Goal: Navigation & Orientation: Locate item on page

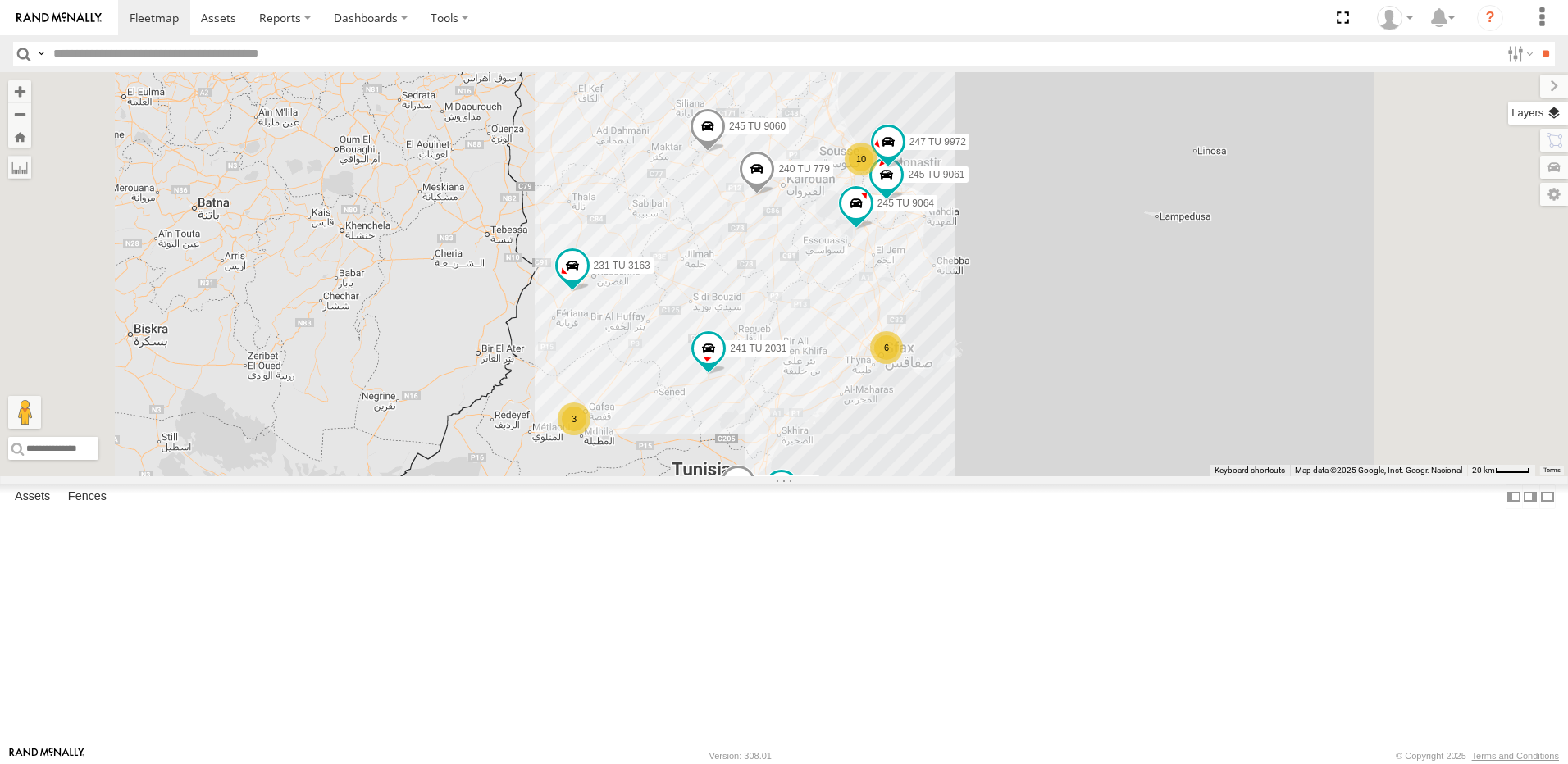
click at [1549, 122] on label at bounding box center [1538, 113] width 60 height 23
click at [1508, 111] on label at bounding box center [1538, 113] width 60 height 23
click at [1513, 86] on label at bounding box center [1540, 86] width 55 height 23
click at [1552, 134] on label at bounding box center [1538, 141] width 63 height 23
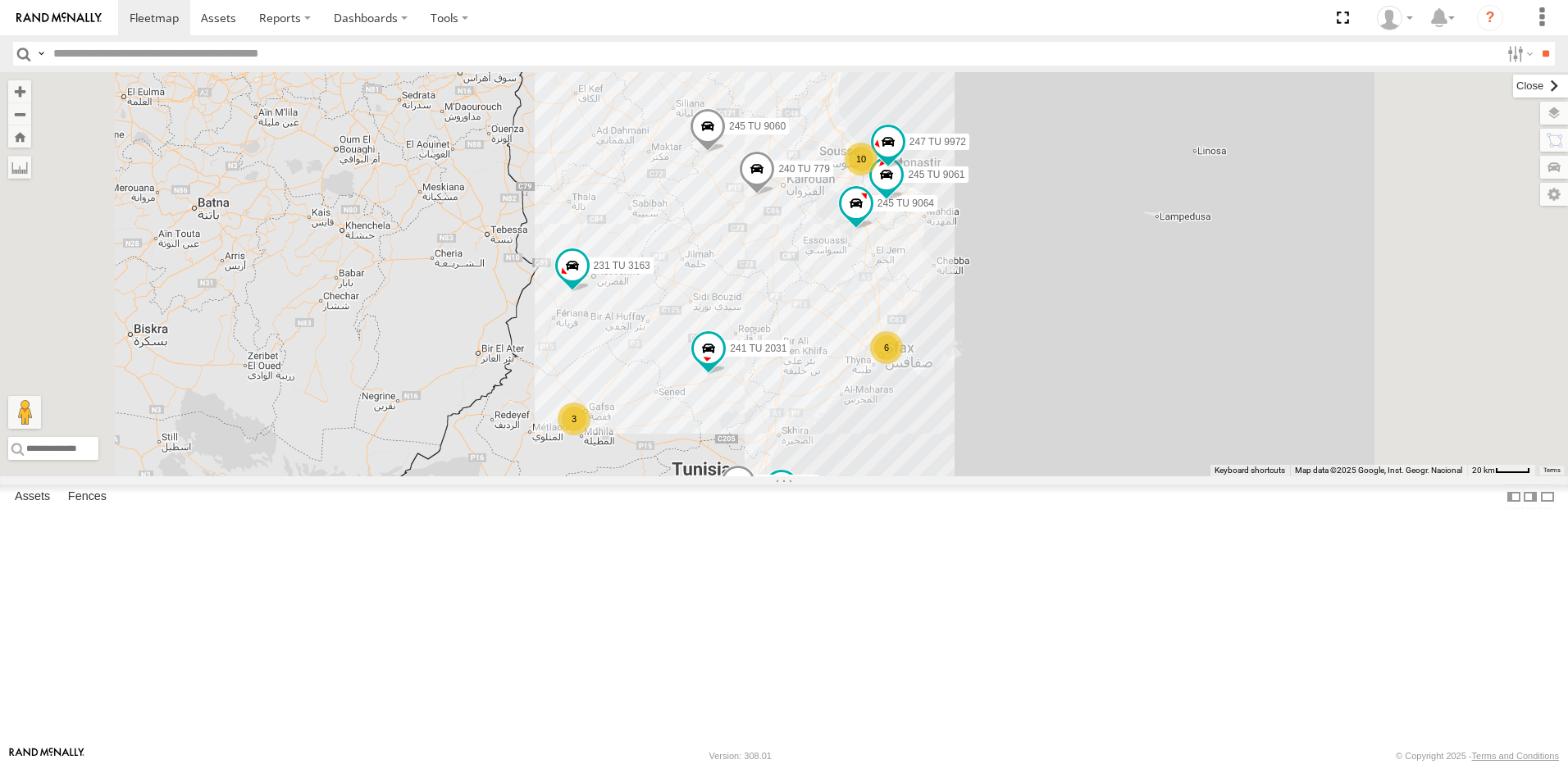
click at [1513, 86] on label at bounding box center [1540, 86] width 55 height 23
click at [1553, 112] on label at bounding box center [1538, 113] width 60 height 23
click at [0, 0] on span "Overlays" at bounding box center [0, 0] width 0 height 0
click at [0, 0] on span "Basemaps" at bounding box center [0, 0] width 0 height 0
click at [0, 0] on span "Satellite + Roadmap" at bounding box center [0, 0] width 0 height 0
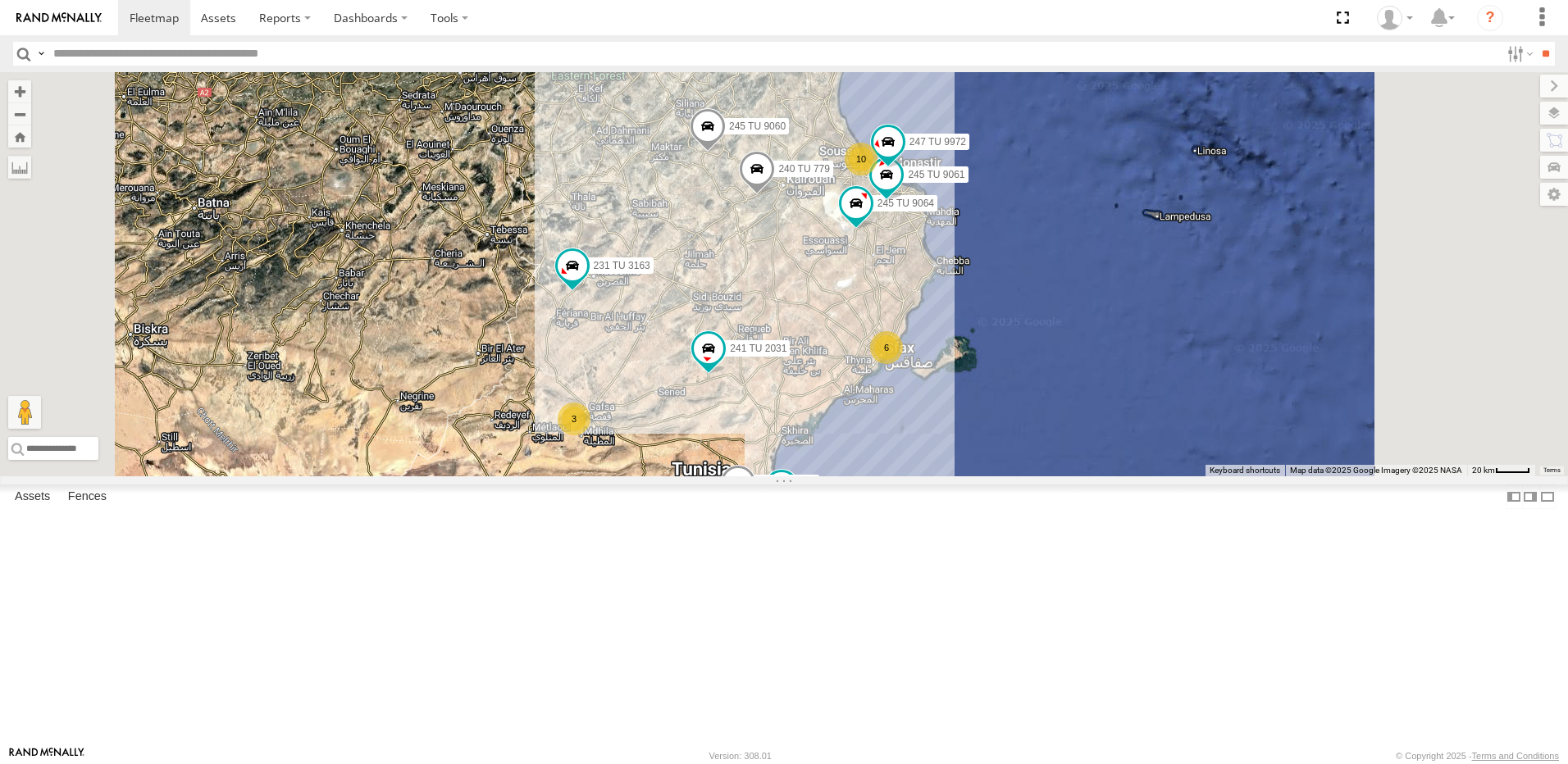
click at [0, 0] on span "Satellite" at bounding box center [0, 0] width 0 height 0
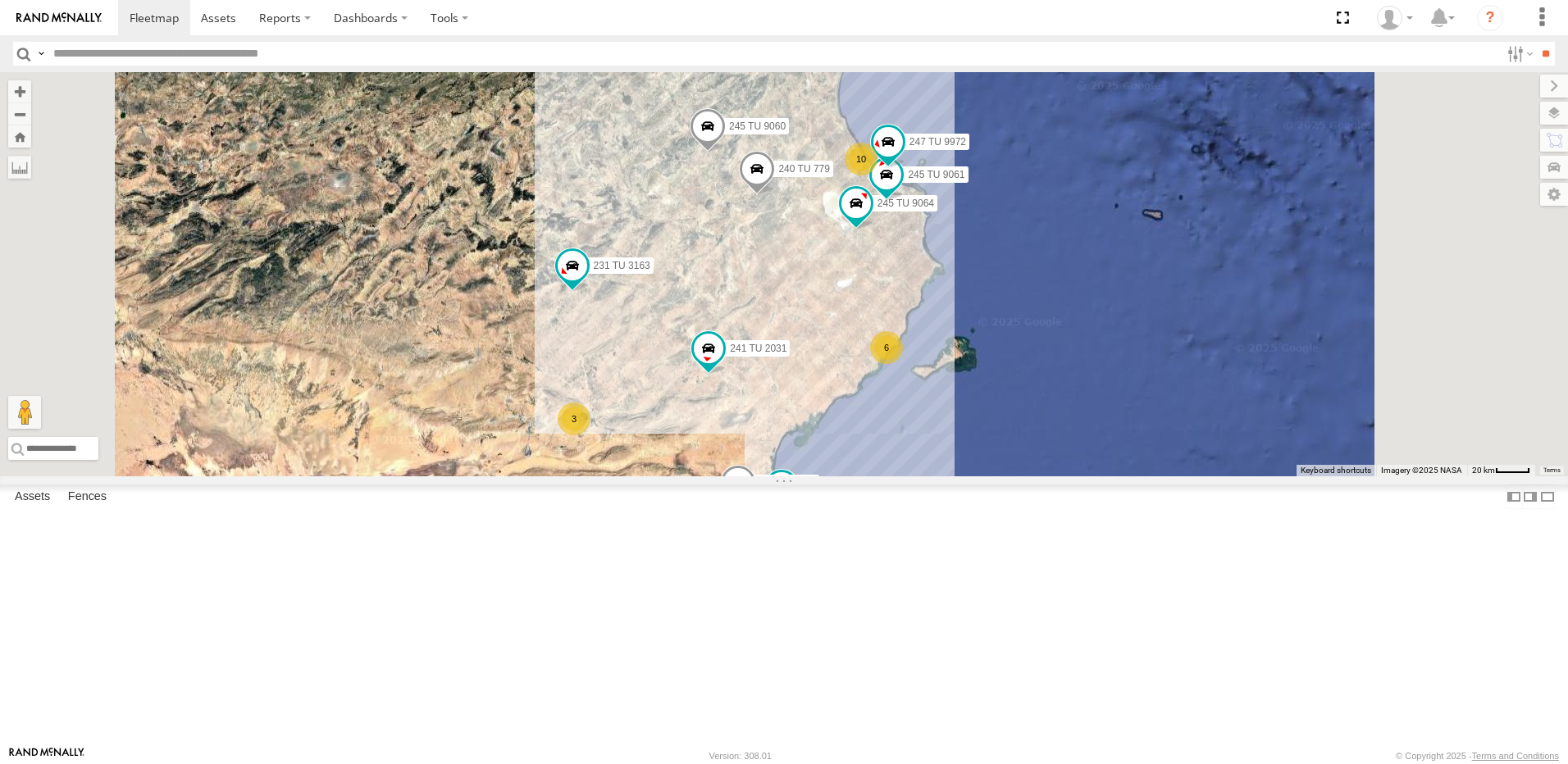
click at [0, 0] on span "Terrain" at bounding box center [0, 0] width 0 height 0
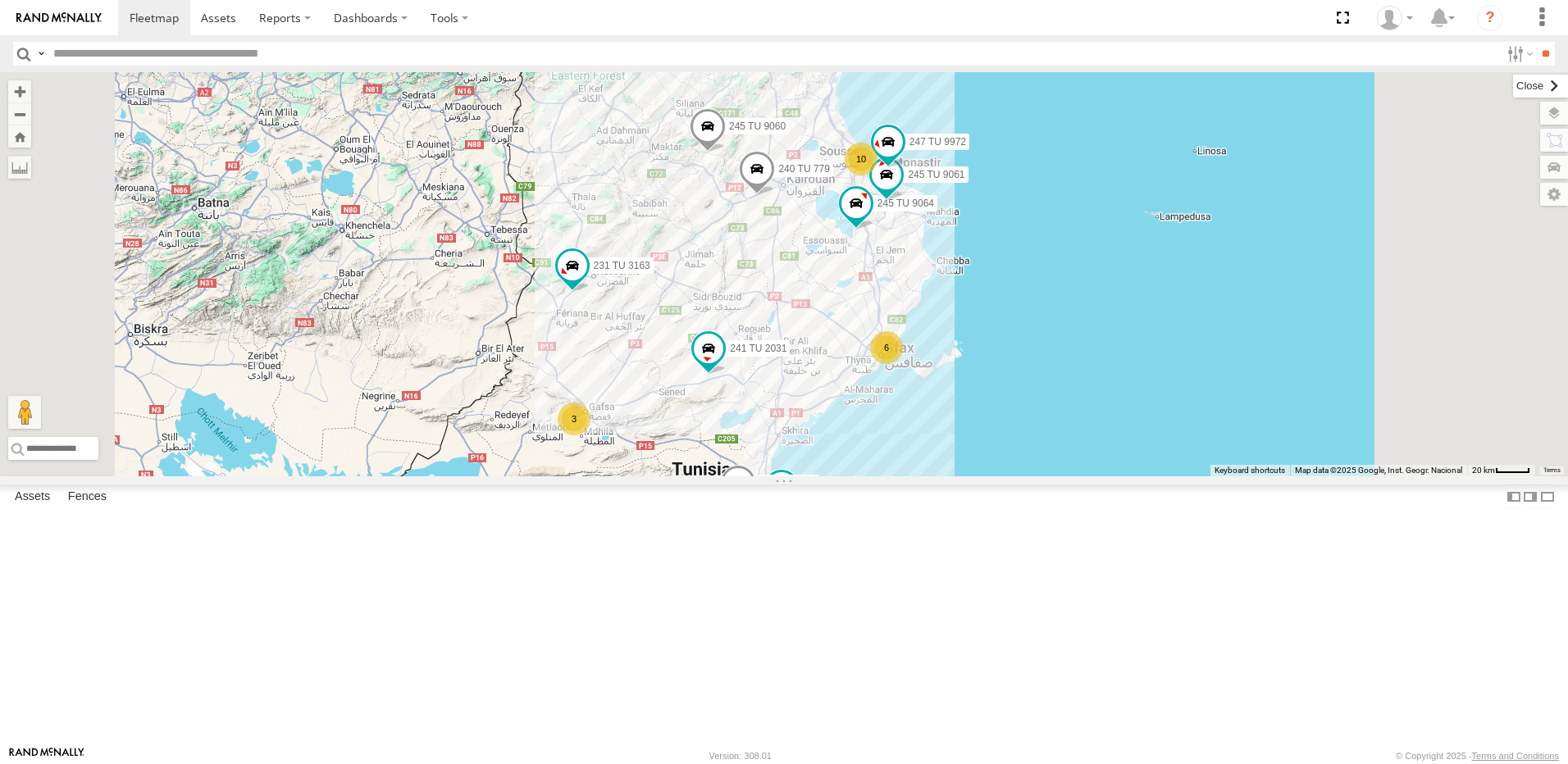
click at [1513, 93] on label at bounding box center [1540, 86] width 55 height 23
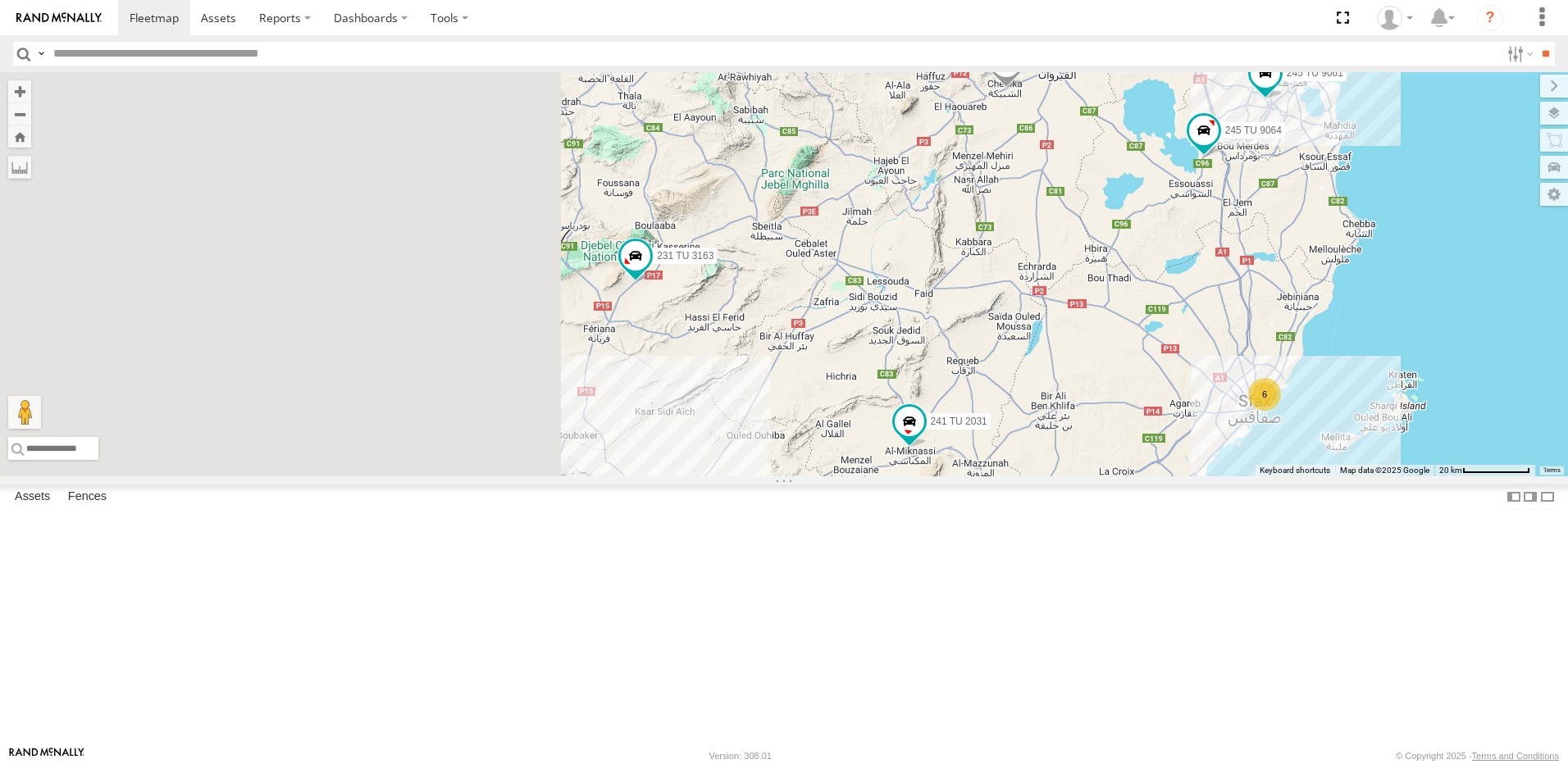
drag, startPoint x: 836, startPoint y: 452, endPoint x: 1252, endPoint y: 479, distance: 416.9
click at [1252, 476] on div "241 TU 2029 245 TU 4334 231 TU 3163 241 TU 2031 245 TU 9060 240 TU 779 245 TU 9…" at bounding box center [784, 275] width 1568 height 405
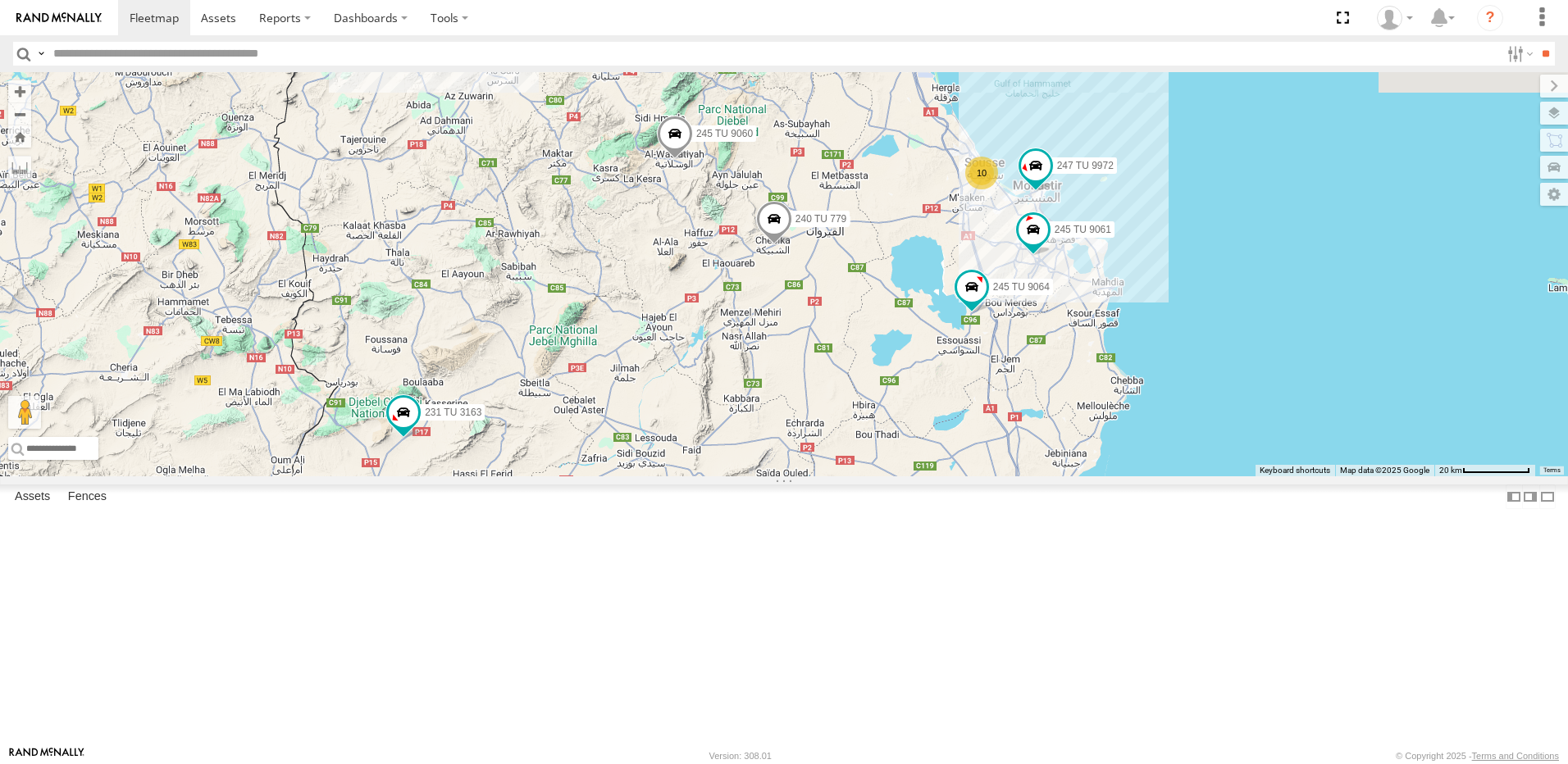
click at [991, 476] on div "241 TU 2029 245 TU 4334 231 TU 3163 241 TU 2031 245 TU 9060 240 TU 779 245 TU 9…" at bounding box center [784, 275] width 1568 height 405
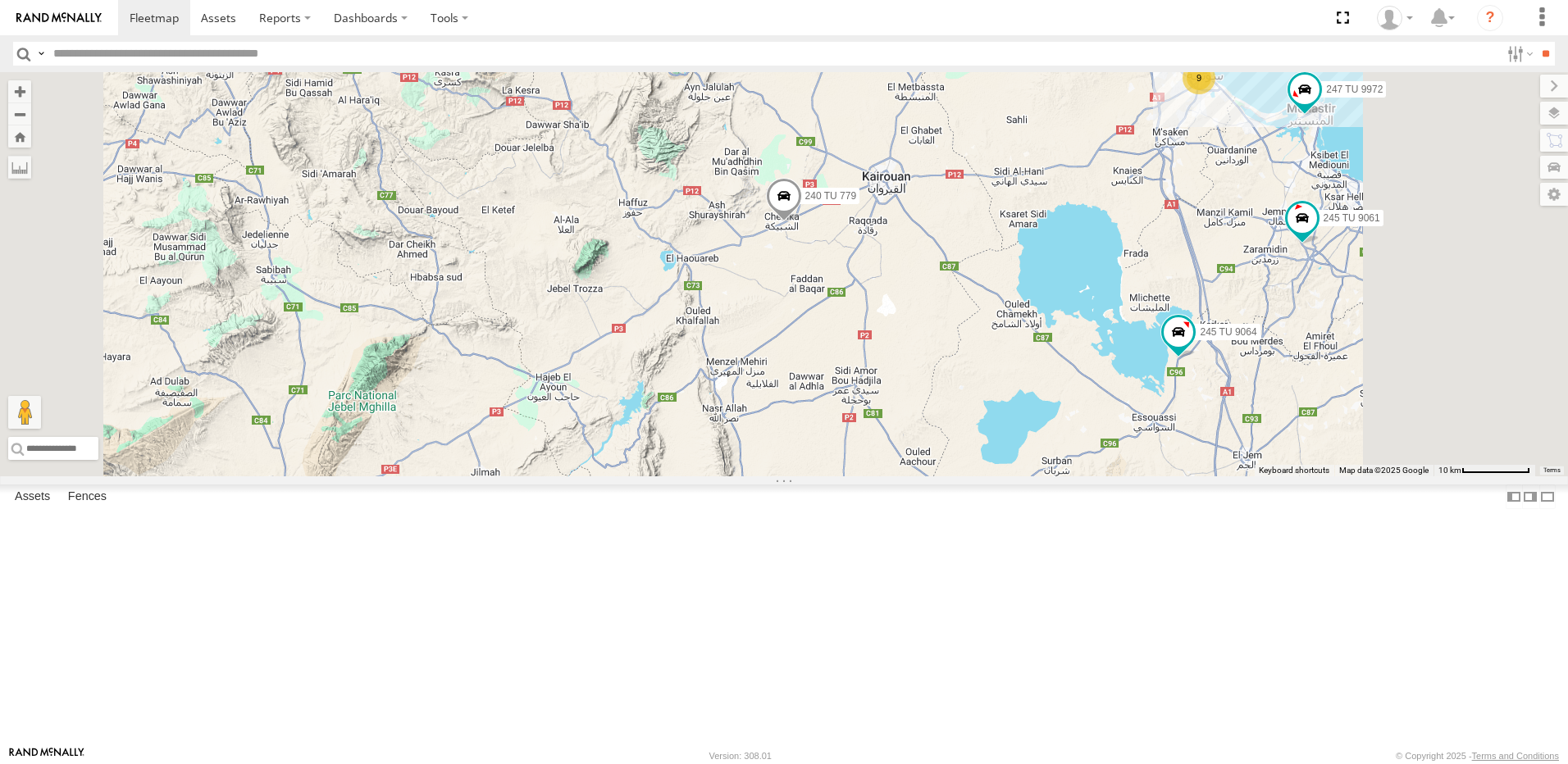
drag, startPoint x: 974, startPoint y: 342, endPoint x: 985, endPoint y: 487, distance: 145.4
click at [985, 476] on div "241 TU 2029 245 TU 4334 231 TU 3163 241 TU 2031 245 TU 9060 240 TU 779 245 TU 9…" at bounding box center [784, 275] width 1568 height 405
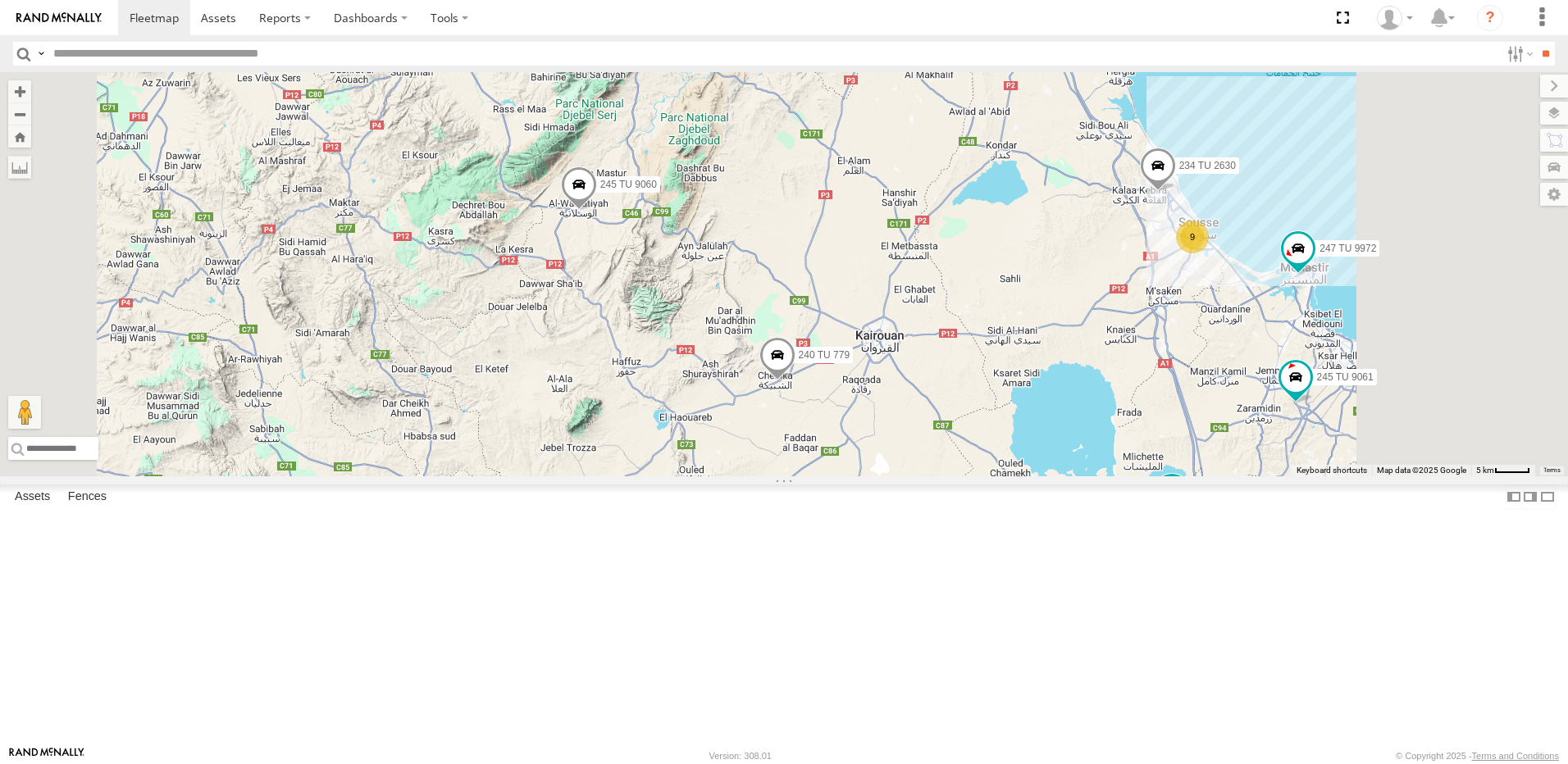
drag, startPoint x: 827, startPoint y: 384, endPoint x: 800, endPoint y: 414, distance: 40.4
click at [804, 414] on div "241 TU 2029 245 TU 4334 231 TU 3163 241 TU 2031 245 TU 9060 240 TU 779 245 TU 9…" at bounding box center [784, 275] width 1568 height 405
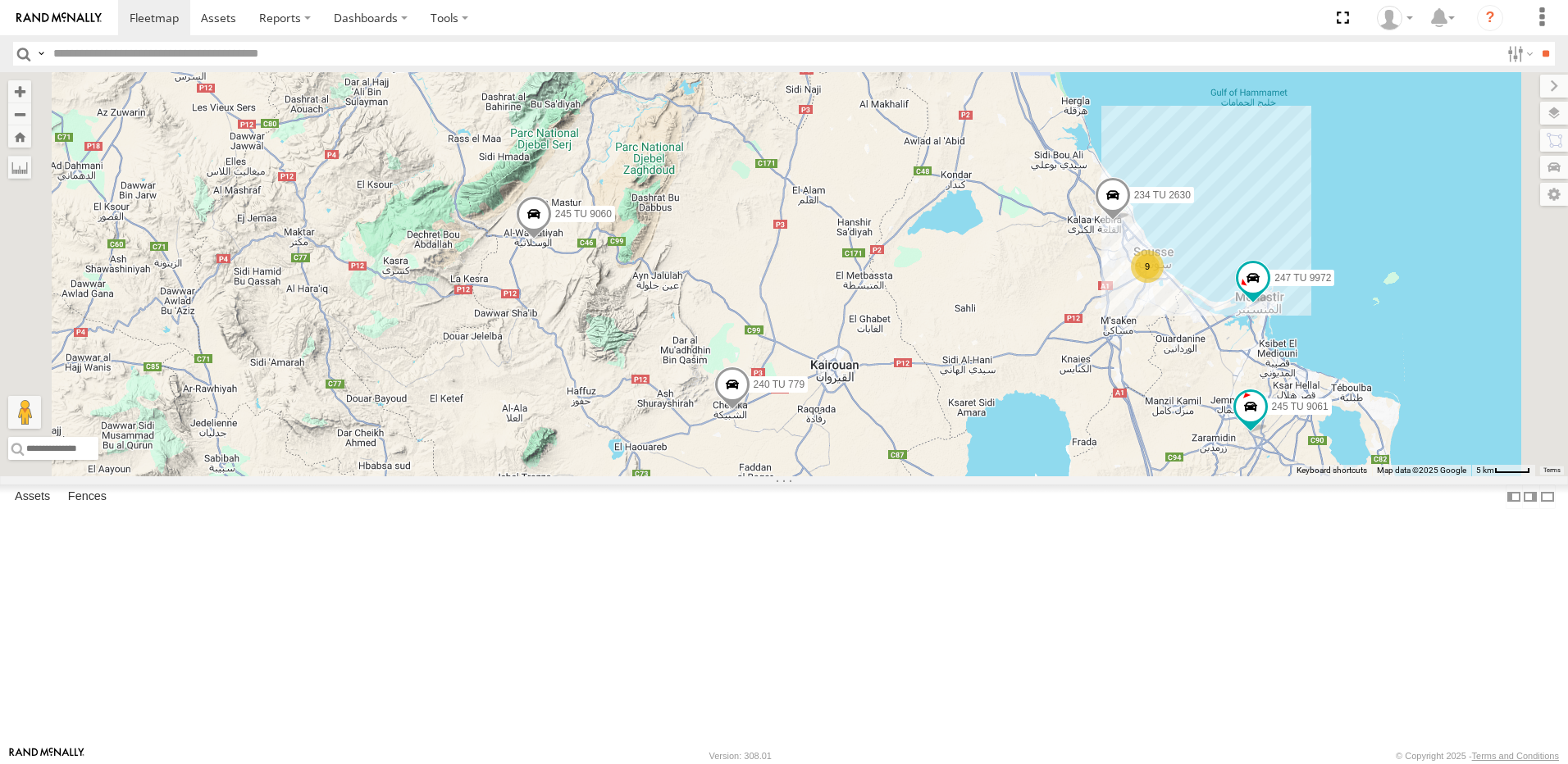
drag, startPoint x: 913, startPoint y: 397, endPoint x: 874, endPoint y: 416, distance: 43.4
click at [874, 416] on div "241 TU 2029 245 TU 4334 231 TU 3163 241 TU 2031 245 TU 9060 240 TU 779 245 TU 9…" at bounding box center [784, 275] width 1568 height 405
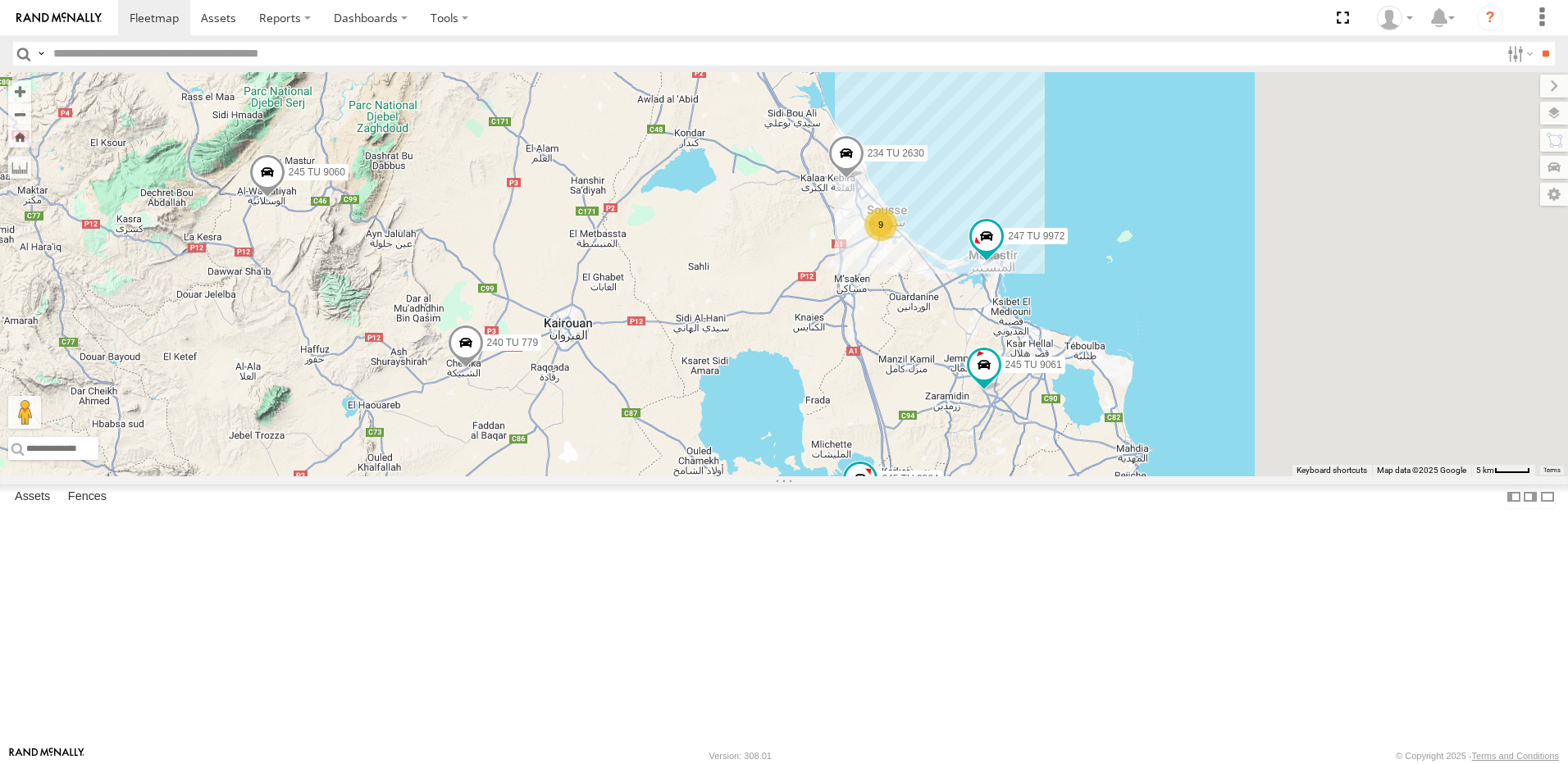
drag, startPoint x: 1176, startPoint y: 470, endPoint x: 1059, endPoint y: 413, distance: 130.1
click at [1061, 415] on div "241 TU 2029 245 TU 4334 231 TU 3163 241 TU 2031 245 TU 9060 240 TU 779 245 TU 9…" at bounding box center [784, 275] width 1568 height 405
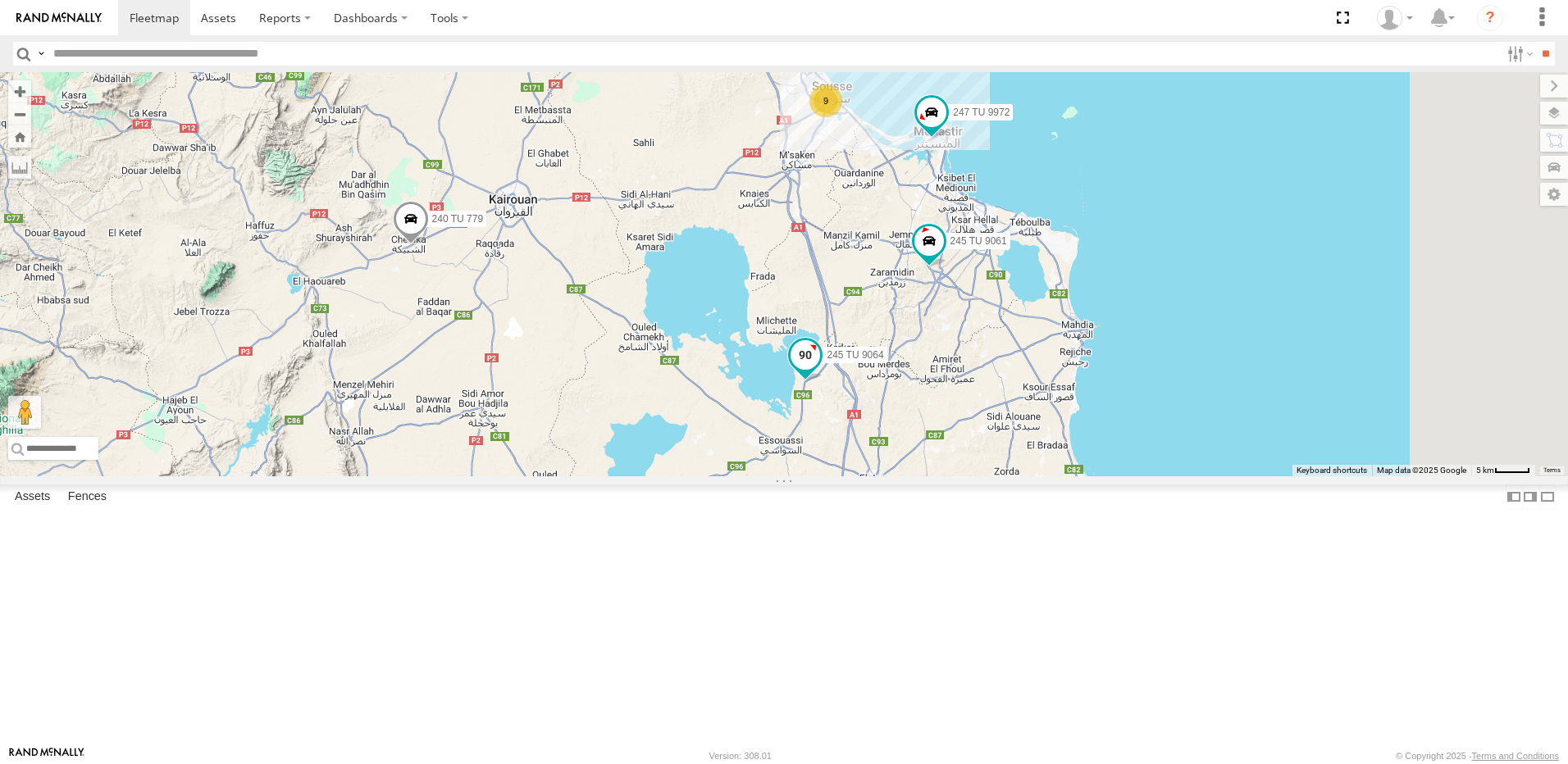
drag, startPoint x: 1183, startPoint y: 546, endPoint x: 1003, endPoint y: 502, distance: 185.3
click at [1157, 472] on div "241 TU 2029 245 TU 4334 231 TU 3163 241 TU 2031 245 TU 9060 240 TU 779 245 TU 9…" at bounding box center [784, 275] width 1568 height 405
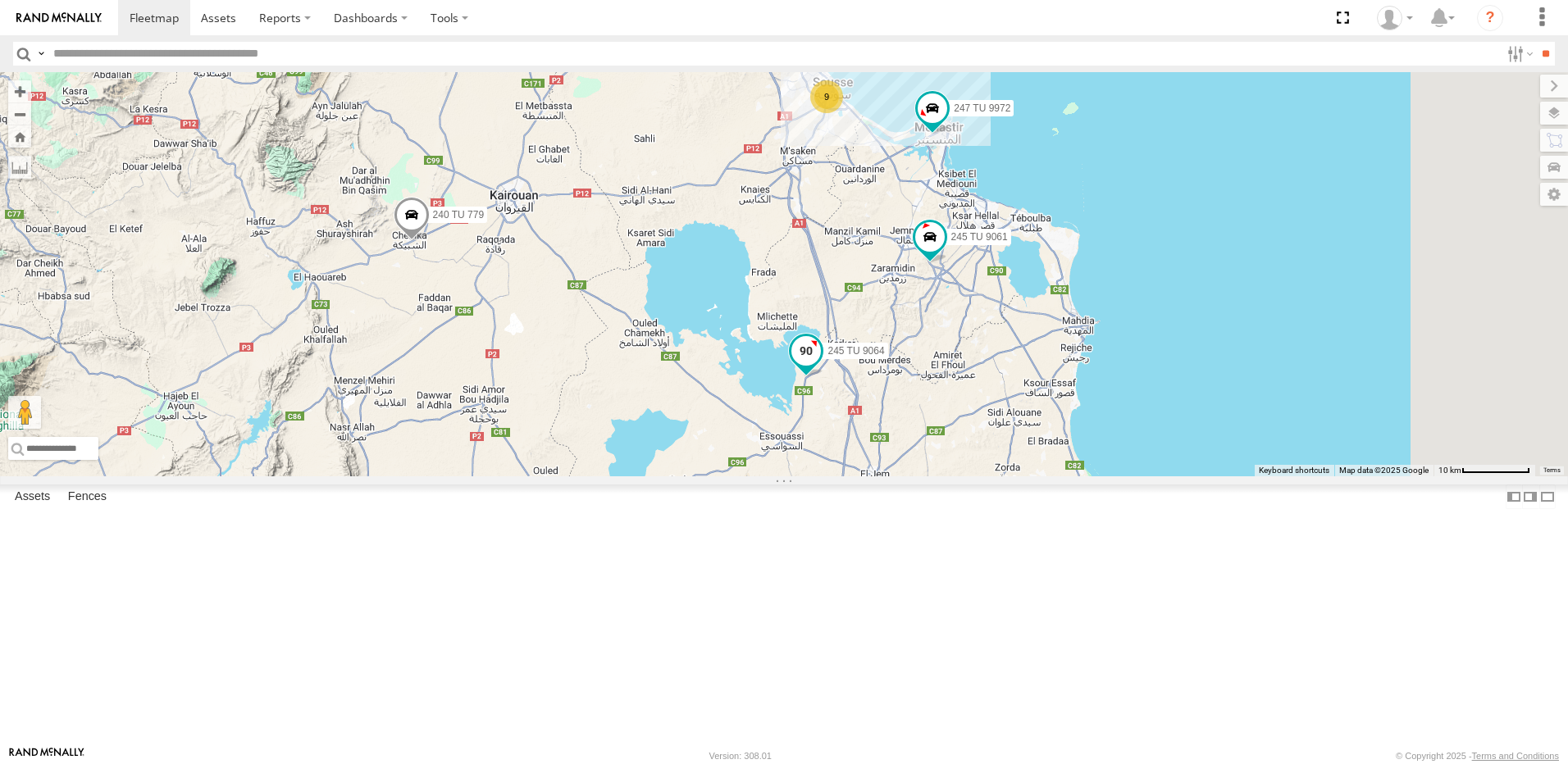
click at [824, 377] on span at bounding box center [806, 354] width 36 height 45
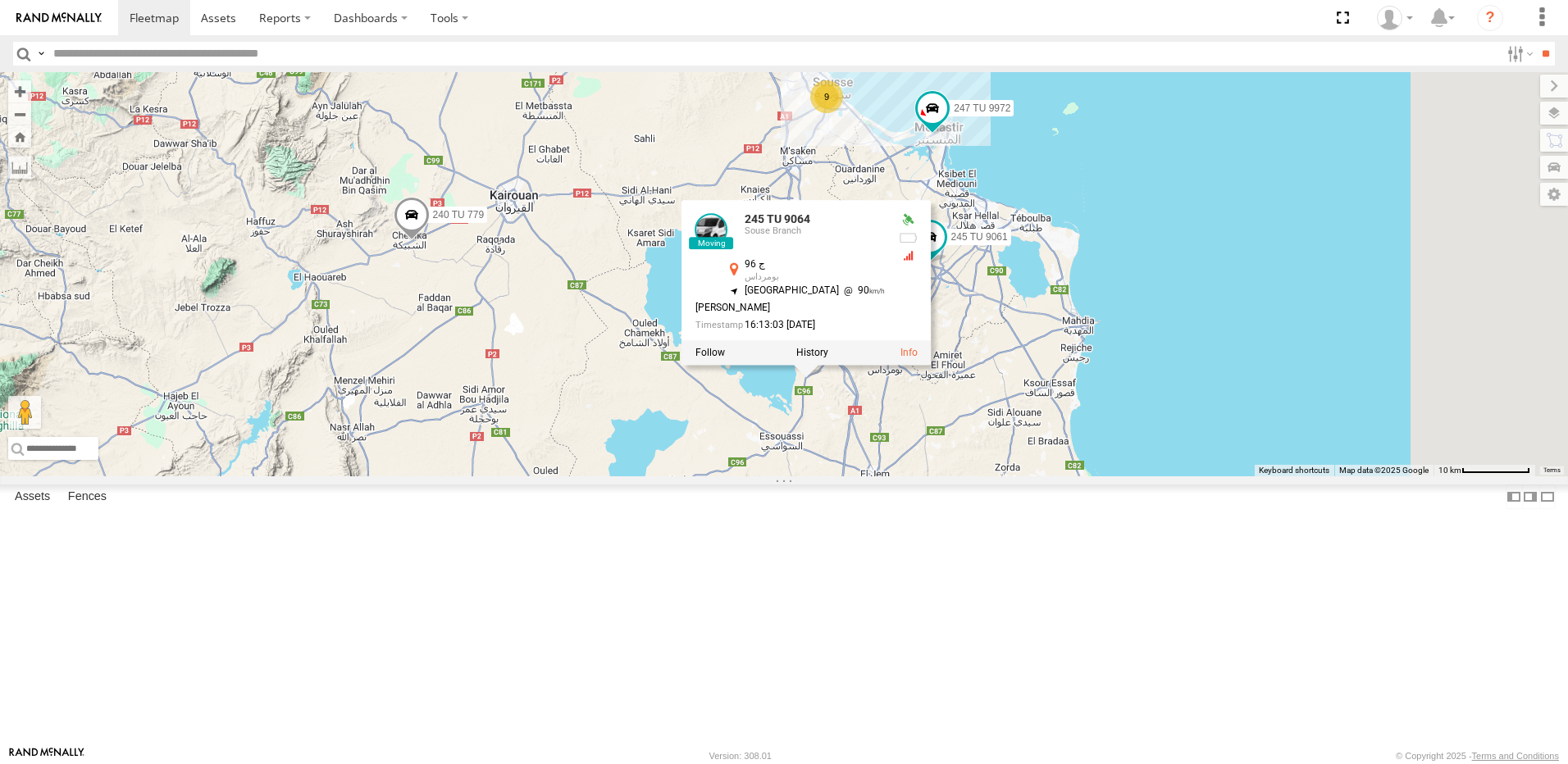
drag, startPoint x: 1064, startPoint y: 594, endPoint x: 1040, endPoint y: 588, distance: 24.7
click at [1066, 476] on div "241 TU 2029 245 TU 4334 231 TU 3163 241 TU 2031 245 TU 9060 240 TU 779 245 TU 9…" at bounding box center [784, 275] width 1568 height 405
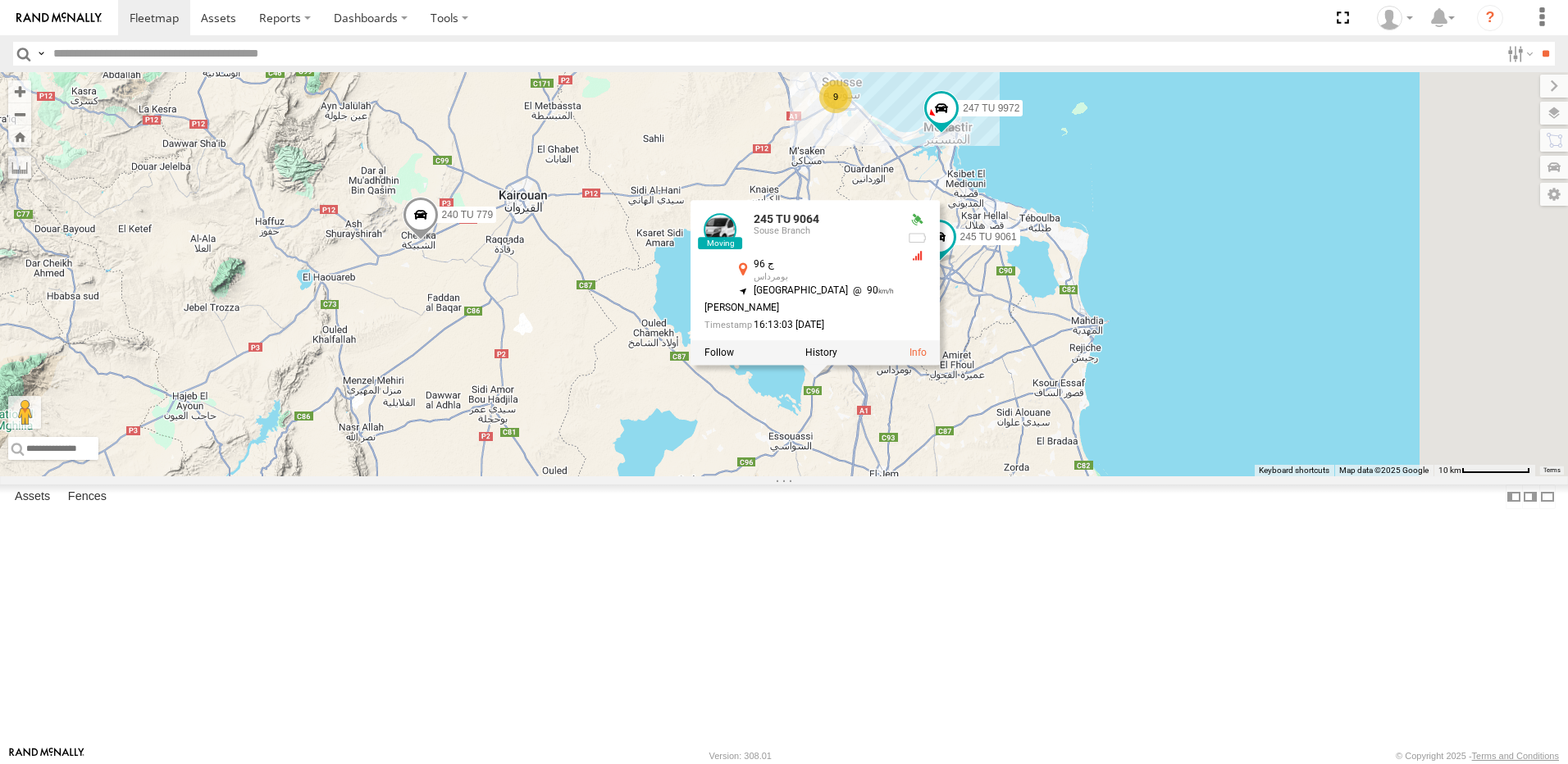
click at [851, 476] on div "241 TU 2029 245 TU 4334 231 TU 3163 241 TU 2031 245 TU 9060 240 TU 779 245 TU 9…" at bounding box center [784, 275] width 1568 height 405
click at [1221, 358] on div "241 TU 2029 245 TU 4334 231 TU 3163 241 TU 2031 245 TU 9060 240 TU 779 245 TU 9…" at bounding box center [784, 275] width 1568 height 405
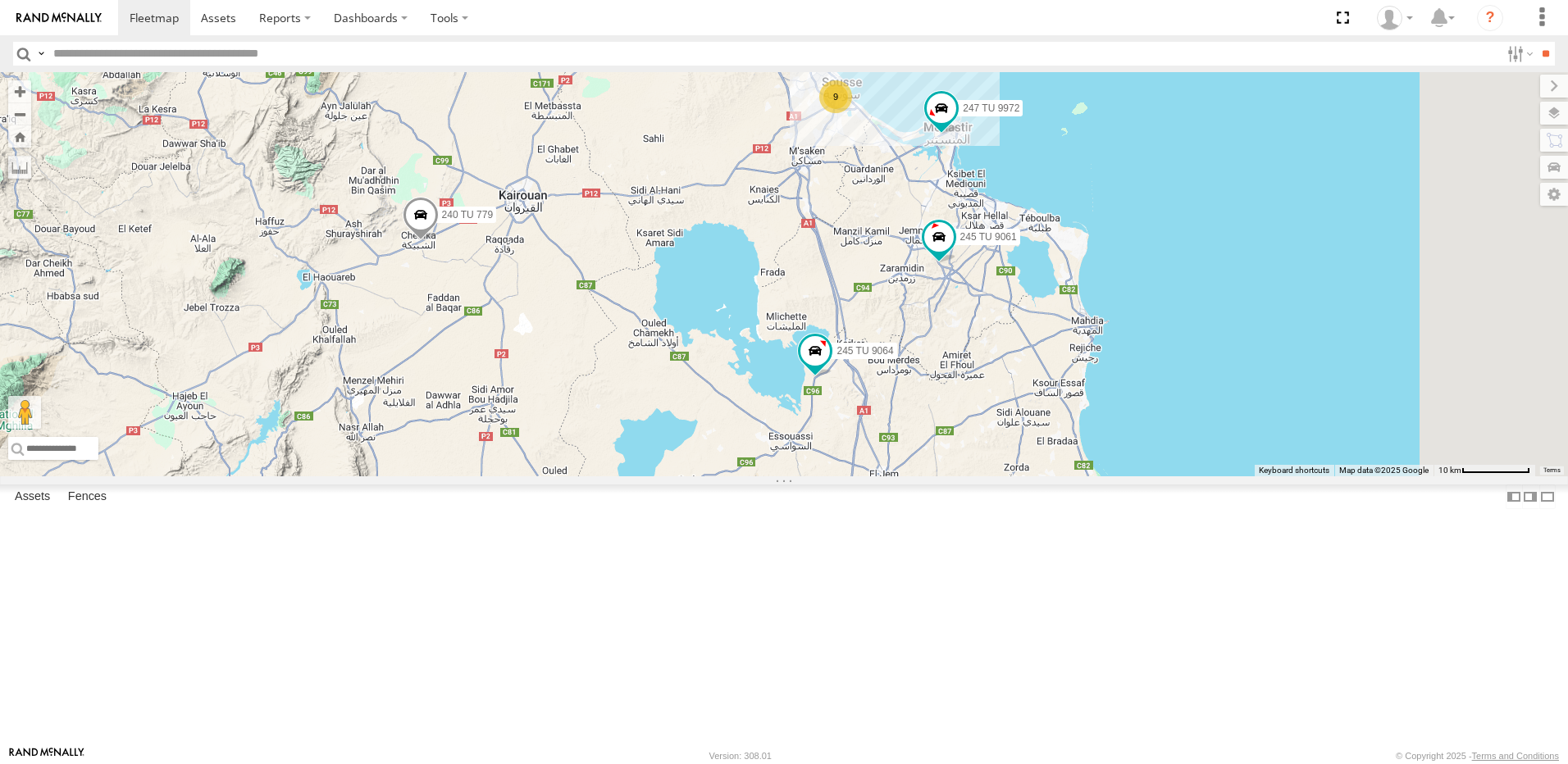
drag, startPoint x: 1033, startPoint y: 298, endPoint x: 1011, endPoint y: 385, distance: 89.7
click at [1011, 385] on div "241 TU 2029 245 TU 4334 231 TU 3163 241 TU 2031 245 TU 9060 240 TU 779 245 TU 9…" at bounding box center [784, 275] width 1568 height 405
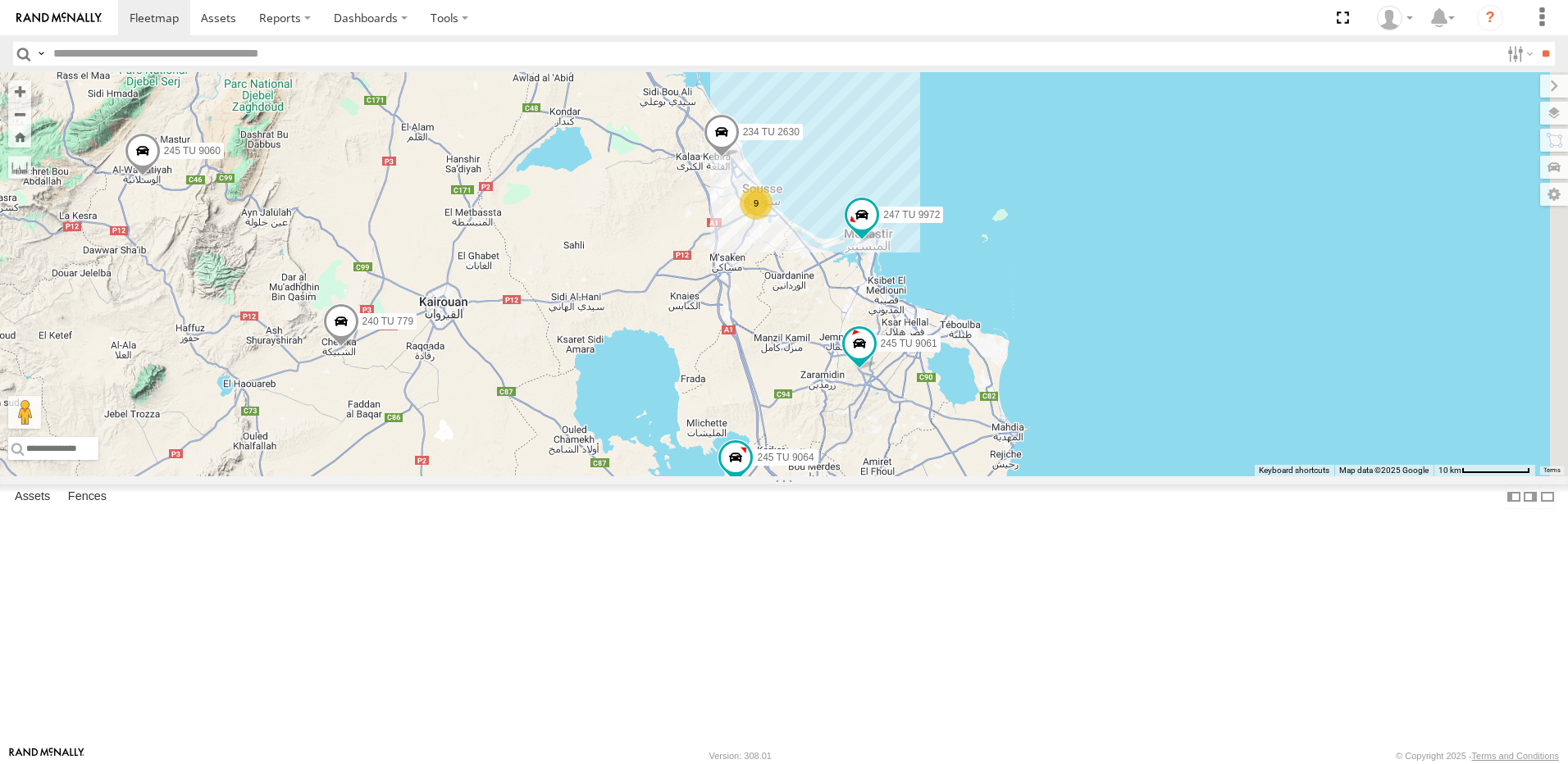
drag, startPoint x: 1010, startPoint y: 442, endPoint x: 940, endPoint y: 488, distance: 83.8
click at [940, 476] on div "241 TU 2029 245 TU 4334 231 TU 3163 241 TU 2031 245 TU 9060 240 TU 779 245 TU 9…" at bounding box center [784, 275] width 1568 height 405
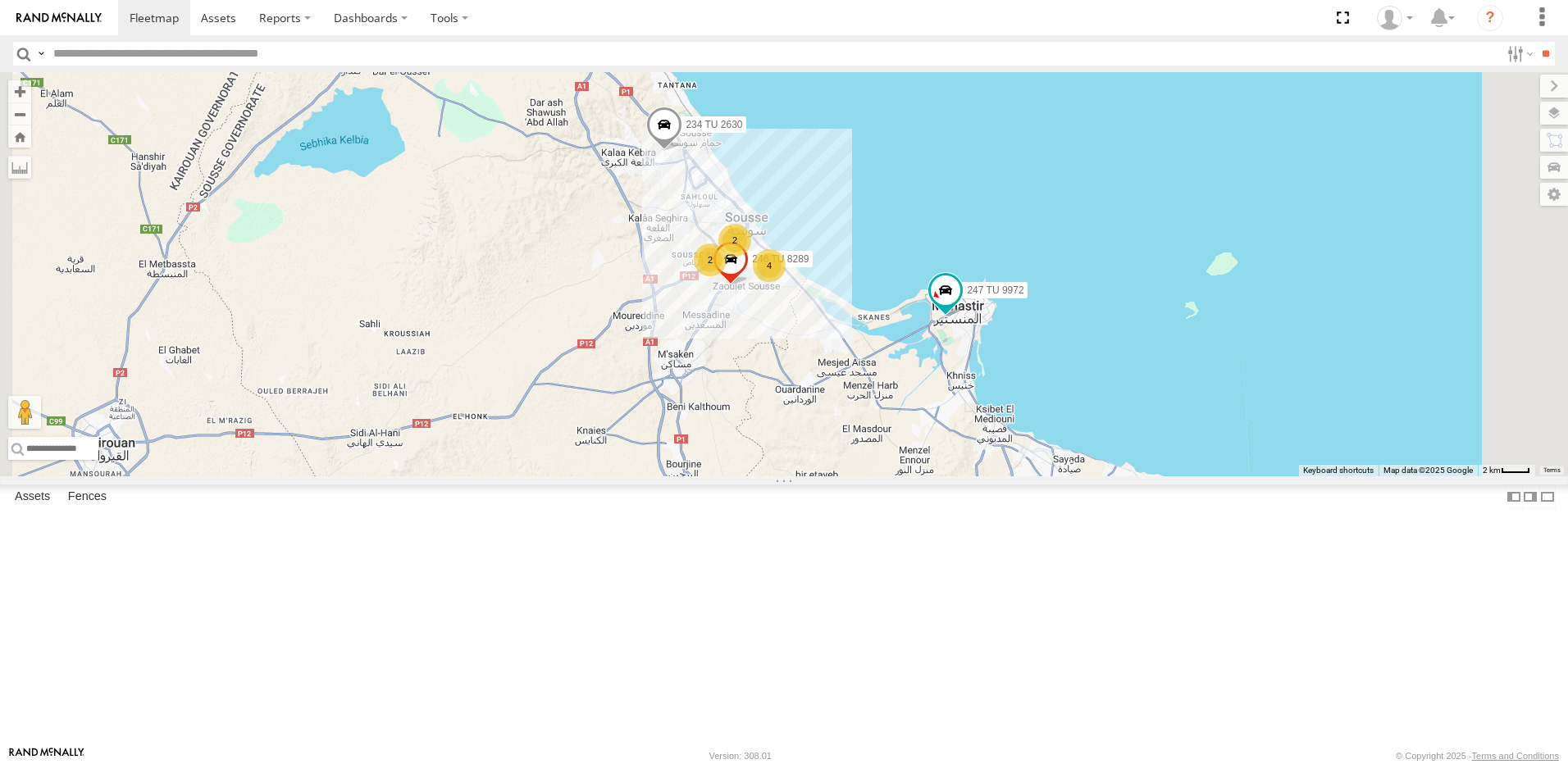
drag, startPoint x: 1057, startPoint y: 409, endPoint x: 1057, endPoint y: 437, distance: 28.0
click at [1057, 437] on div "241 TU 2029 245 TU 4334 231 TU 3163 241 TU 2031 245 TU 9060 240 TU 779 245 TU 9…" at bounding box center [784, 275] width 1568 height 405
click at [964, 318] on span at bounding box center [946, 296] width 36 height 45
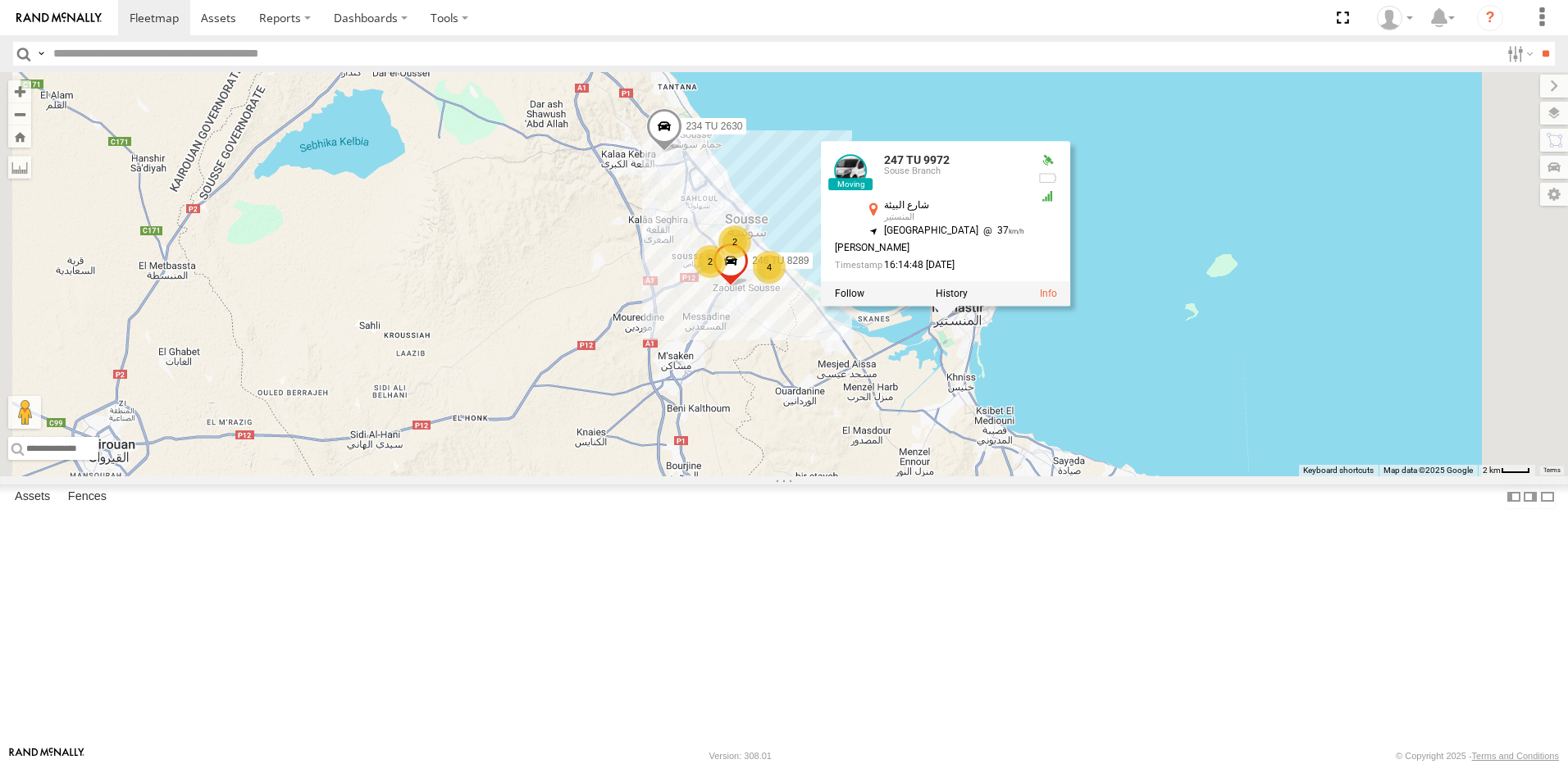
click at [1092, 476] on div "241 TU 2029 245 TU 4334 231 TU 3163 241 TU 2031 245 TU 9060 240 TU 779 245 TU 9…" at bounding box center [784, 275] width 1568 height 405
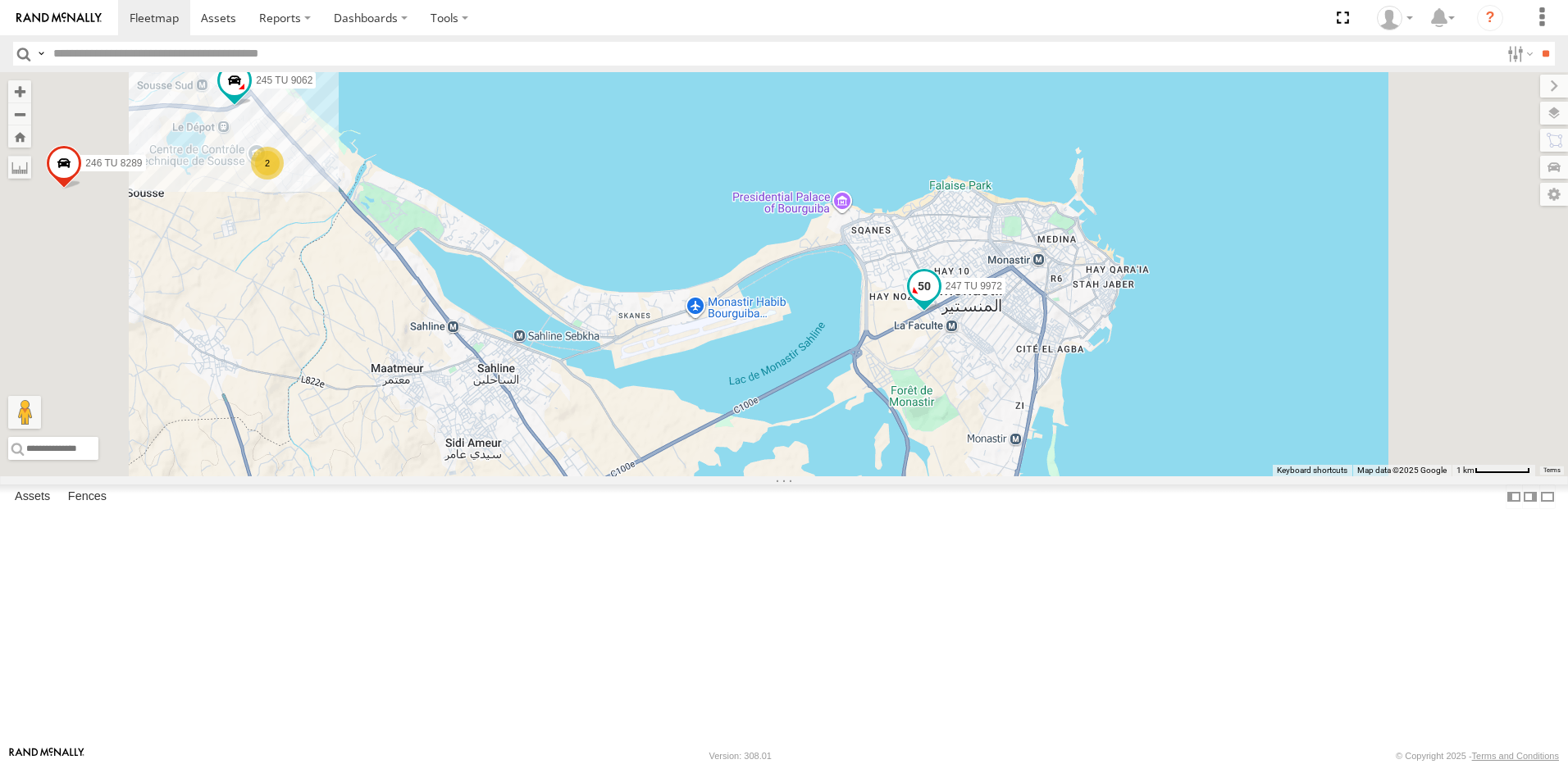
click at [939, 301] on span at bounding box center [924, 286] width 29 height 29
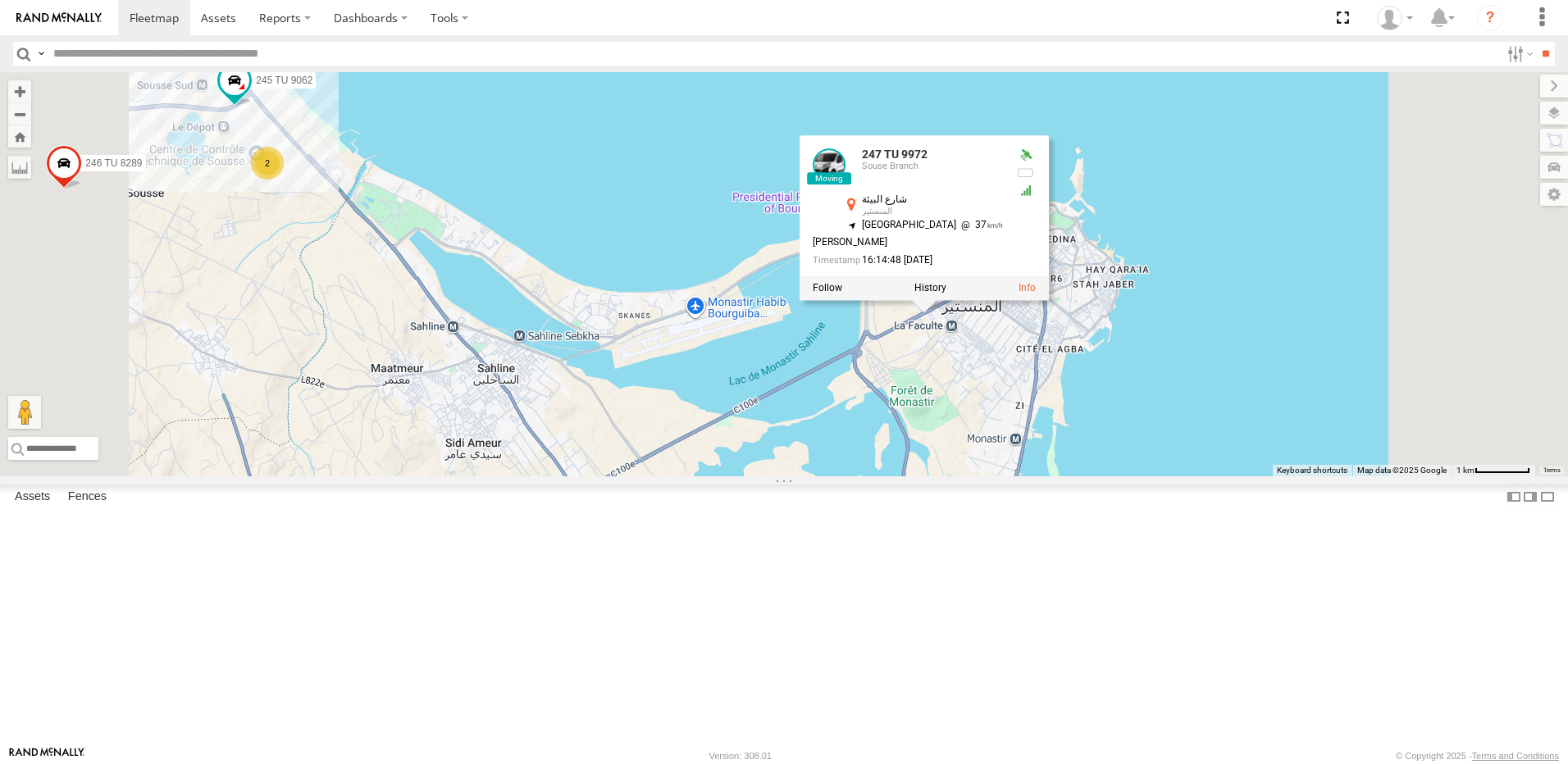
click at [1093, 476] on div "241 TU 2029 245 TU 4334 231 TU 3163 241 TU 2031 245 TU 9060 240 TU 779 245 TU 9…" at bounding box center [784, 275] width 1568 height 405
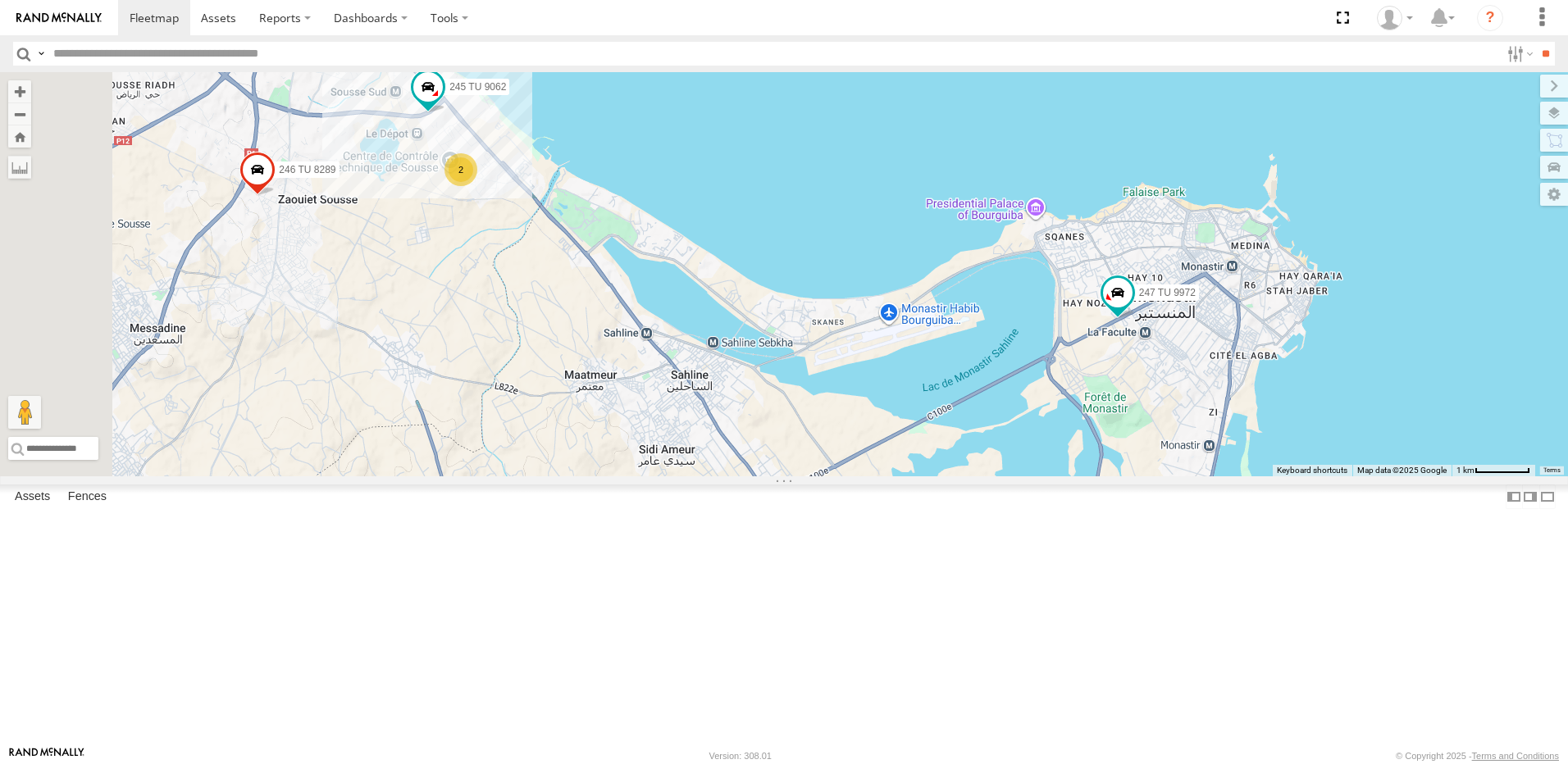
drag, startPoint x: 1010, startPoint y: 485, endPoint x: 1152, endPoint y: 495, distance: 142.4
click at [1152, 476] on div "241 TU 2029 245 TU 4334 231 TU 3163 241 TU 2031 245 TU 9060 240 TU 779 245 TU 9…" at bounding box center [784, 275] width 1568 height 405
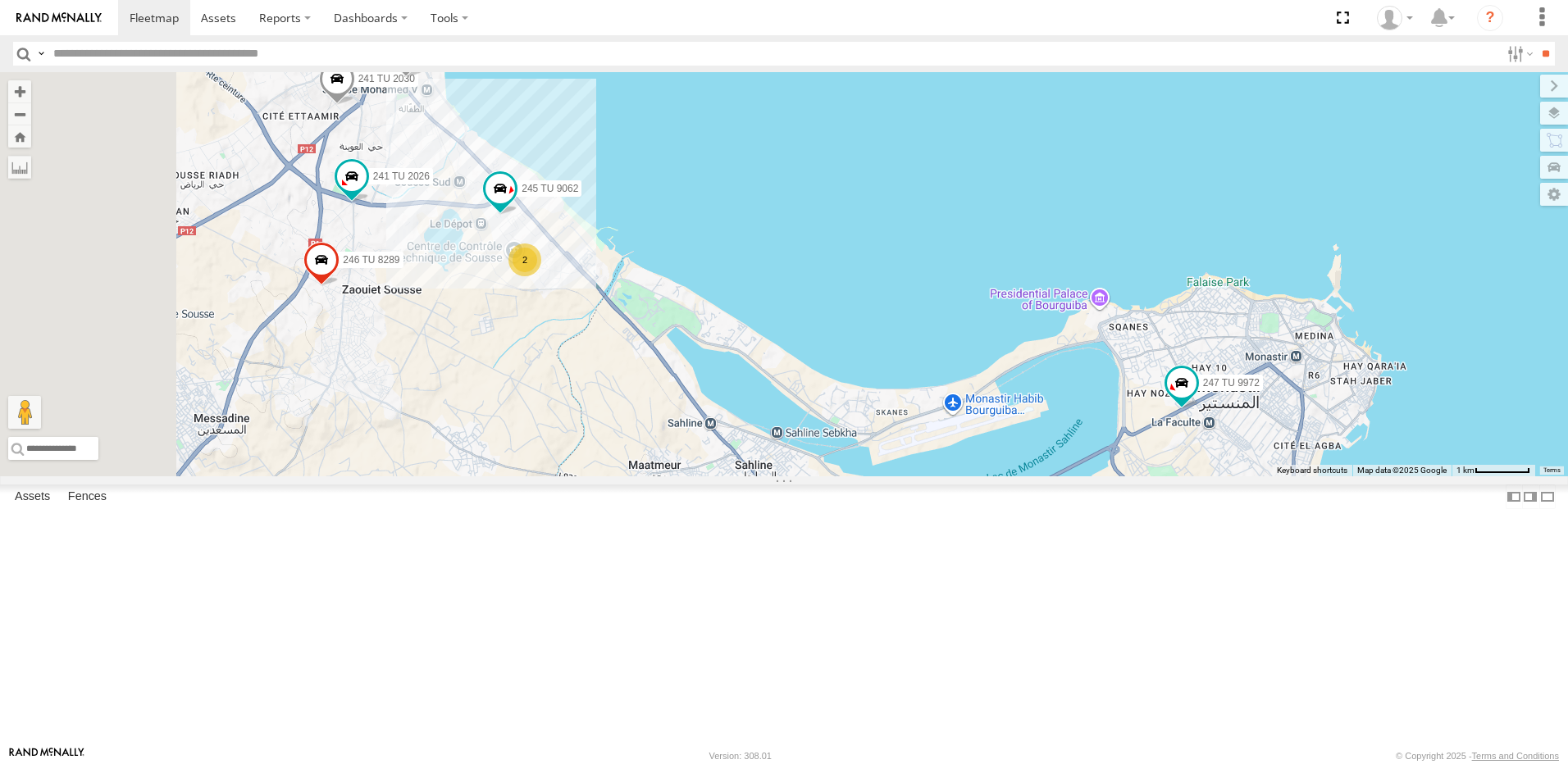
drag, startPoint x: 672, startPoint y: 414, endPoint x: 711, endPoint y: 476, distance: 73.2
click at [710, 476] on div "241 TU 2029 245 TU 4334 231 TU 3163 241 TU 2031 245 TU 9060 240 TU 779 245 TU 9…" at bounding box center [784, 275] width 1568 height 405
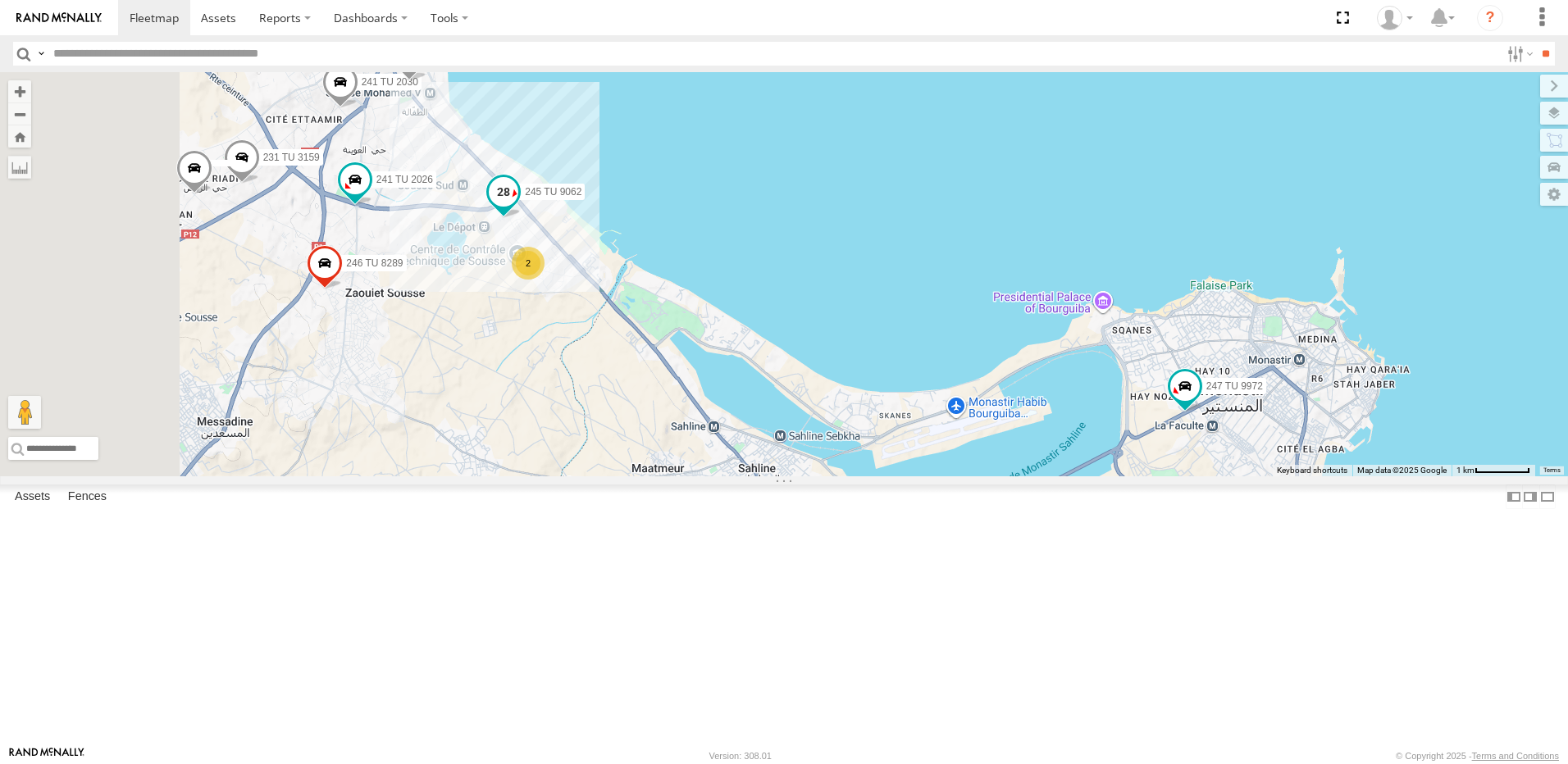
click at [518, 207] on span at bounding box center [503, 191] width 29 height 29
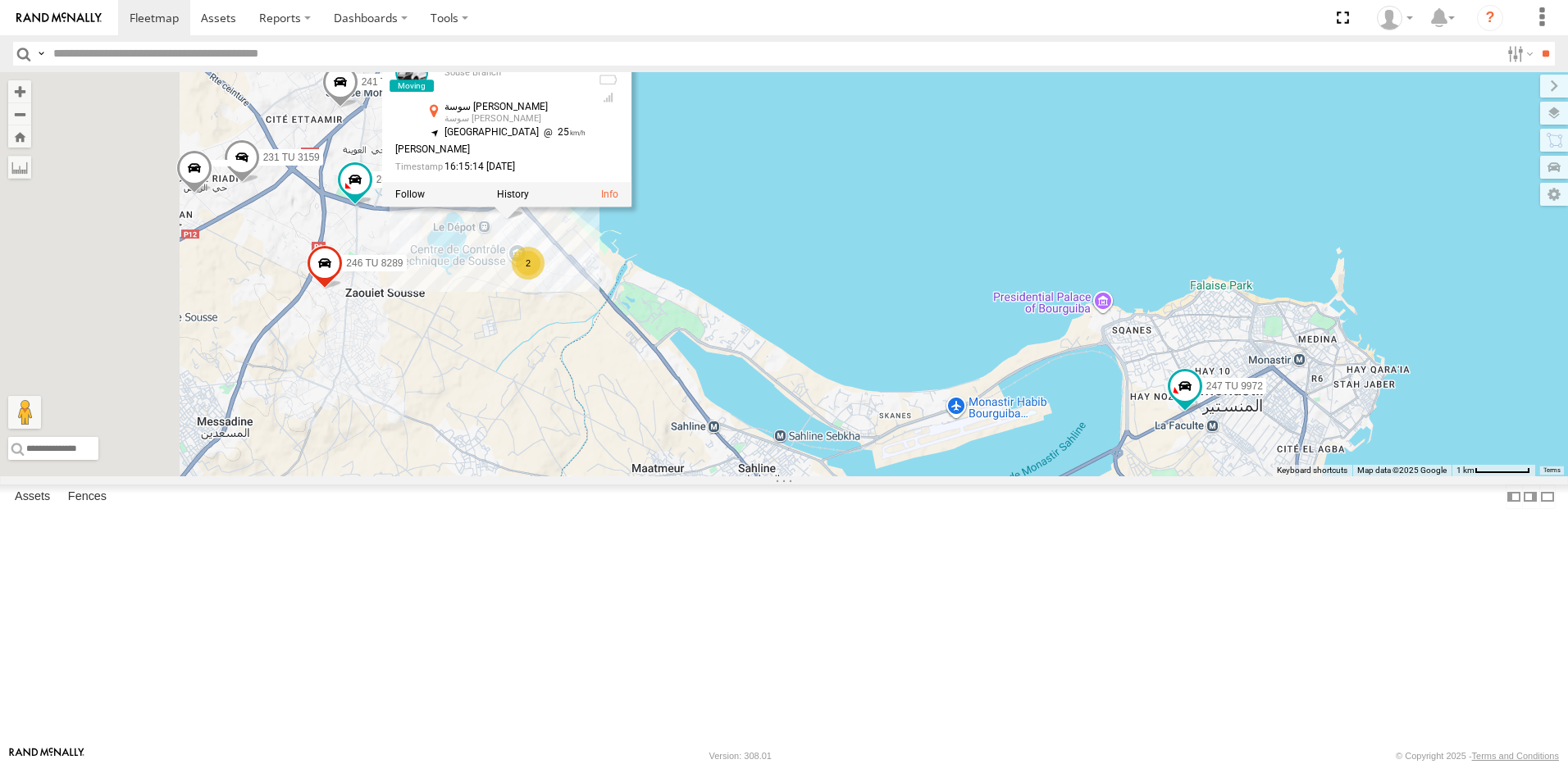
click at [656, 476] on div "241 TU 2029 245 TU 4334 231 TU 3163 241 TU 2031 245 TU 9060 240 TU 779 245 TU 9…" at bounding box center [784, 275] width 1568 height 405
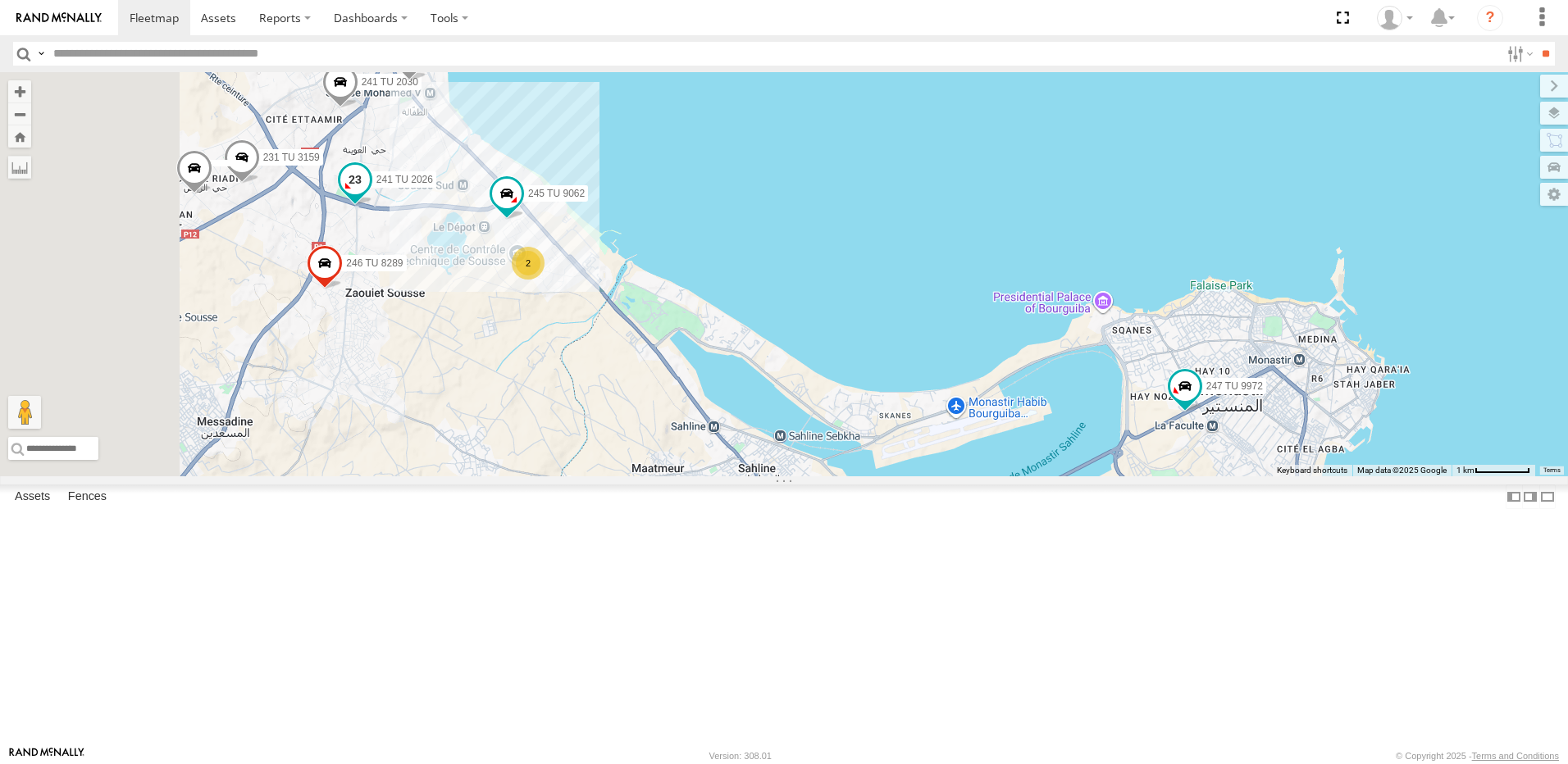
click at [370, 195] on span at bounding box center [354, 179] width 29 height 29
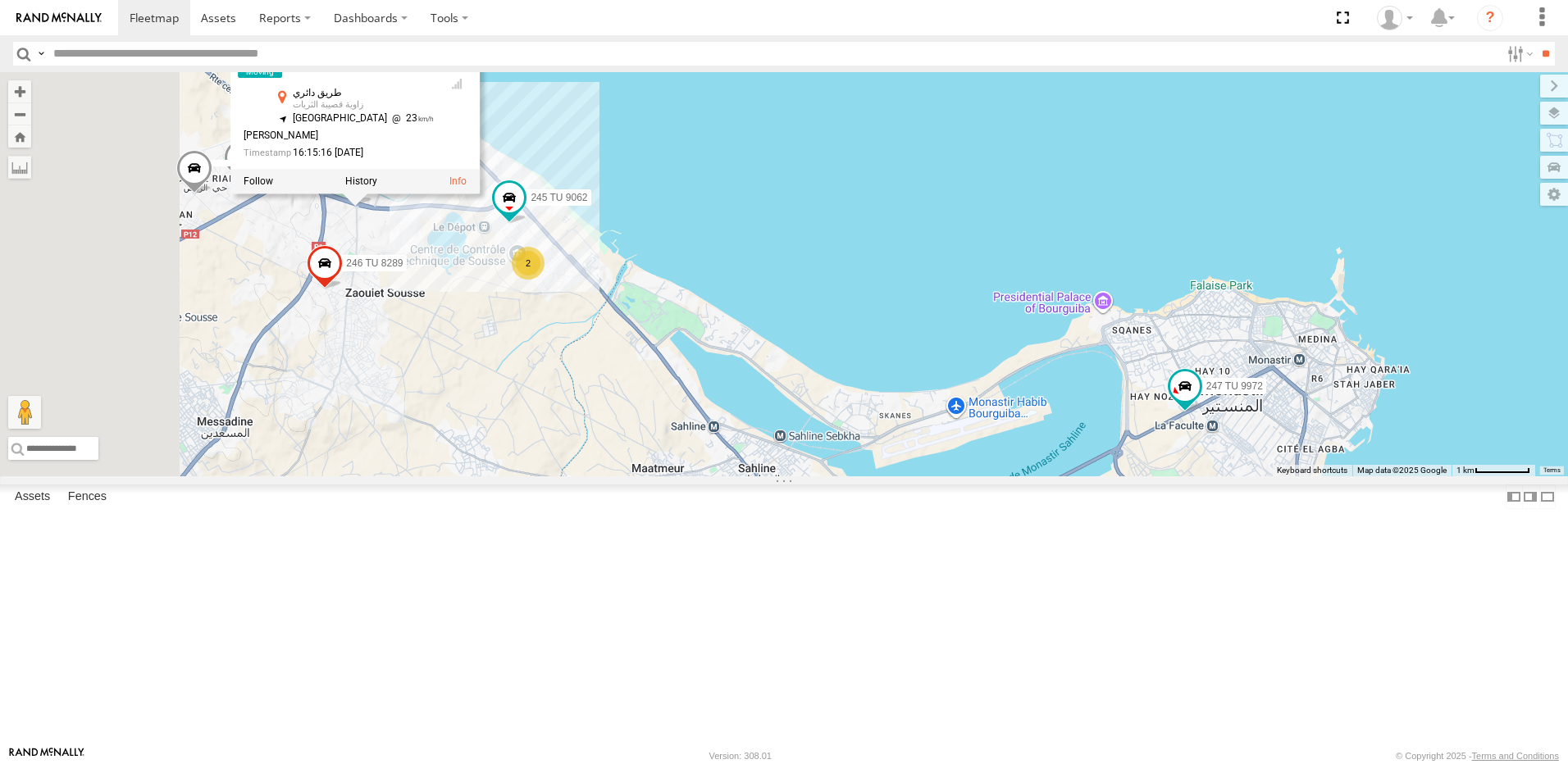
click at [670, 454] on div "241 TU 2029 245 TU 4334 231 TU 3163 241 TU 2031 245 TU 9060 240 TU 779 245 TU 9…" at bounding box center [784, 275] width 1568 height 405
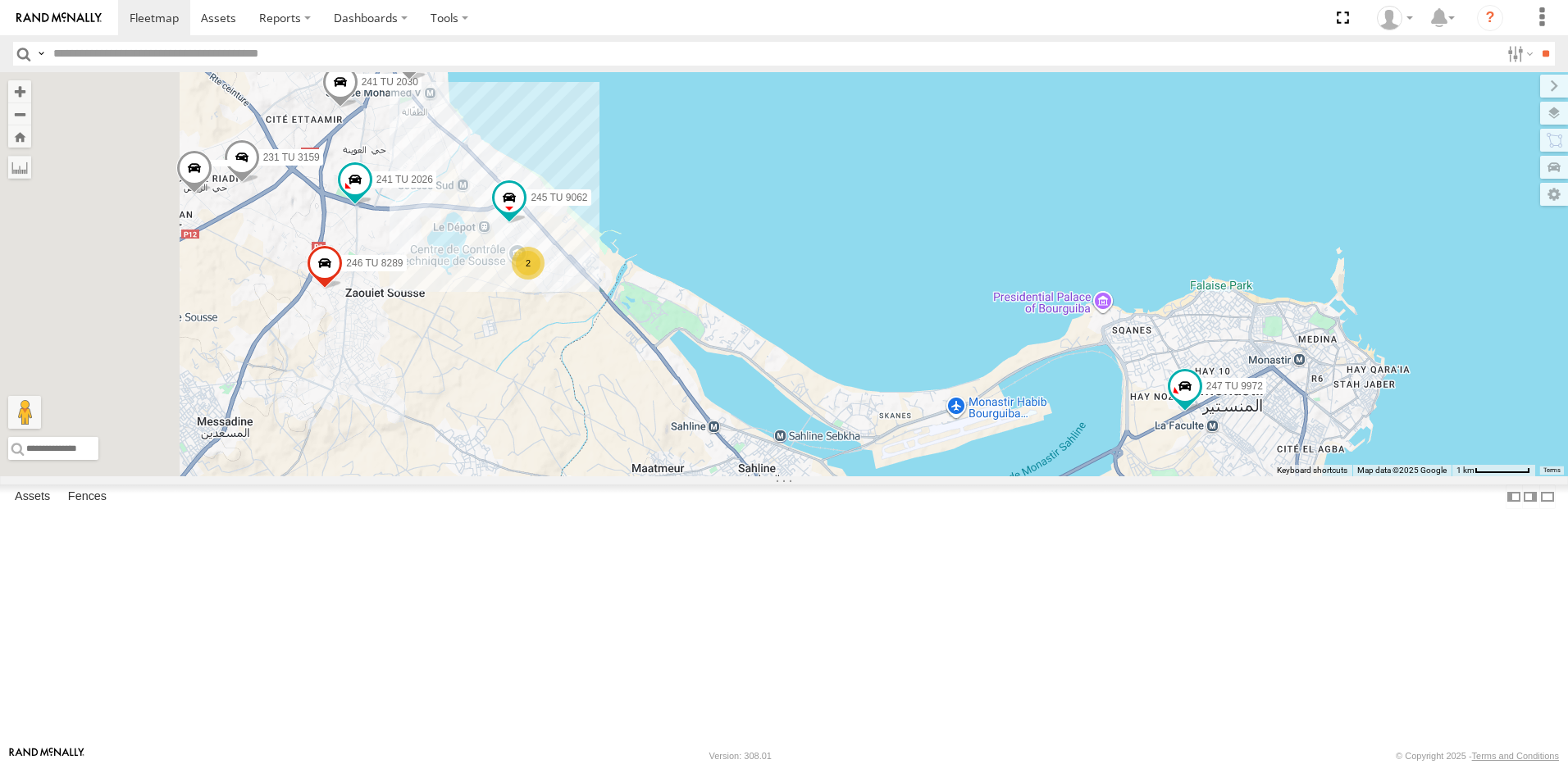
drag, startPoint x: 684, startPoint y: 494, endPoint x: 806, endPoint y: 536, distance: 129.0
click at [806, 476] on div "241 TU 2029 245 TU 4334 231 TU 3163 241 TU 2031 245 TU 9060 240 TU 779 245 TU 9…" at bounding box center [784, 275] width 1568 height 405
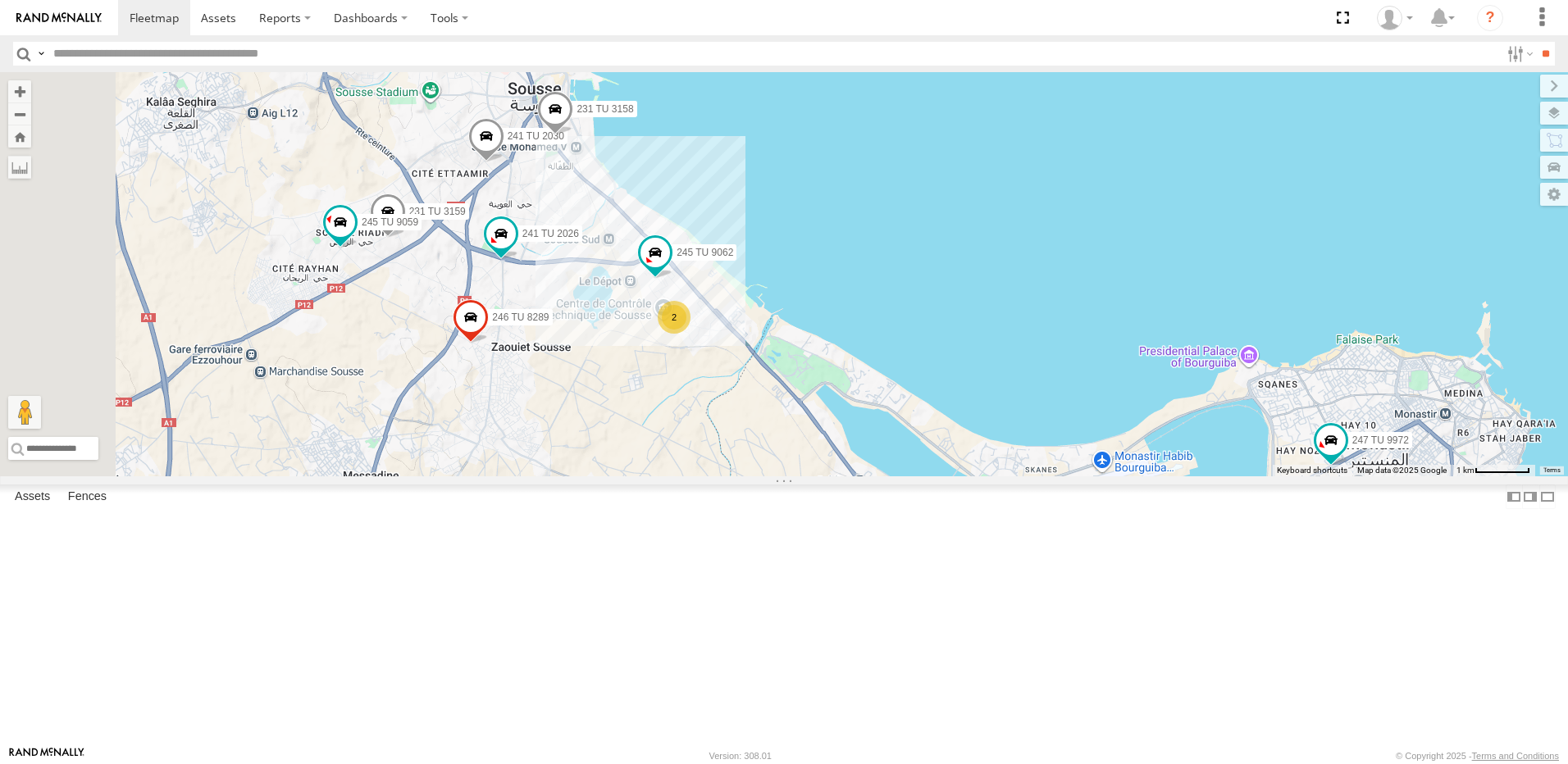
drag, startPoint x: 614, startPoint y: 515, endPoint x: 748, endPoint y: 568, distance: 144.1
click at [748, 476] on div "241 TU 2029 245 TU 4334 231 TU 3163 241 TU 2031 245 TU 9060 240 TU 779 245 TU 9…" at bounding box center [784, 275] width 1568 height 405
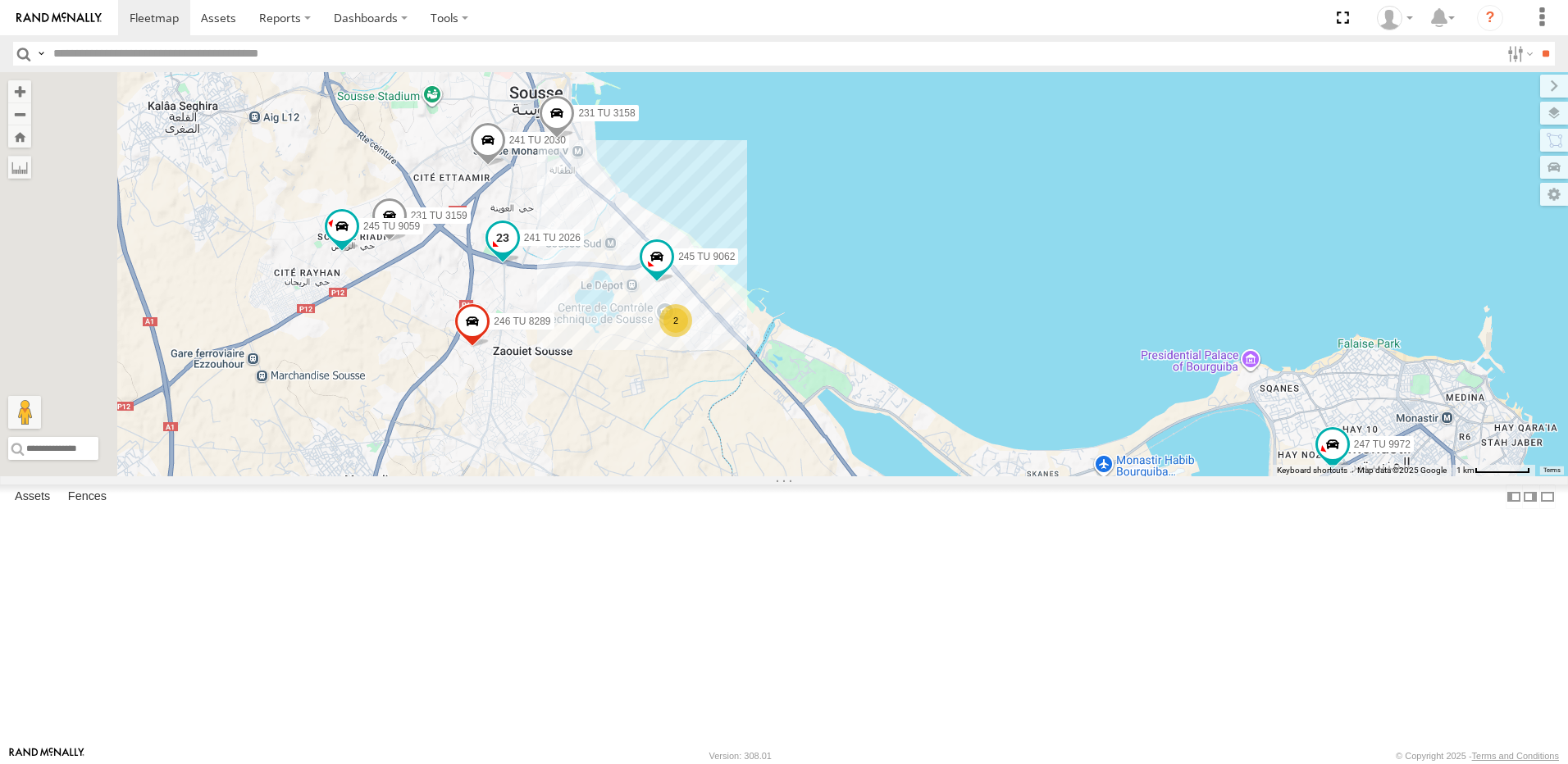
click at [521, 264] on div "241 TU 2026" at bounding box center [503, 241] width 36 height 45
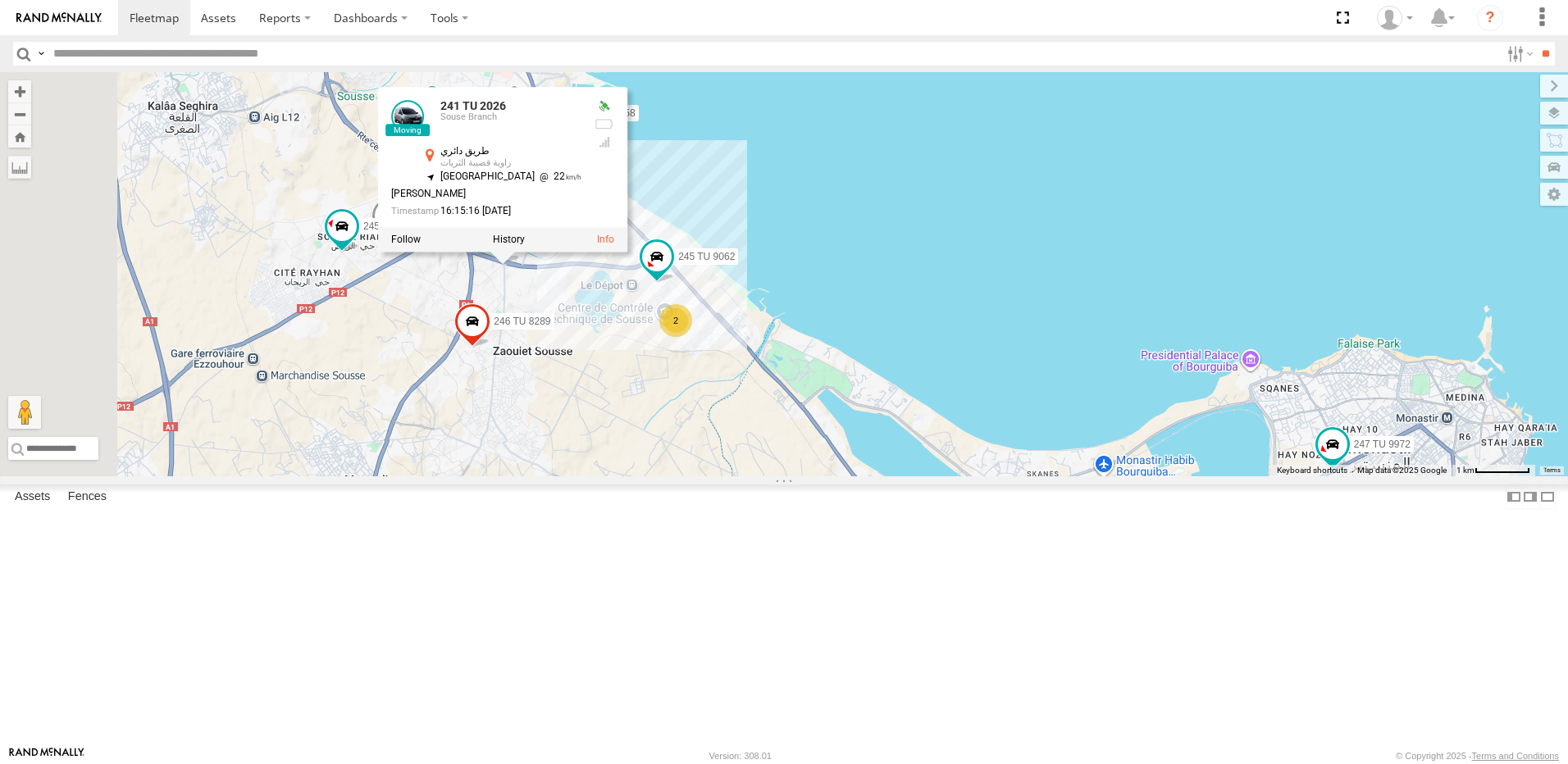
click at [621, 430] on div "241 TU 2029 245 TU 4334 231 TU 3163 241 TU 2031 245 TU 9060 240 TU 779 245 TU 9…" at bounding box center [784, 275] width 1568 height 405
click at [626, 431] on div "241 TU 2029 245 TU 4334 231 TU 3163 241 TU 2031 245 TU 9060 240 TU 779 245 TU 9…" at bounding box center [784, 275] width 1568 height 405
click at [626, 435] on div "241 TU 2029 245 TU 4334 231 TU 3163 241 TU 2031 245 TU 9060 240 TU 779 245 TU 9…" at bounding box center [784, 275] width 1568 height 405
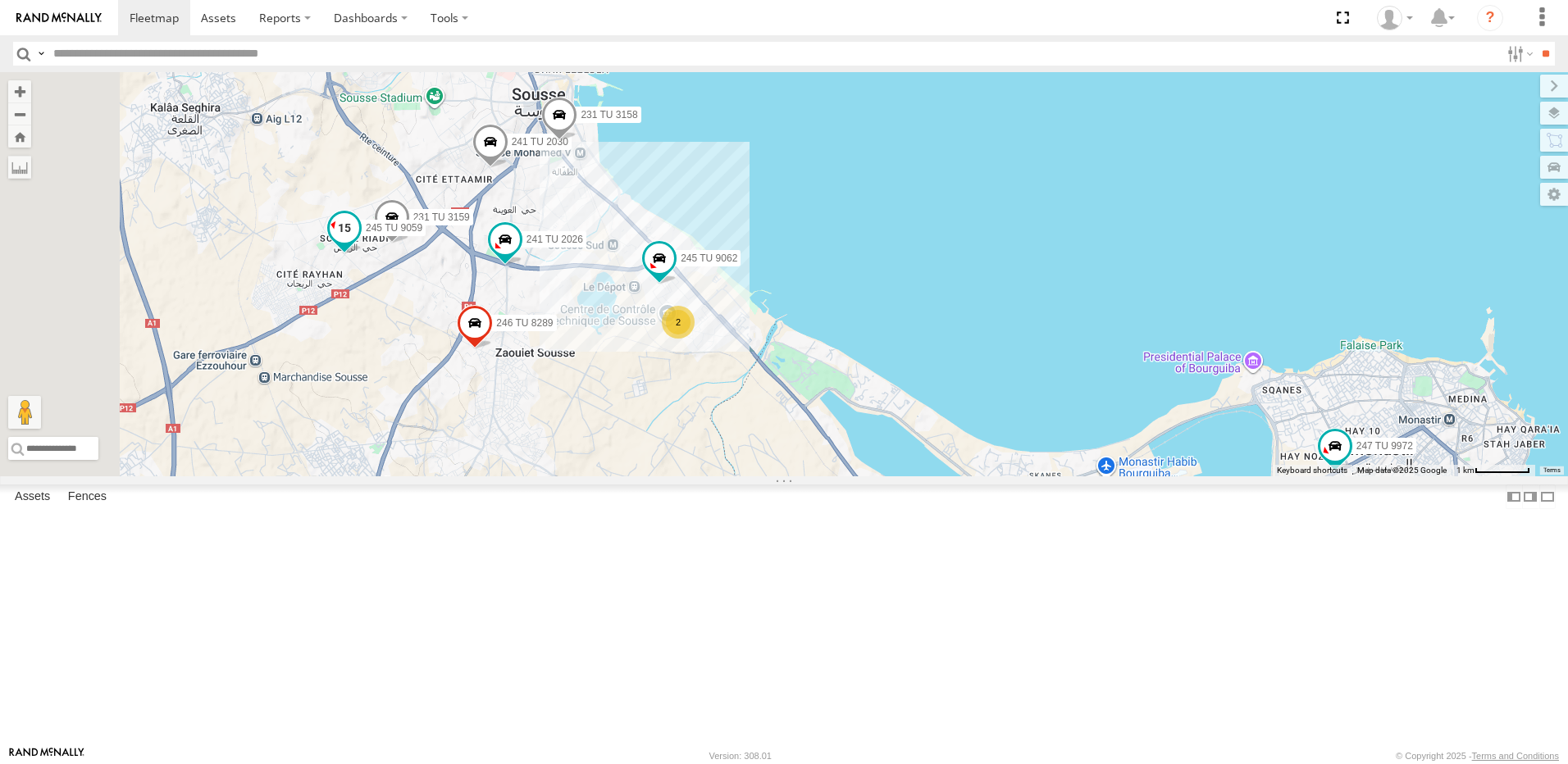
click at [359, 242] on span at bounding box center [344, 227] width 29 height 29
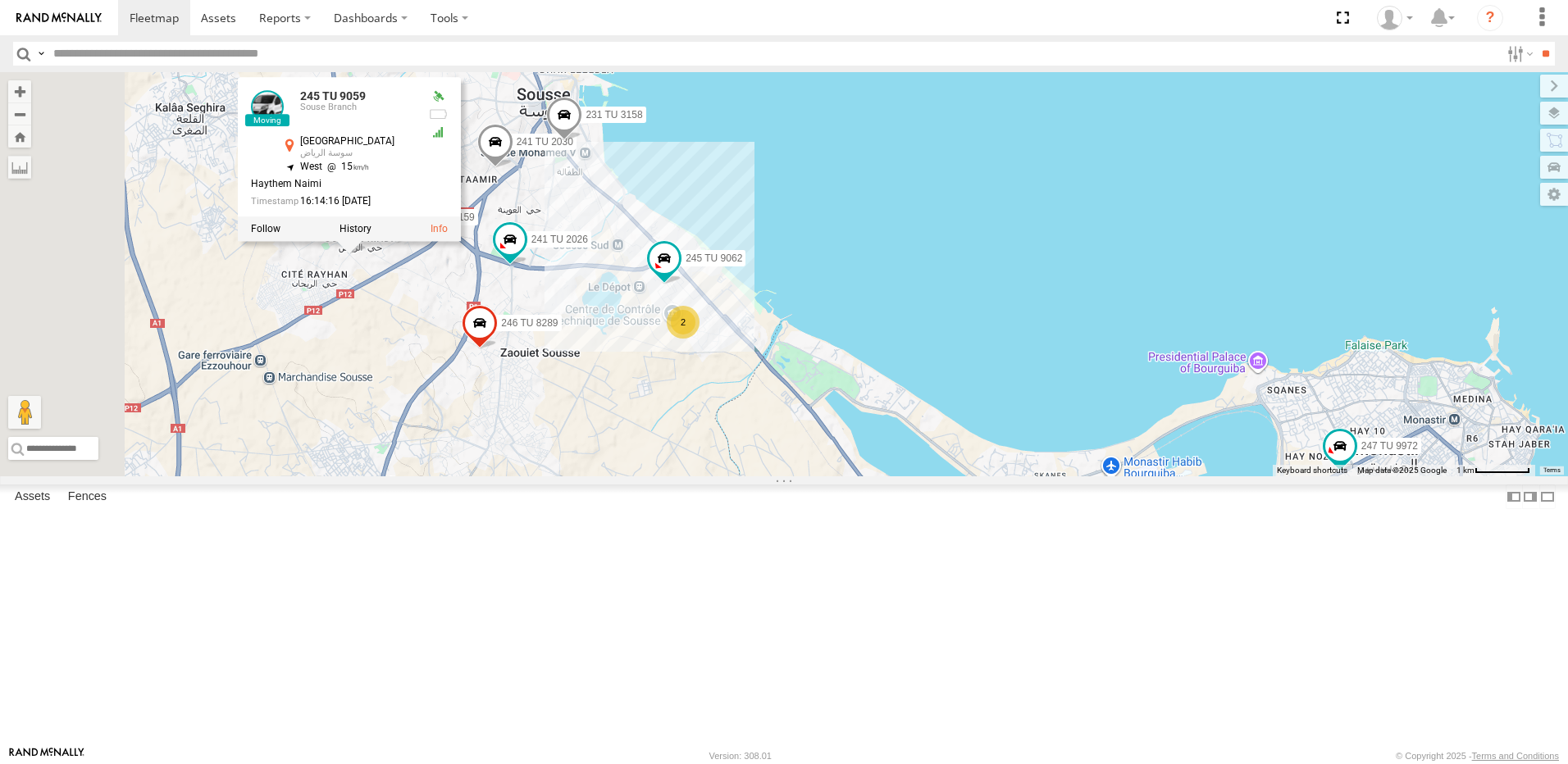
click at [626, 441] on div "241 TU 2029 245 TU 4334 231 TU 3163 241 TU 2031 245 TU 9060 240 TU 779 245 TU 9…" at bounding box center [784, 275] width 1568 height 405
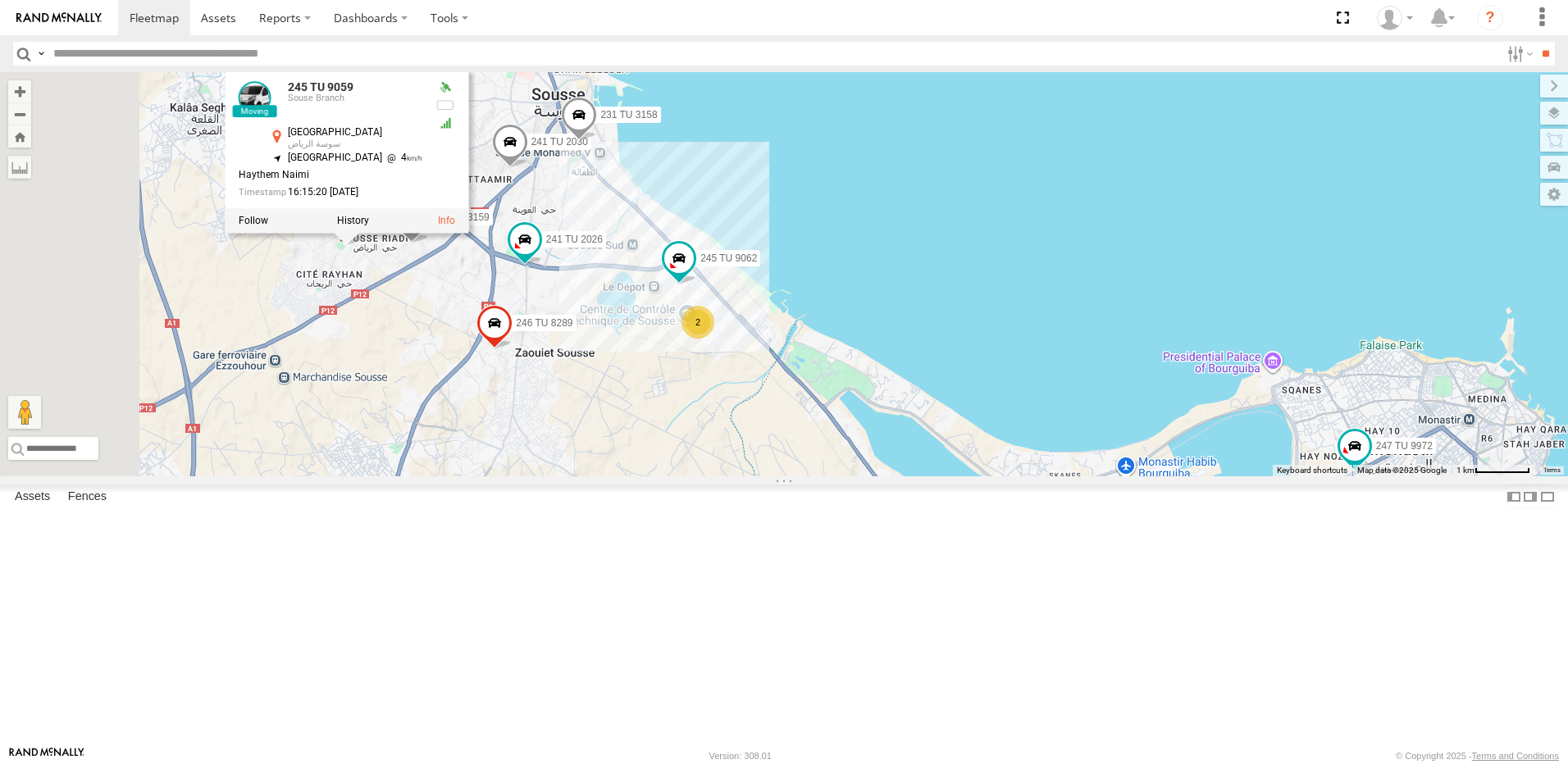
click at [623, 431] on div "241 TU 2029 245 TU 4334 231 TU 3163 241 TU 2031 245 TU 9060 240 TU 779 245 TU 9…" at bounding box center [784, 275] width 1568 height 405
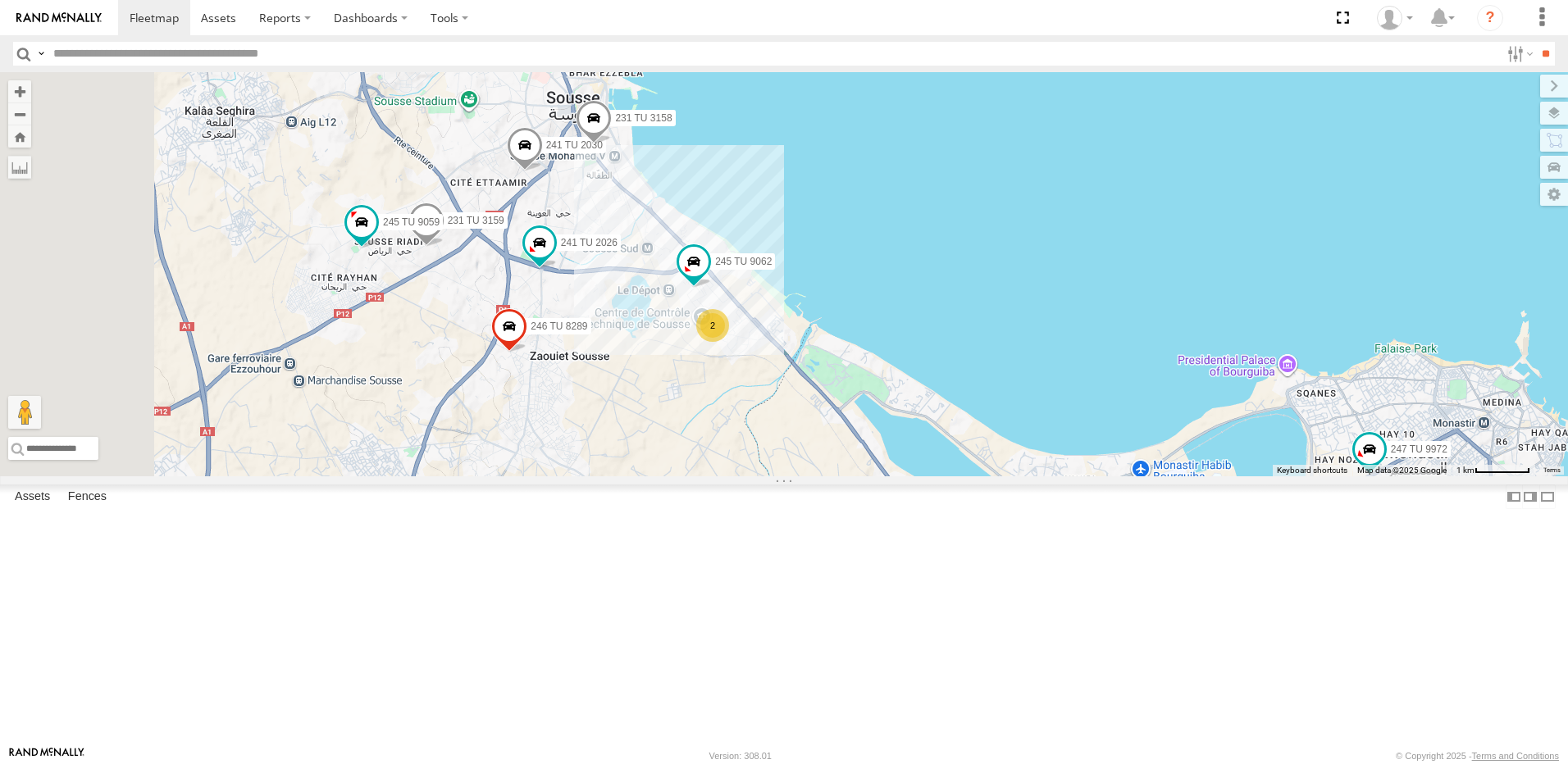
drag, startPoint x: 660, startPoint y: 419, endPoint x: 695, endPoint y: 430, distance: 36.7
click at [697, 430] on div "241 TU 2029 245 TU 4334 231 TU 3163 241 TU 2031 245 TU 9060 240 TU 779 245 TU 9…" at bounding box center [784, 275] width 1568 height 405
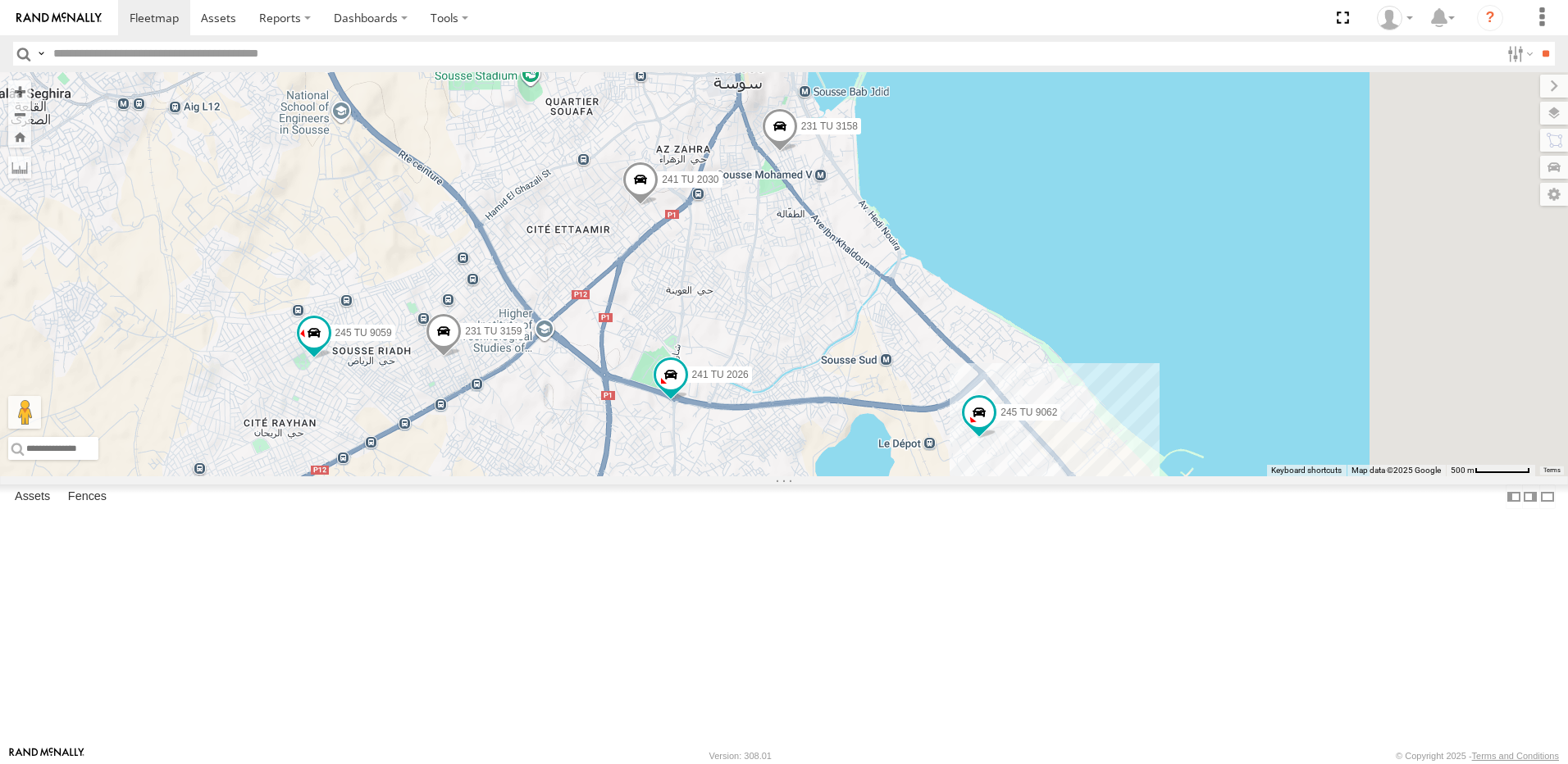
drag, startPoint x: 789, startPoint y: 422, endPoint x: 698, endPoint y: 523, distance: 135.9
click at [698, 476] on div "241 TU 2029 245 TU 4334 231 TU 3163 241 TU 2031 245 TU 9060 240 TU 779 245 TU 9…" at bounding box center [784, 275] width 1568 height 405
click at [659, 207] on span at bounding box center [641, 184] width 36 height 45
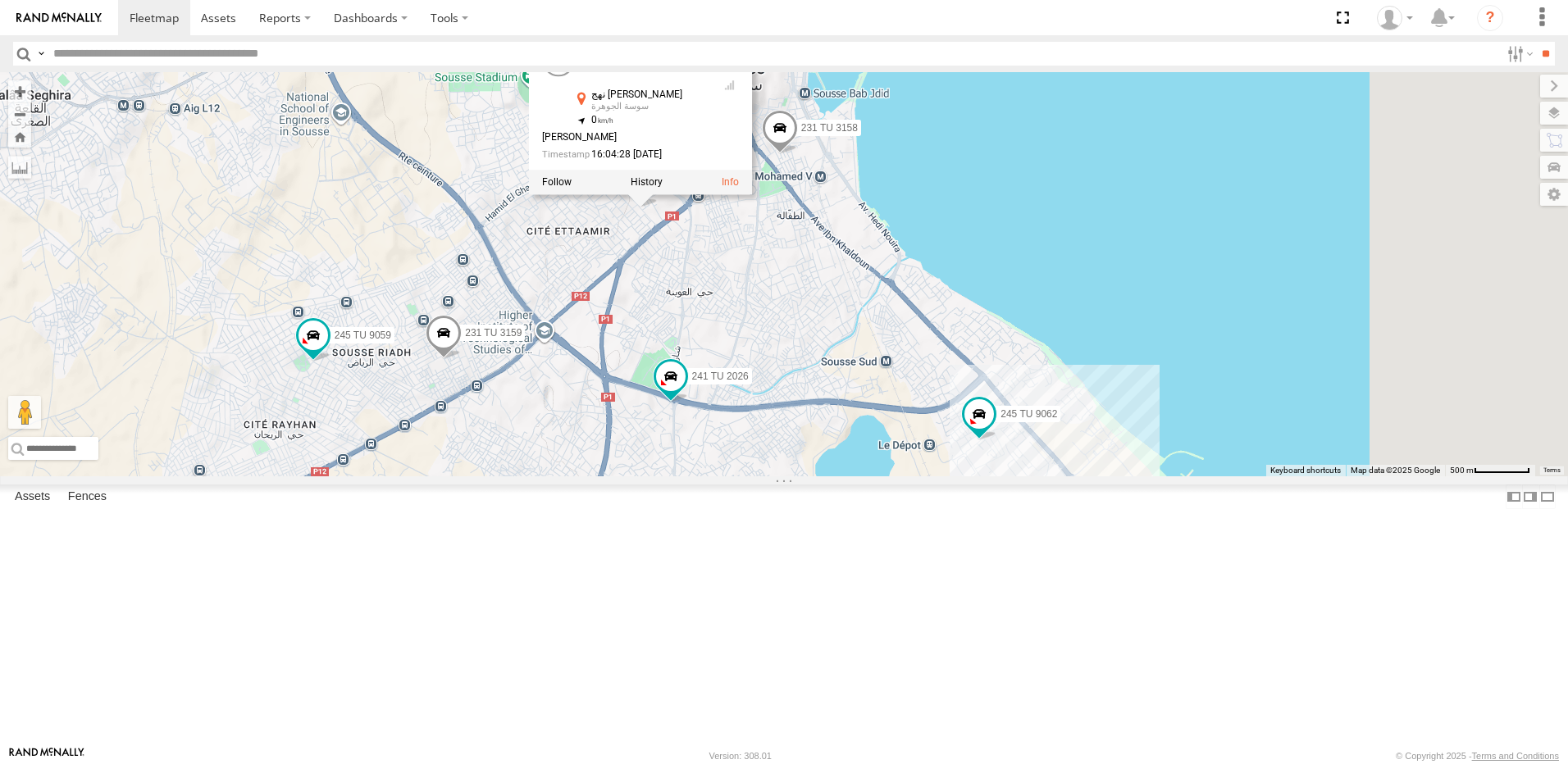
click at [851, 380] on div "241 TU 2029 245 TU 4334 231 TU 3163 241 TU 2031 245 TU 9060 240 TU 779 245 TU 9…" at bounding box center [784, 275] width 1568 height 405
click at [885, 398] on div "241 TU 2029 245 TU 4334 231 TU 3163 241 TU 2031 245 TU 9060 240 TU 779 245 TU 9…" at bounding box center [784, 275] width 1568 height 405
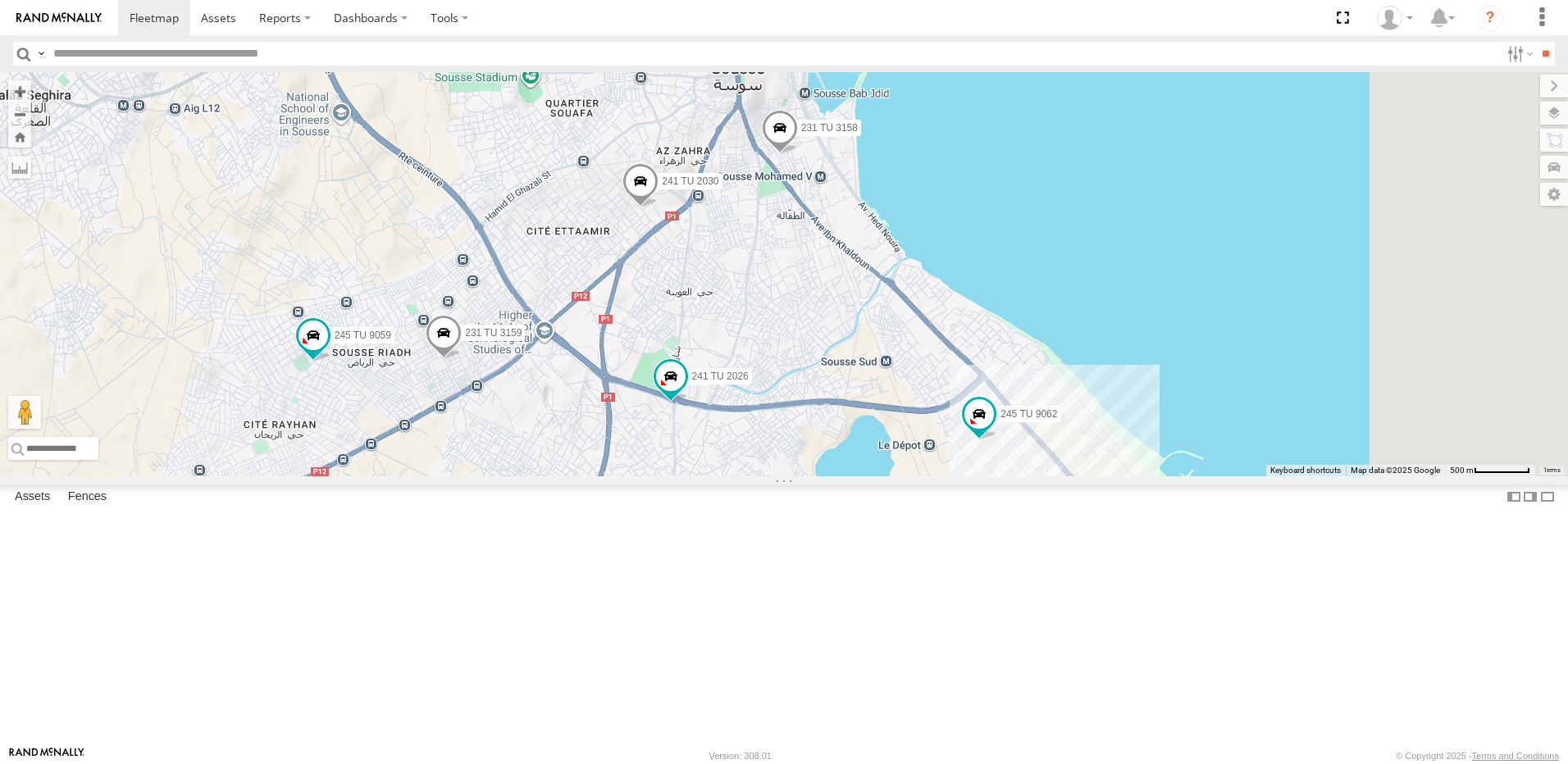
drag, startPoint x: 912, startPoint y: 398, endPoint x: 819, endPoint y: 452, distance: 107.5
click at [819, 452] on div "241 TU 2029 245 TU 4334 231 TU 3163 241 TU 2031 245 TU 9060 240 TU 779 245 TU 9…" at bounding box center [784, 275] width 1568 height 405
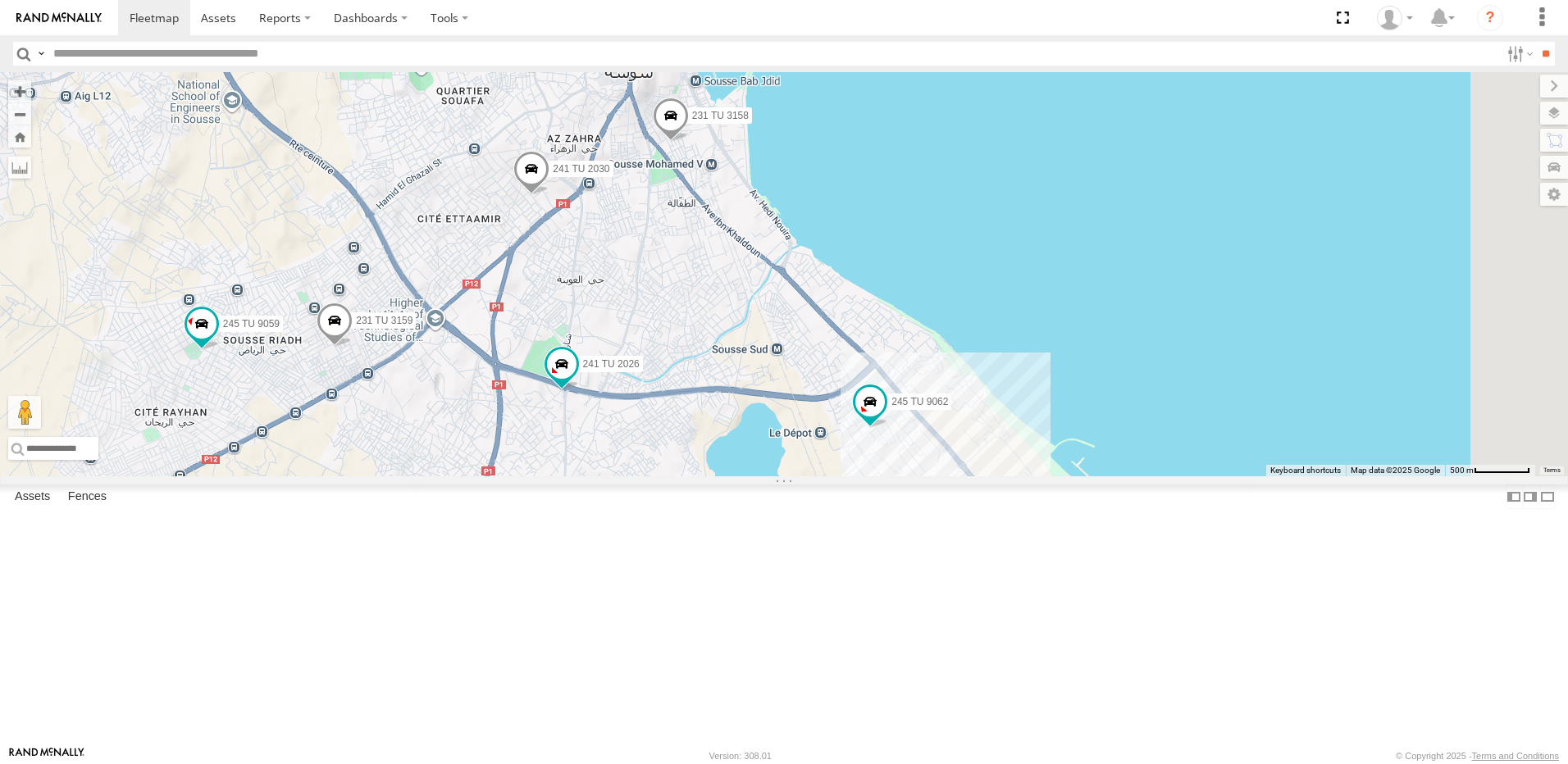
drag, startPoint x: 812, startPoint y: 452, endPoint x: 717, endPoint y: 440, distance: 95.8
click at [717, 440] on div "241 TU 2029 245 TU 4334 231 TU 3163 241 TU 2031 245 TU 9060 240 TU 779 245 TU 9…" at bounding box center [784, 275] width 1568 height 405
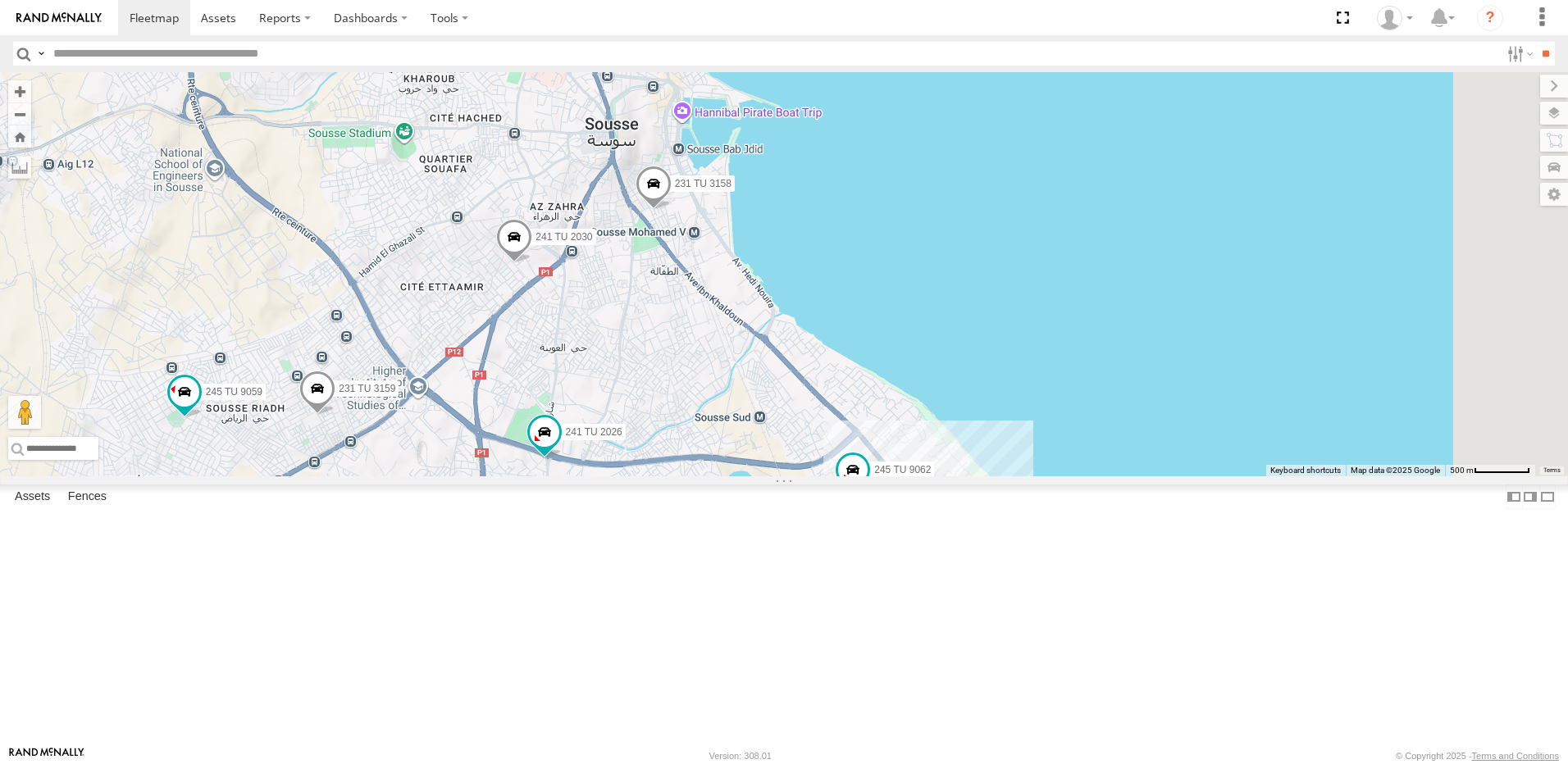
drag, startPoint x: 845, startPoint y: 400, endPoint x: 837, endPoint y: 444, distance: 44.7
click at [837, 444] on div "241 TU 2029 245 TU 4334 231 TU 3163 241 TU 2031 245 TU 9060 240 TU 779 245 TU 9…" at bounding box center [784, 275] width 1568 height 405
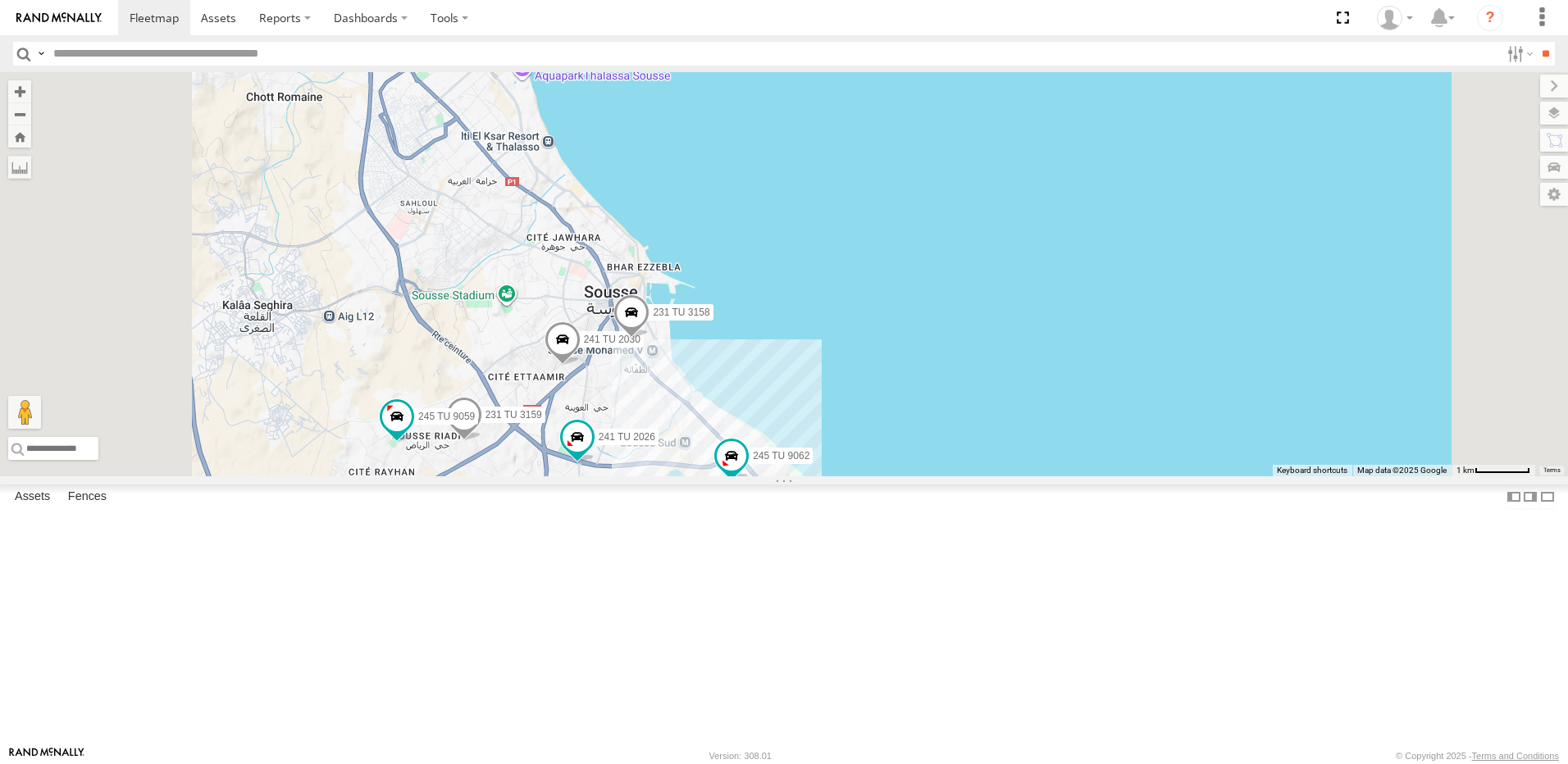
drag, startPoint x: 869, startPoint y: 466, endPoint x: 866, endPoint y: 533, distance: 67.1
click at [866, 476] on div "241 TU 2029 245 TU 4334 231 TU 3163 241 TU 2031 245 TU 9060 240 TU 779 245 TU 9…" at bounding box center [784, 275] width 1568 height 405
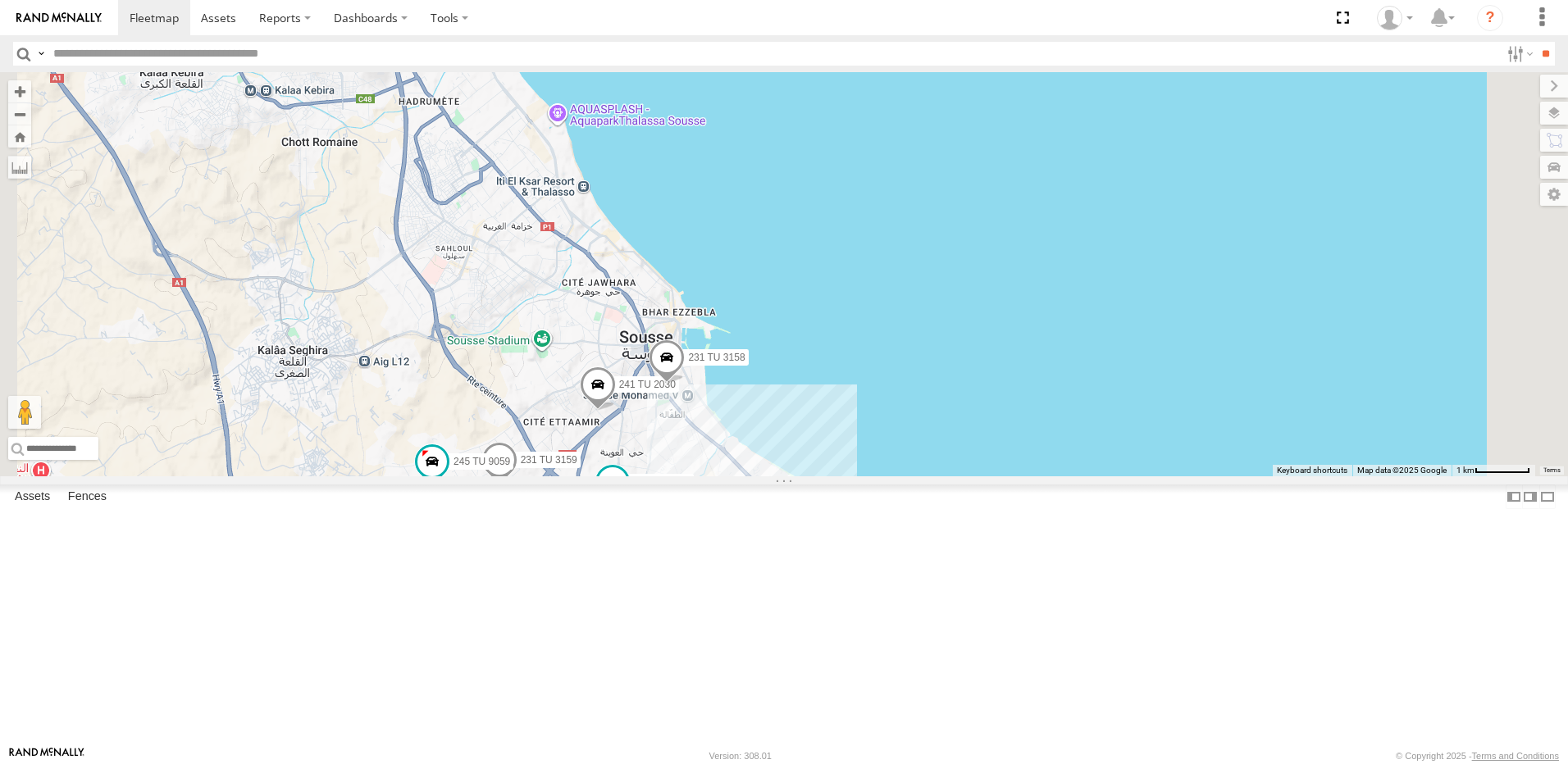
drag, startPoint x: 864, startPoint y: 532, endPoint x: 903, endPoint y: 578, distance: 60.3
click at [903, 476] on div "241 TU 2029 245 TU 4334 231 TU 3163 241 TU 2031 245 TU 9060 240 TU 779 245 TU 9…" at bounding box center [784, 275] width 1568 height 405
click at [685, 384] on span at bounding box center [667, 361] width 36 height 45
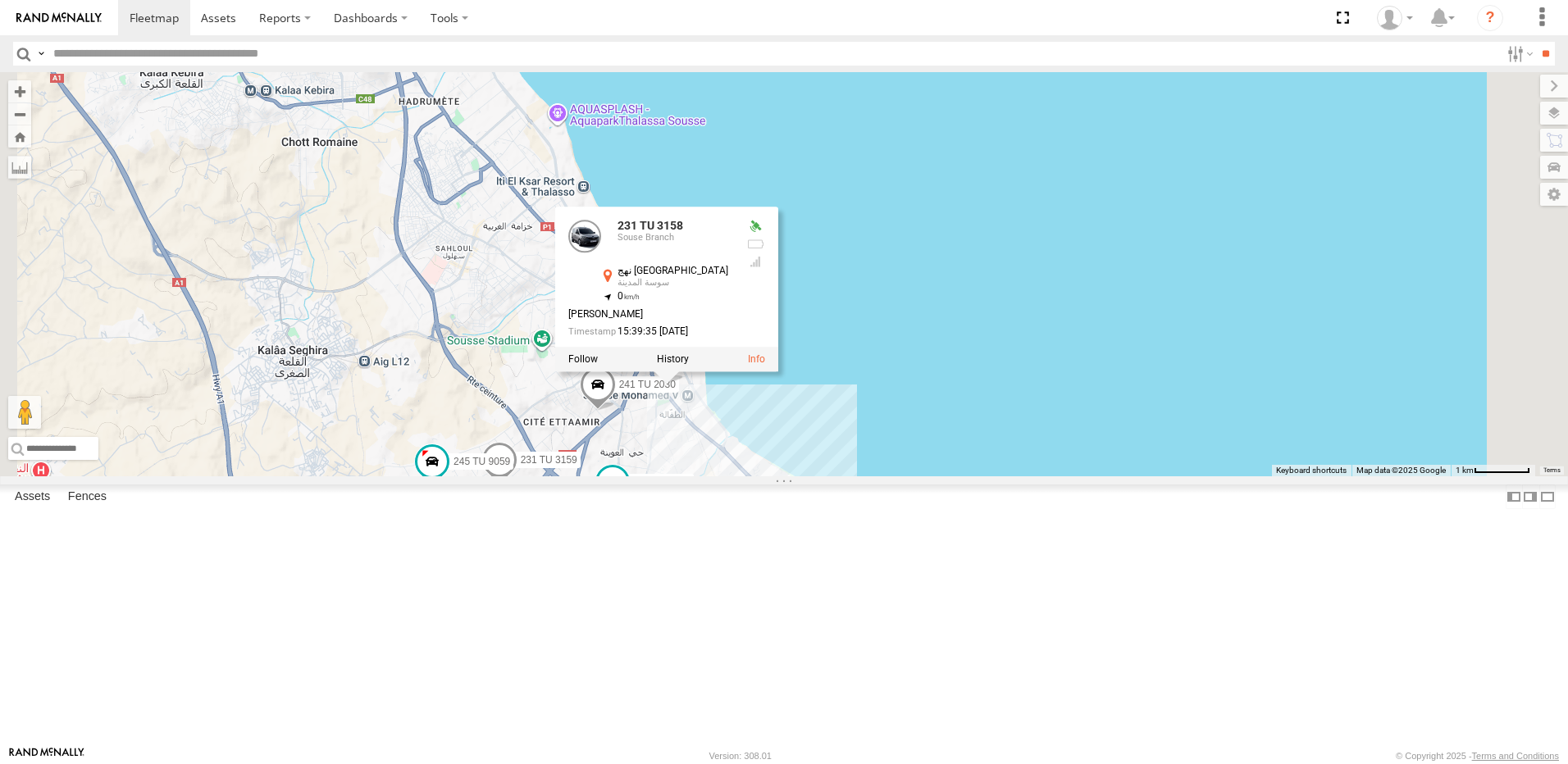
click at [682, 402] on div "241 TU 2029 245 TU 4334 231 TU 3163 241 TU 2031 245 TU 9060 240 TU 779 245 TU 9…" at bounding box center [784, 275] width 1568 height 405
click at [664, 393] on div "241 TU 2029 245 TU 4334 231 TU 3163 241 TU 2031 245 TU 9060 240 TU 779 245 TU 9…" at bounding box center [784, 275] width 1568 height 405
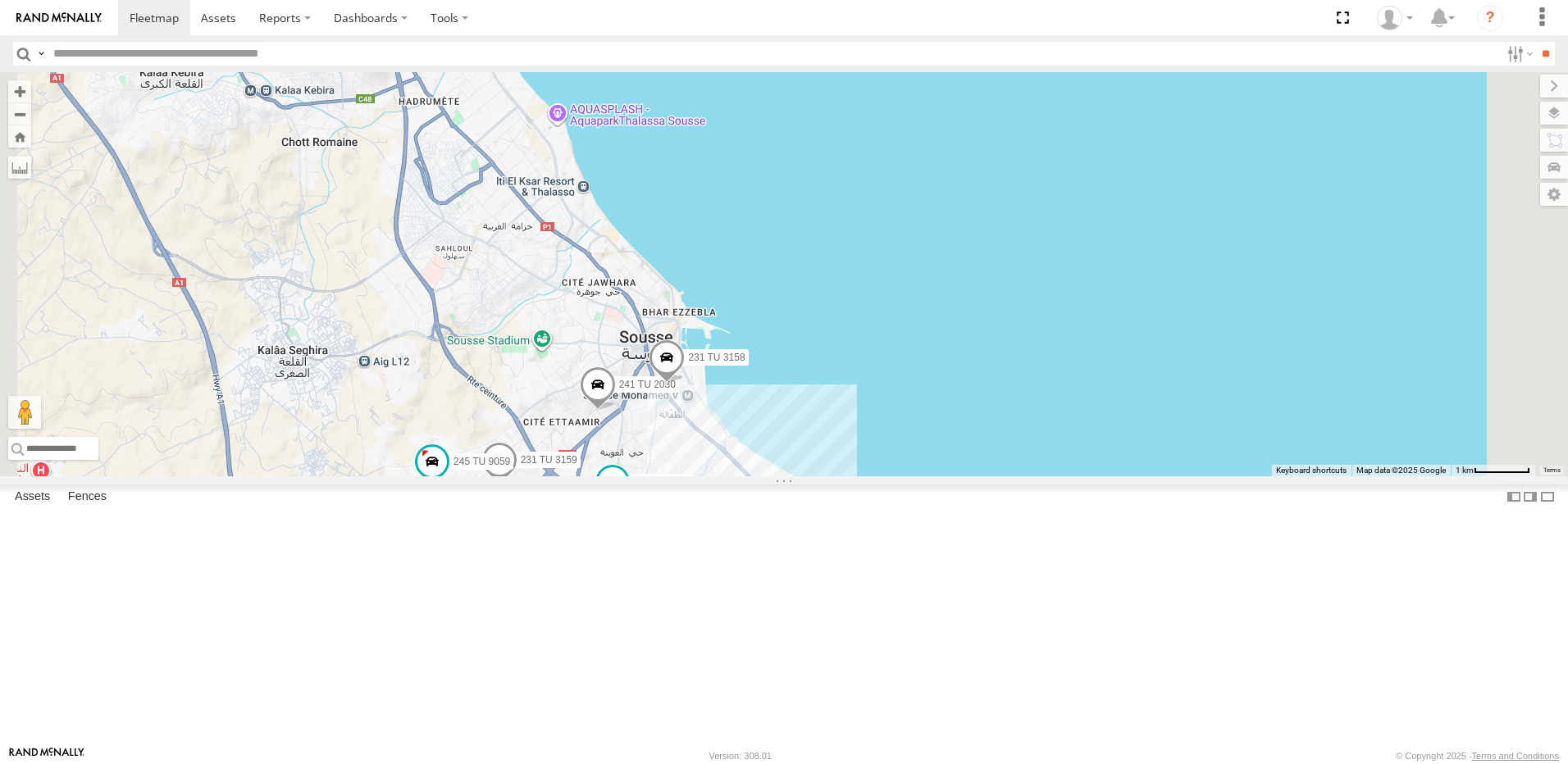
drag, startPoint x: 647, startPoint y: 365, endPoint x: 650, endPoint y: 380, distance: 15.3
click at [650, 380] on div "241 TU 2029 245 TU 4334 231 TU 3163 241 TU 2031 245 TU 9060 240 TU 779 245 TU 9…" at bounding box center [784, 275] width 1568 height 405
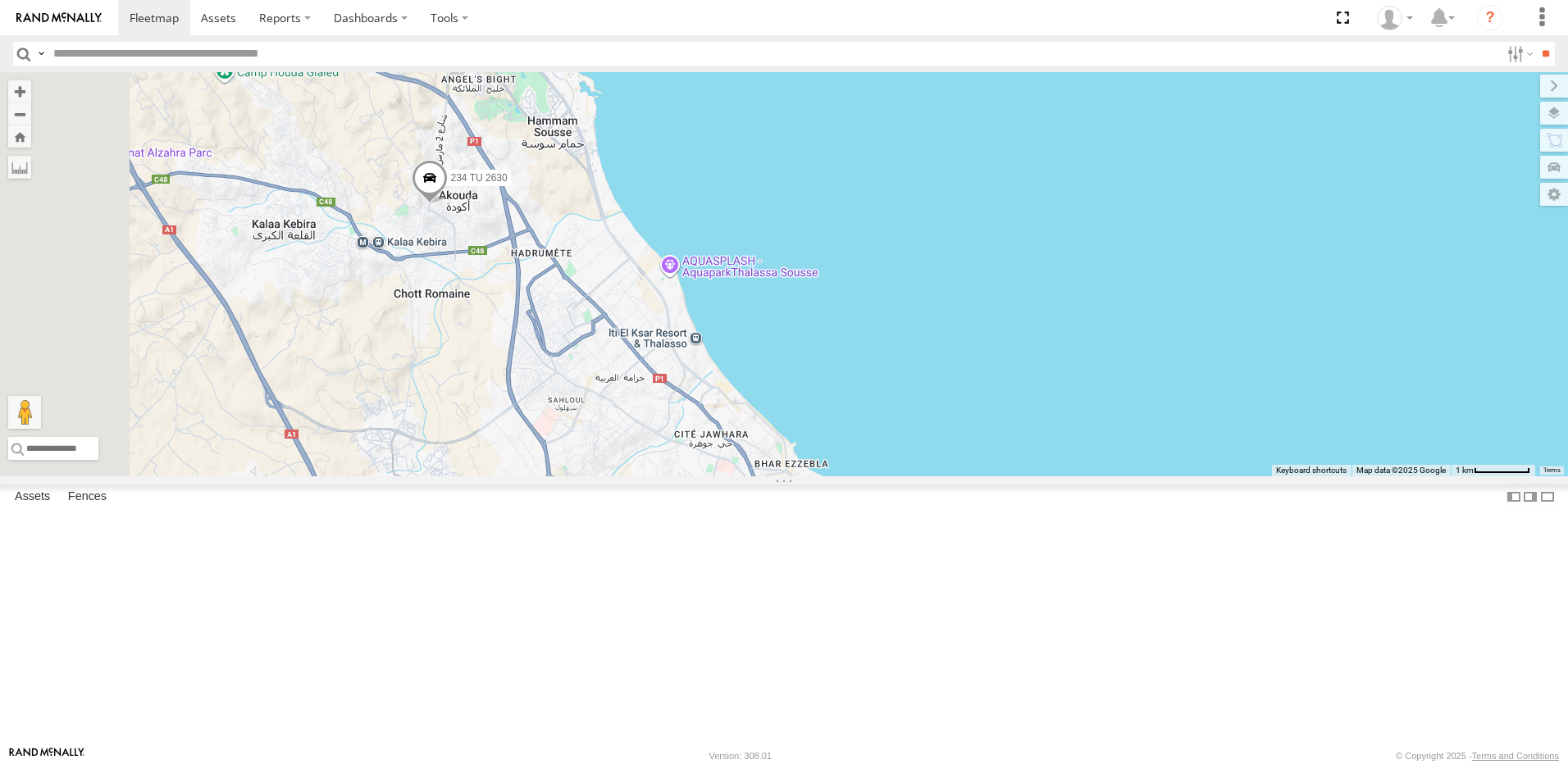
drag, startPoint x: 600, startPoint y: 350, endPoint x: 708, endPoint y: 499, distance: 184.0
click at [708, 476] on div "241 TU 2029 245 TU 4334 231 TU 3163 241 TU 2031 245 TU 9060 240 TU 779 245 TU 9…" at bounding box center [784, 275] width 1568 height 405
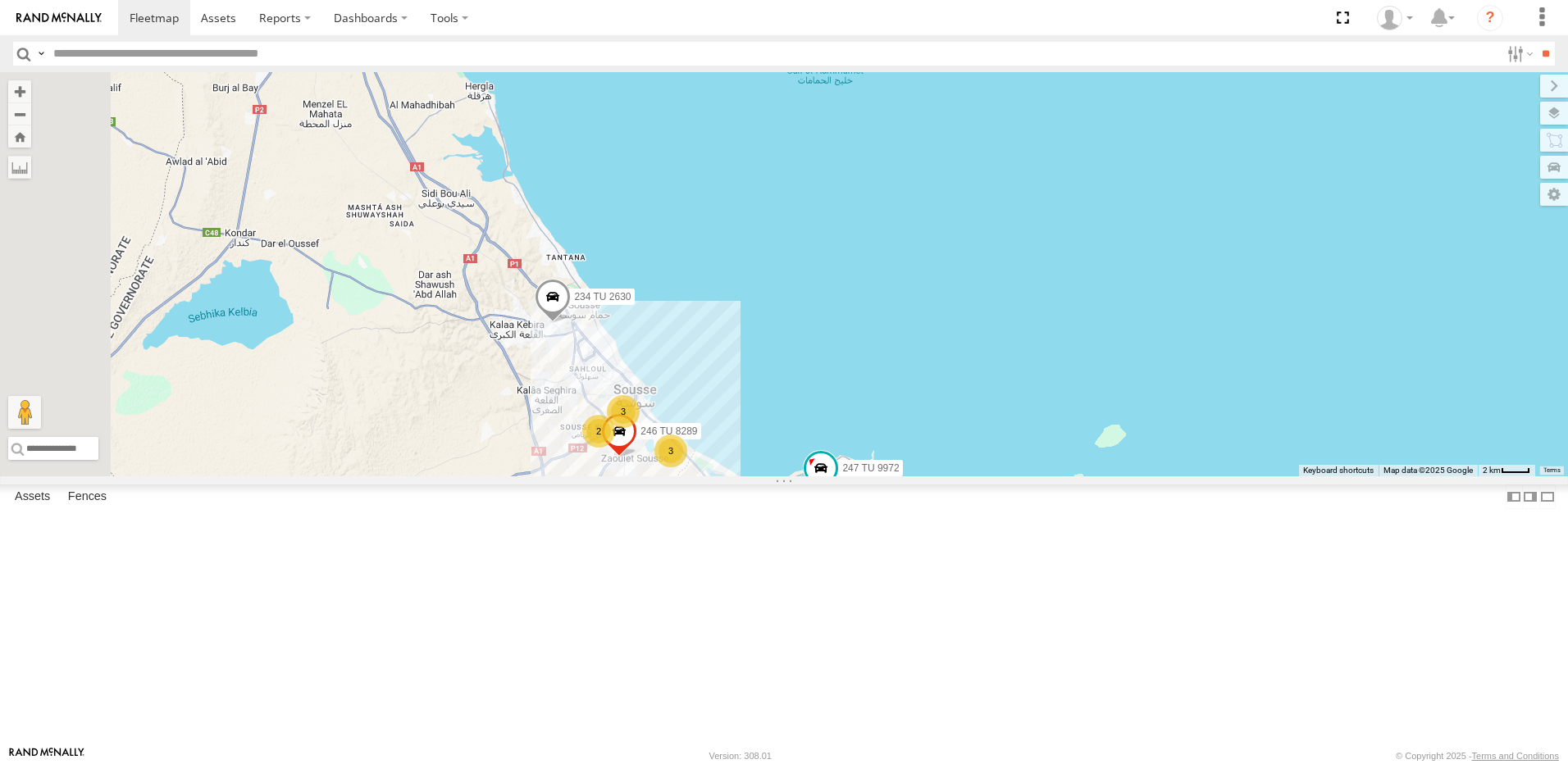
drag, startPoint x: 655, startPoint y: 506, endPoint x: 809, endPoint y: 602, distance: 181.5
click at [809, 476] on div "241 TU 2029 245 TU 4334 231 TU 3163 241 TU 2031 245 TU 9060 240 TU 779 245 TU 9…" at bounding box center [784, 275] width 1568 height 405
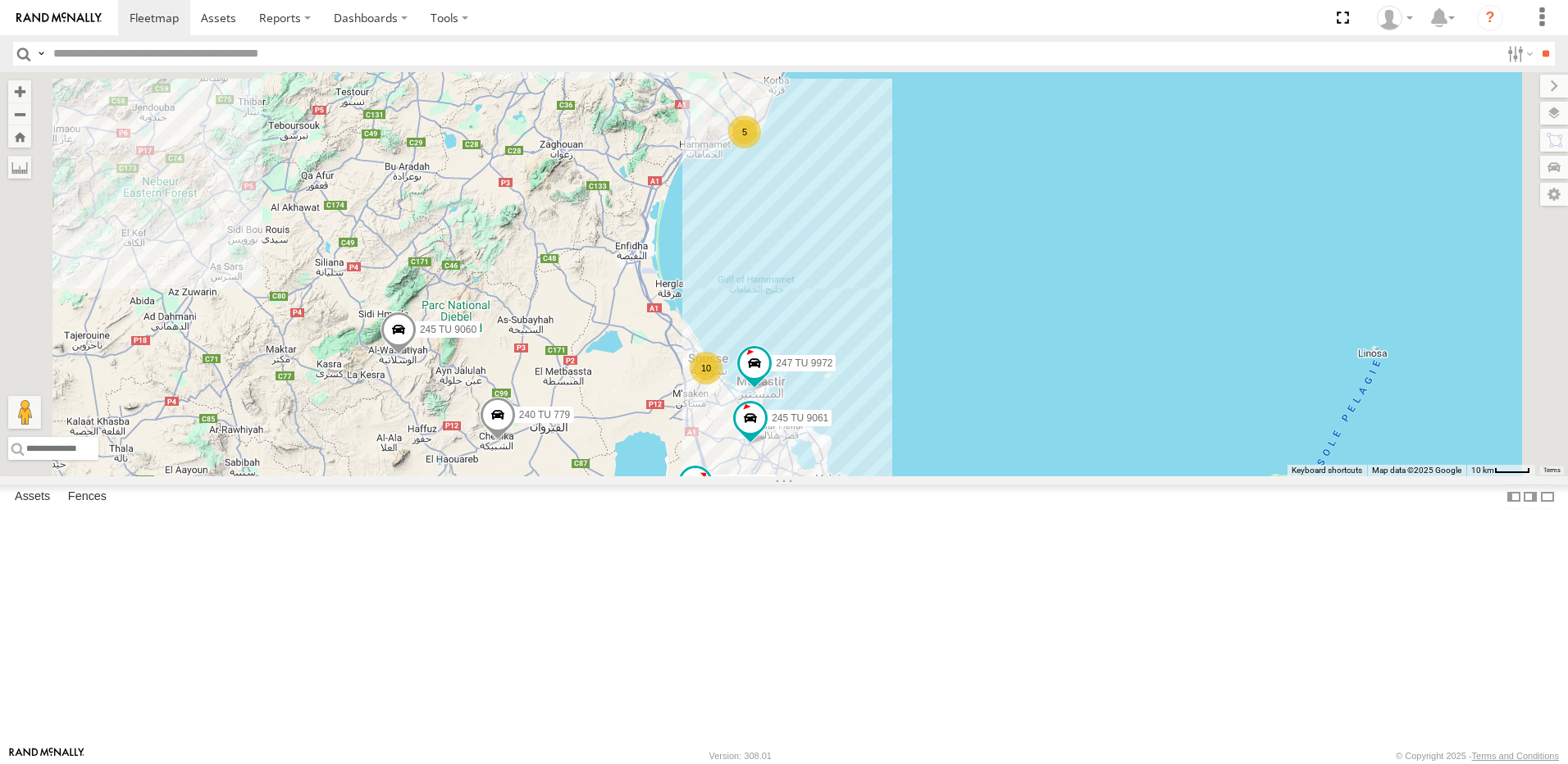
drag, startPoint x: 614, startPoint y: 531, endPoint x: 690, endPoint y: 456, distance: 106.8
click at [476, 335] on span "245 TU 9060" at bounding box center [449, 330] width 57 height 11
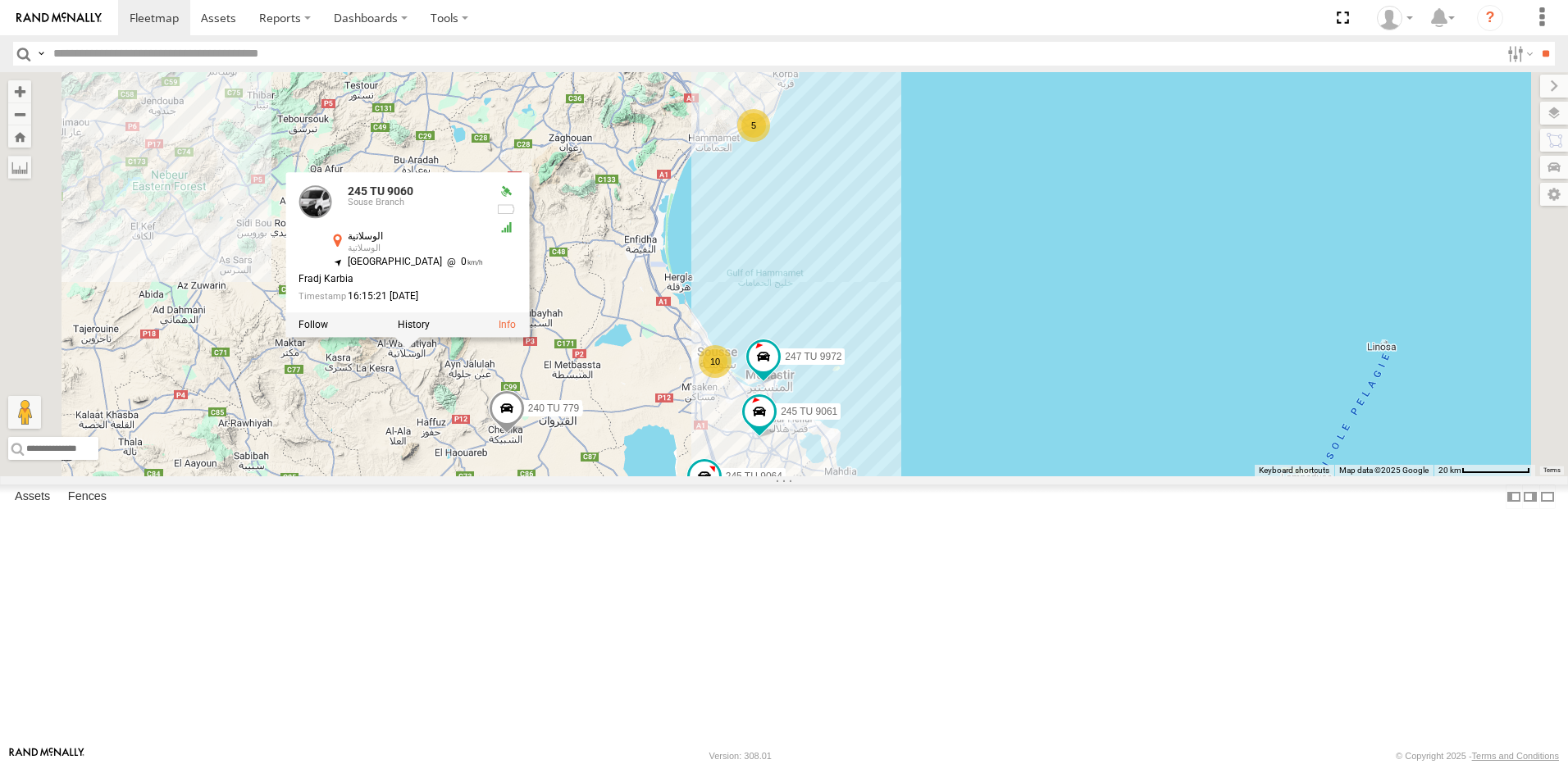
click at [802, 476] on div "241 TU 2029 245 TU 4334 231 TU 3163 241 TU 2031 245 TU 9060 240 TU 779 245 TU 9…" at bounding box center [784, 275] width 1568 height 405
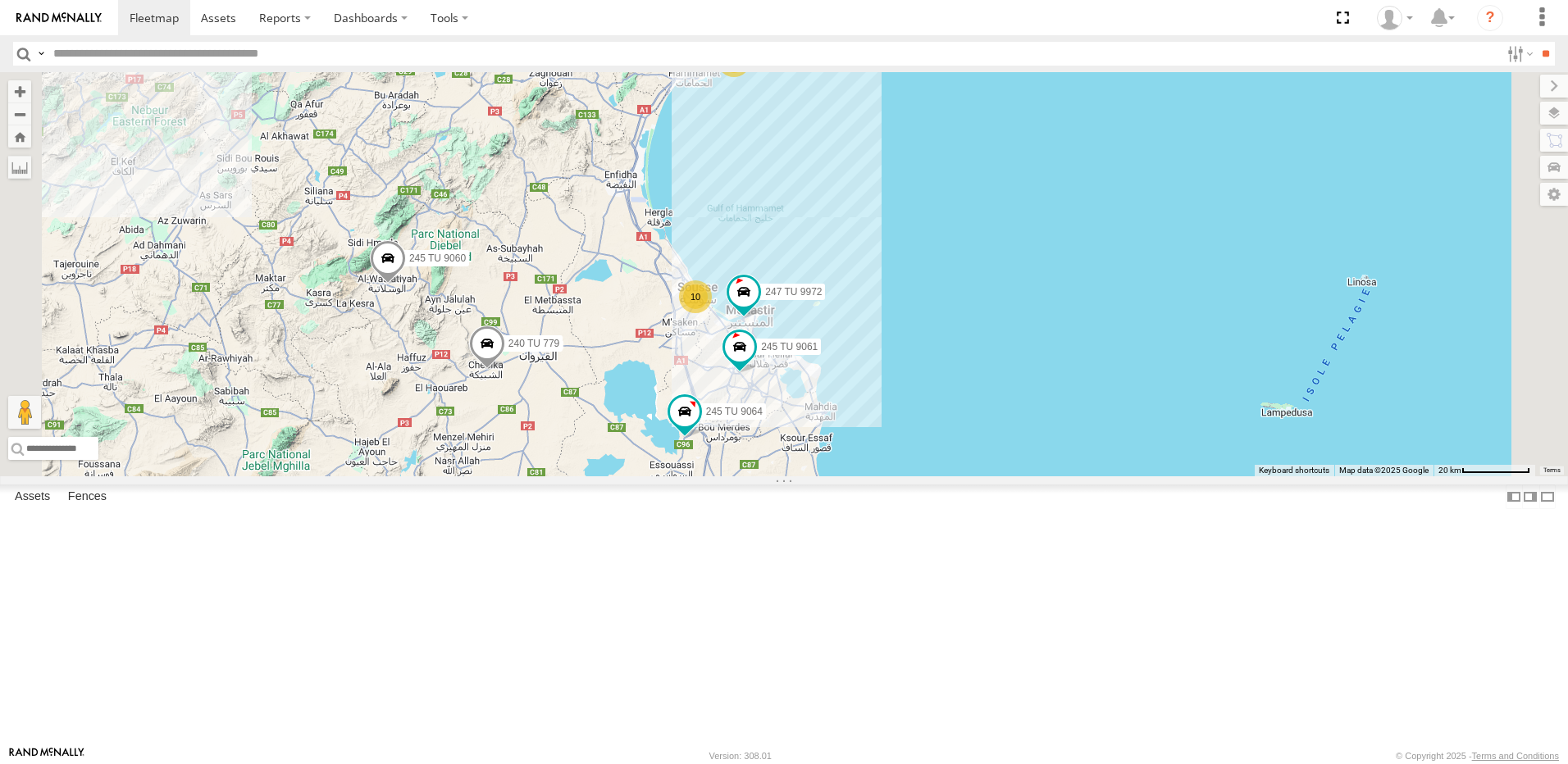
drag, startPoint x: 834, startPoint y: 582, endPoint x: 796, endPoint y: 436, distance: 150.9
click at [801, 439] on div "241 TU 2029 245 TU 4334 231 TU 3163 241 TU 2031 245 TU 9060 240 TU 779 245 TU 9…" at bounding box center [784, 275] width 1568 height 405
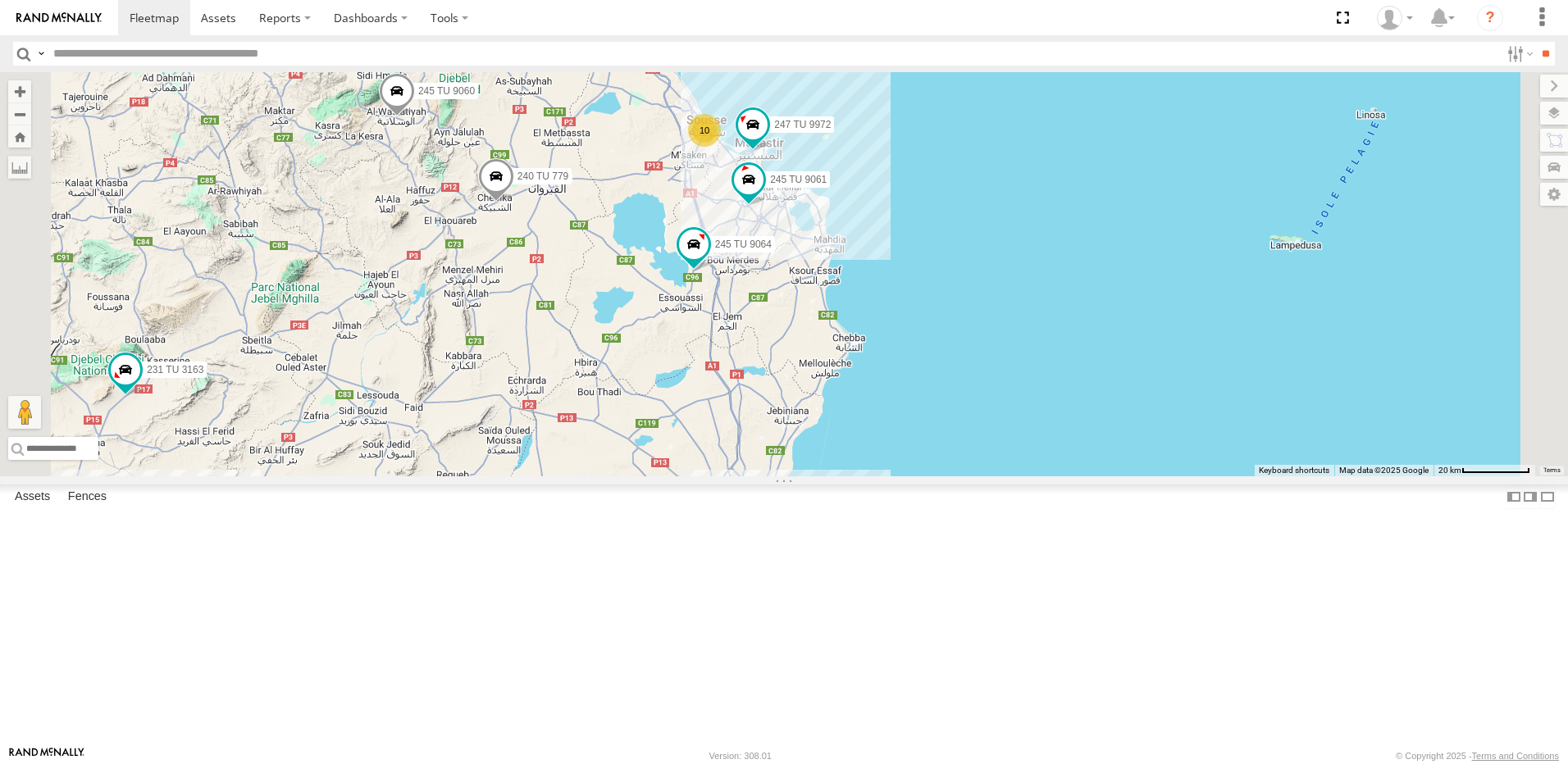
drag, startPoint x: 831, startPoint y: 529, endPoint x: 839, endPoint y: 505, distance: 25.3
click at [839, 476] on div "241 TU 2029 245 TU 4334 231 TU 3163 241 TU 2031 245 TU 9060 240 TU 779 245 TU 9…" at bounding box center [784, 275] width 1568 height 405
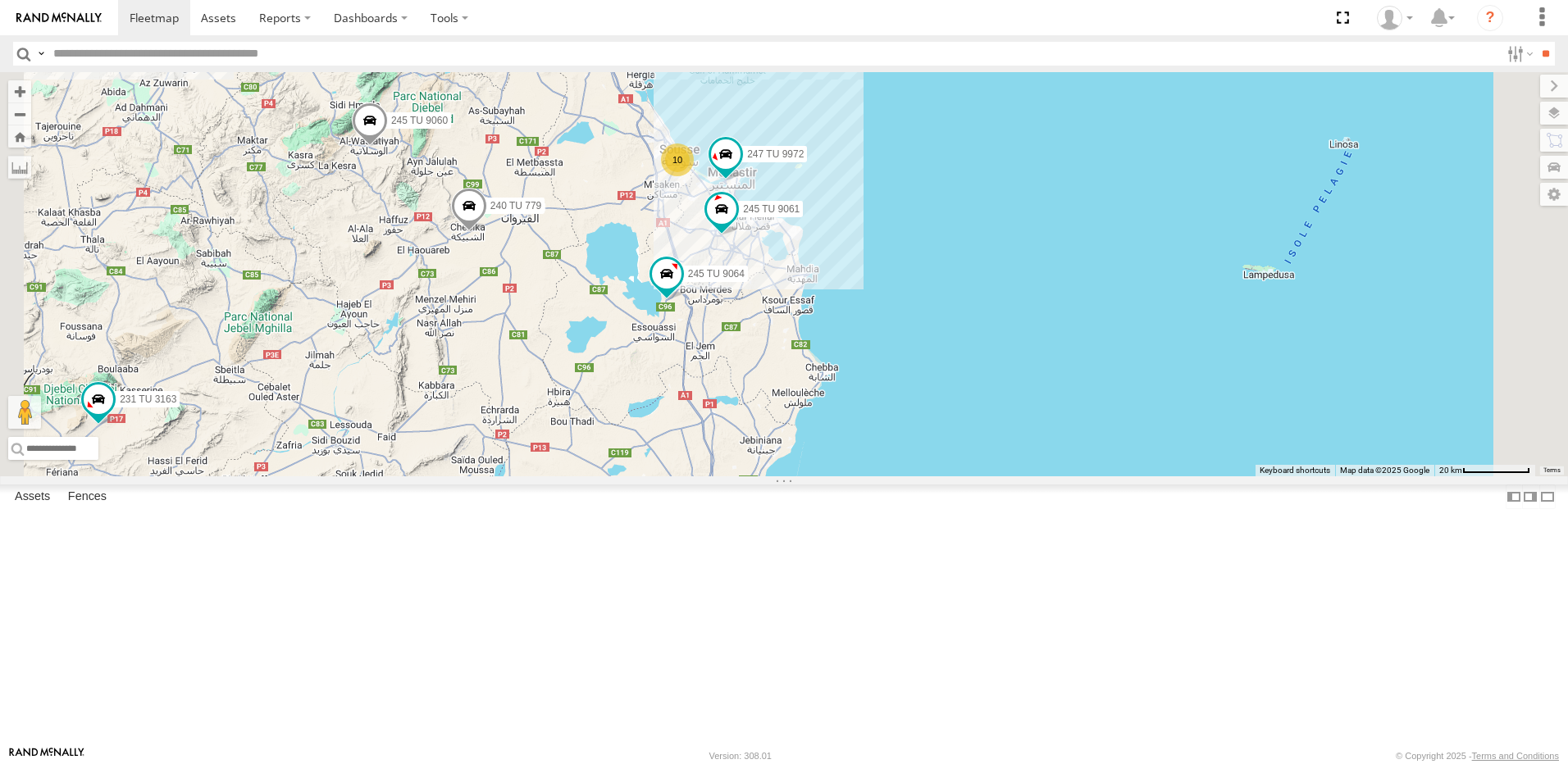
click at [868, 476] on div "241 TU 2029 245 TU 4334 231 TU 3163 241 TU 2031 245 TU 9060 240 TU 779 245 TU 9…" at bounding box center [784, 275] width 1568 height 405
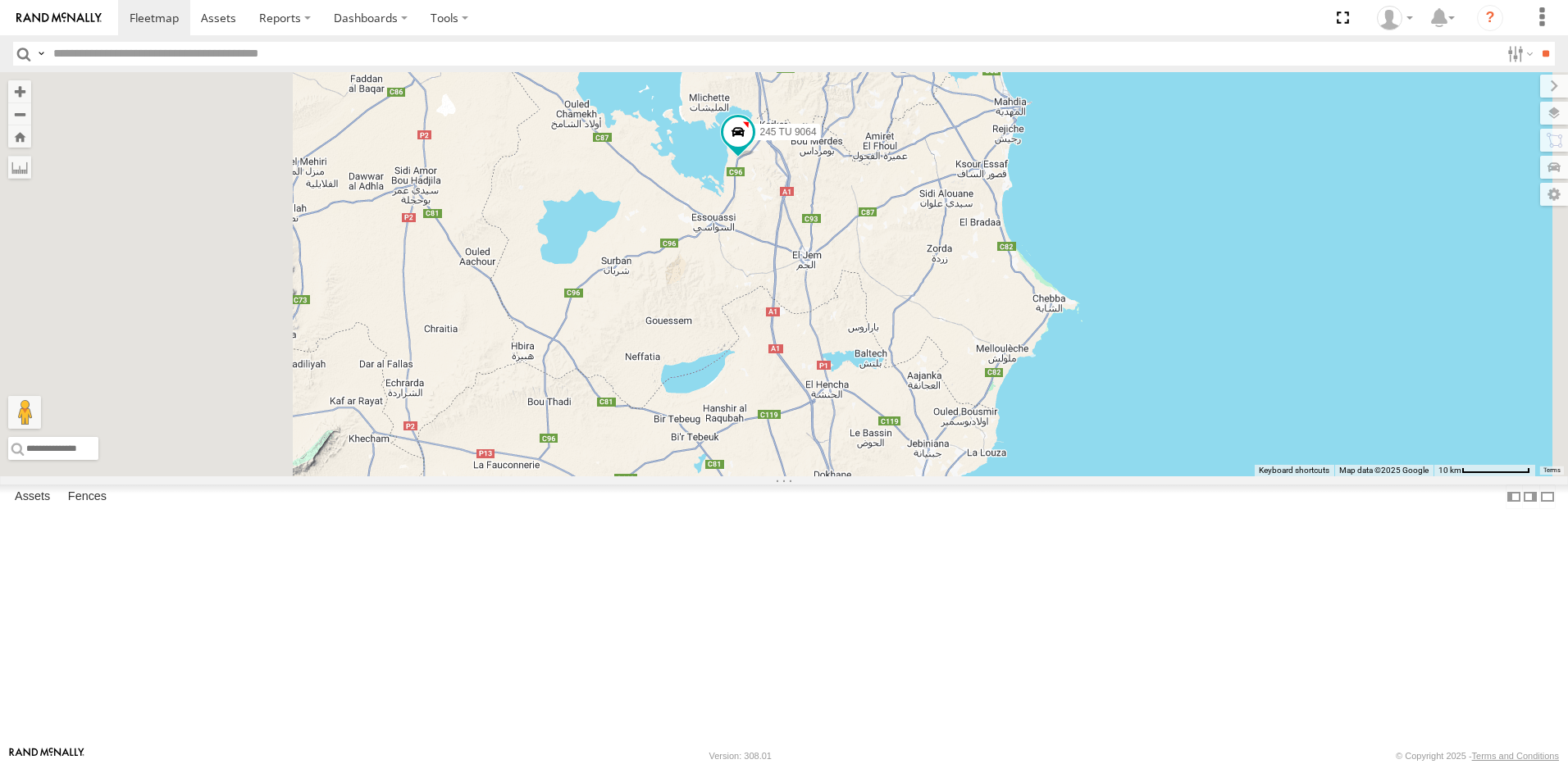
drag, startPoint x: 696, startPoint y: 543, endPoint x: 884, endPoint y: 389, distance: 243.0
click at [883, 392] on div "241 TU 2029 245 TU 4334 231 TU 3163 241 TU 2031 245 TU 9060 240 TU 779 245 TU 9…" at bounding box center [784, 275] width 1568 height 405
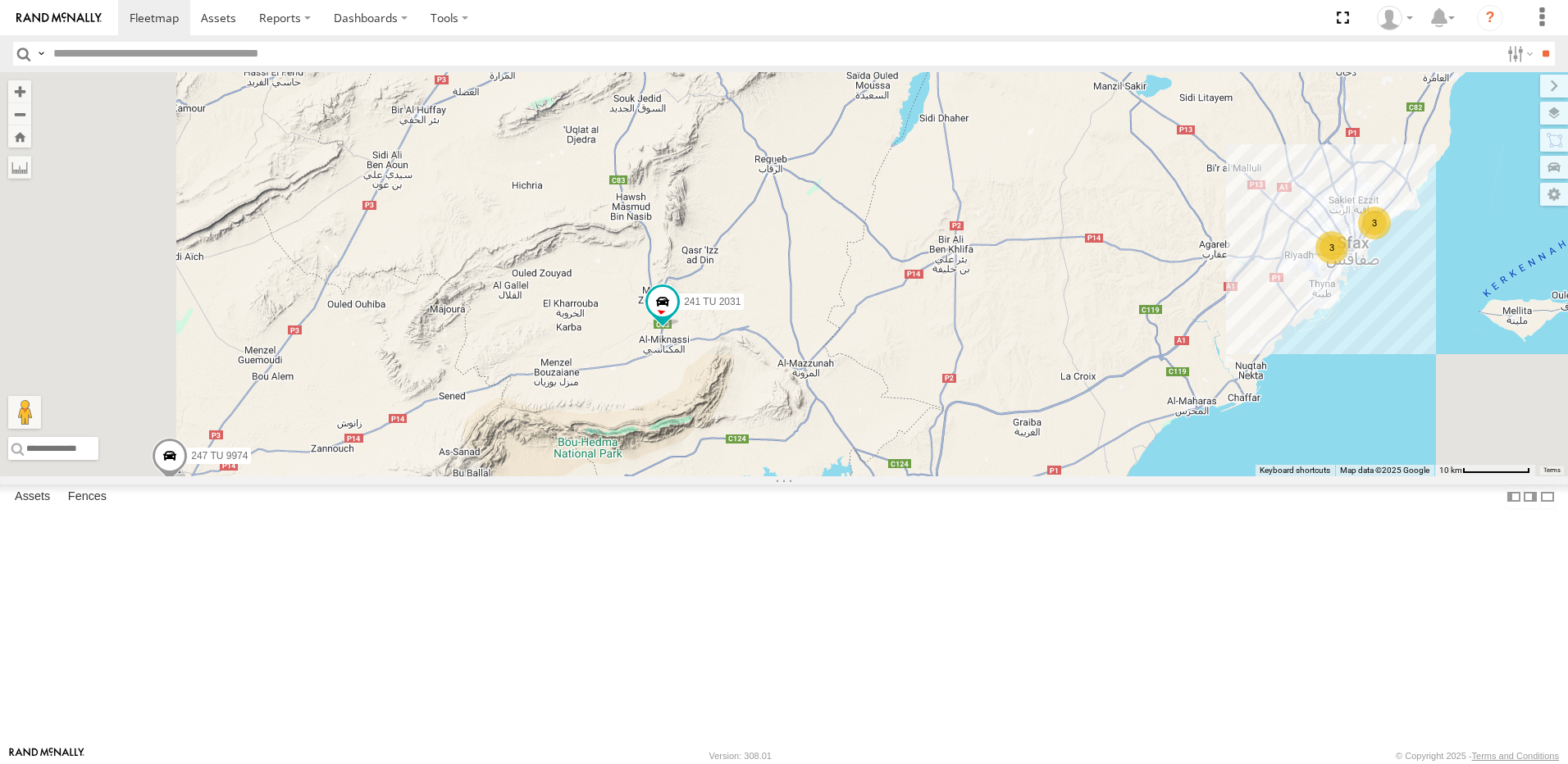
drag, startPoint x: 830, startPoint y: 554, endPoint x: 912, endPoint y: 463, distance: 122.5
click at [910, 465] on div "241 TU 2029 245 TU 4334 231 TU 3163 241 TU 2031 245 TU 9060 240 TU 779 245 TU 9…" at bounding box center [784, 275] width 1568 height 405
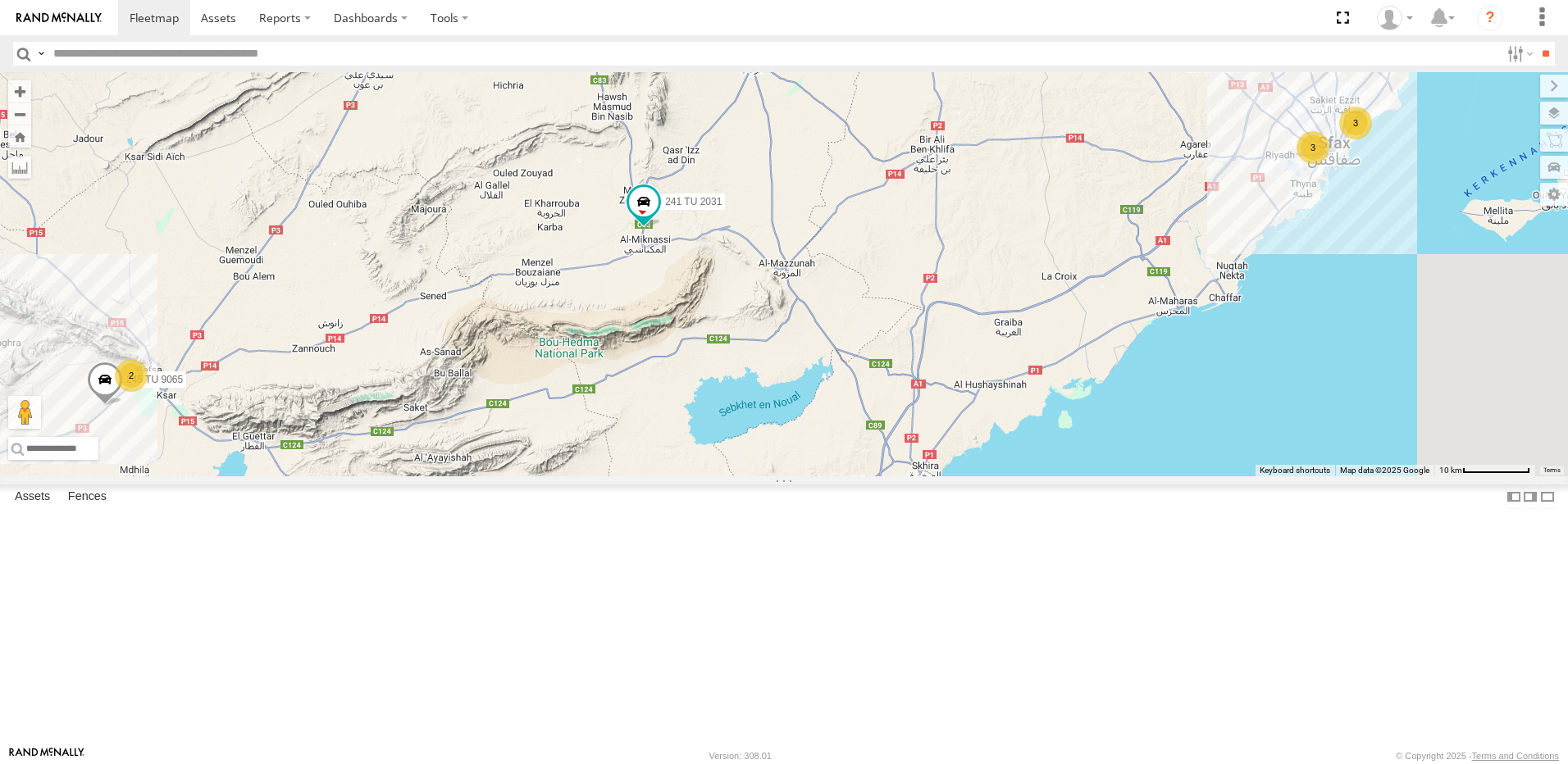
drag, startPoint x: 678, startPoint y: 518, endPoint x: 513, endPoint y: 536, distance: 166.0
click at [513, 476] on div "241 TU 2029 245 TU 4334 231 TU 3163 241 TU 2031 245 TU 9060 240 TU 779 245 TU 9…" at bounding box center [784, 275] width 1568 height 405
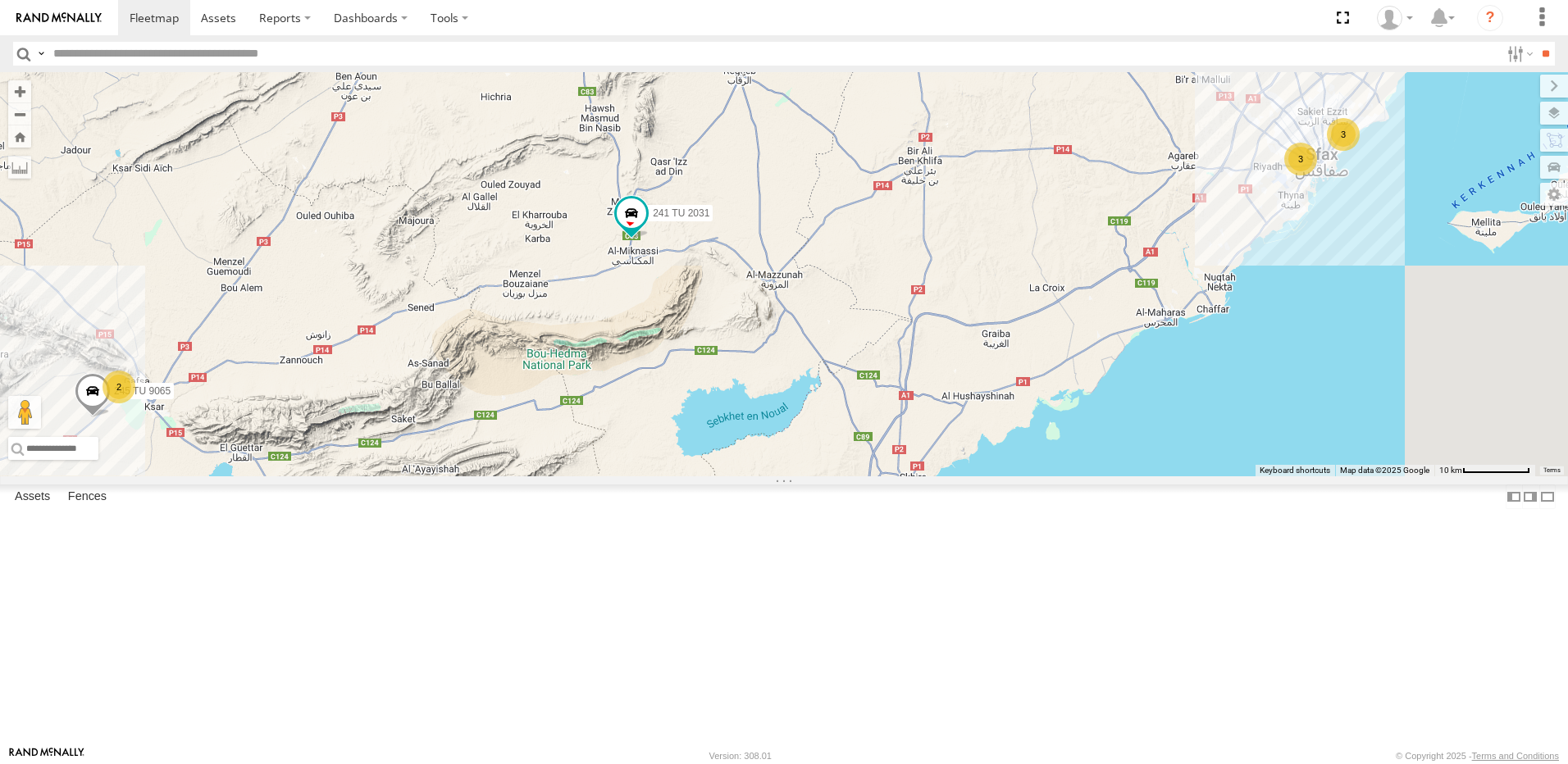
drag, startPoint x: 845, startPoint y: 395, endPoint x: 632, endPoint y: 590, distance: 288.8
click at [632, 476] on div "241 TU 2029 245 TU 4334 231 TU 3163 241 TU 2031 245 TU 9060 240 TU 779 245 TU 9…" at bounding box center [784, 275] width 1568 height 405
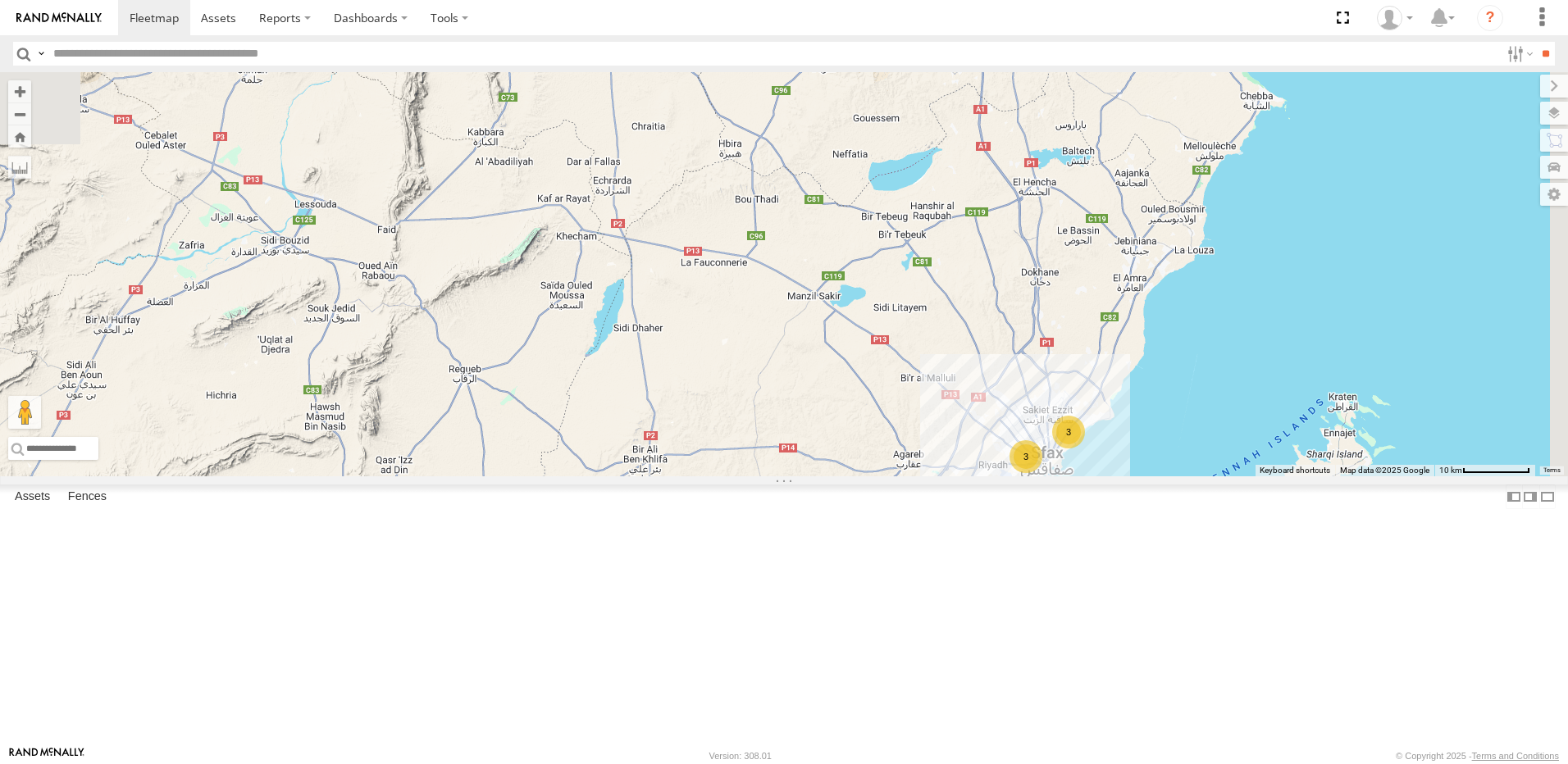
drag, startPoint x: 1006, startPoint y: 461, endPoint x: 799, endPoint y: 575, distance: 236.3
click at [799, 476] on div "241 TU 2029 245 TU 4334 231 TU 3163 241 TU 2031 245 TU 9060 240 TU 779 245 TU 9…" at bounding box center [784, 275] width 1568 height 405
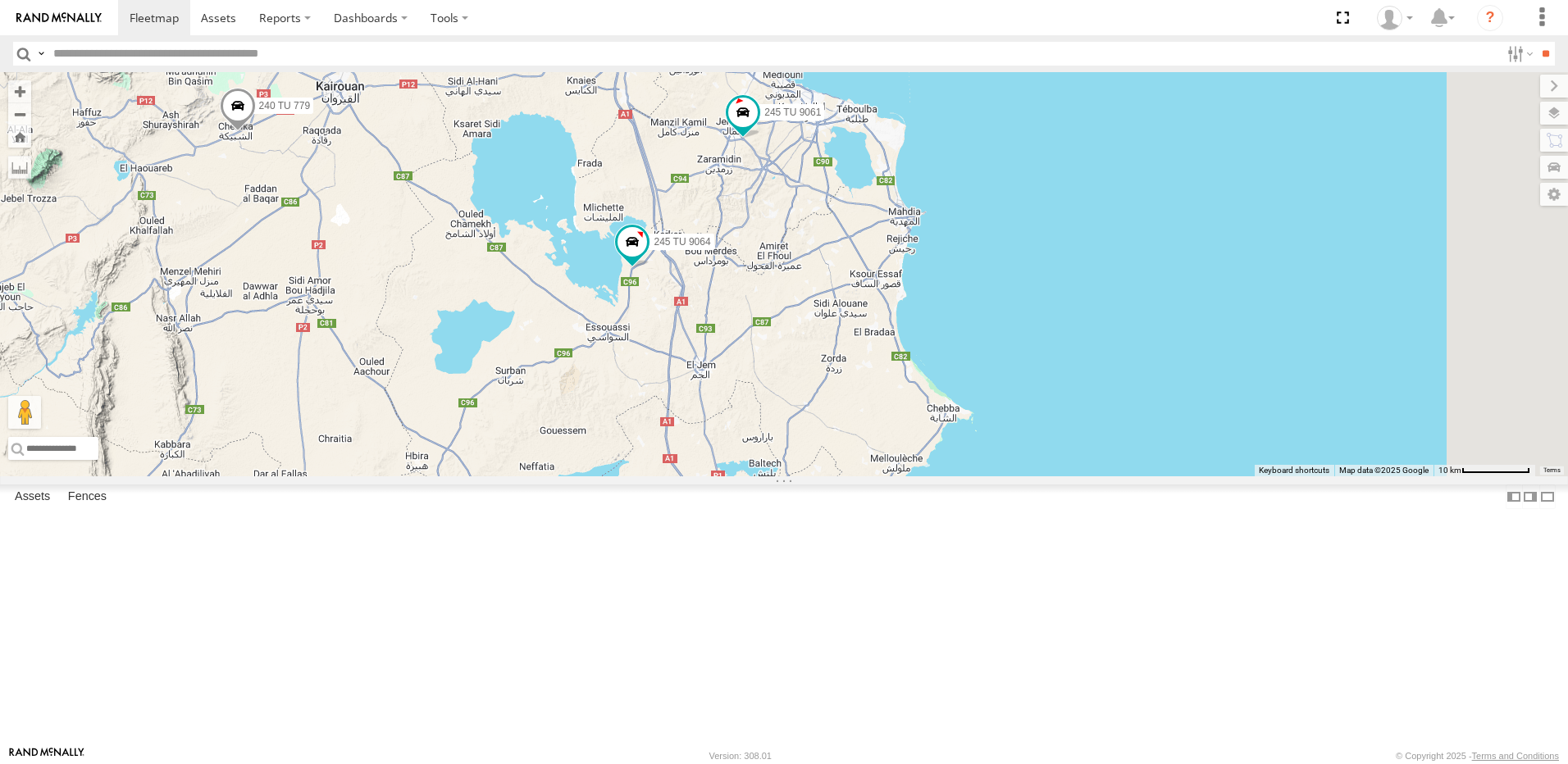
drag, startPoint x: 920, startPoint y: 407, endPoint x: 780, endPoint y: 622, distance: 256.6
click at [780, 476] on div "241 TU 2029 245 TU 4334 231 TU 3163 241 TU 2031 245 TU 9060 240 TU 779 245 TU 9…" at bounding box center [784, 275] width 1568 height 405
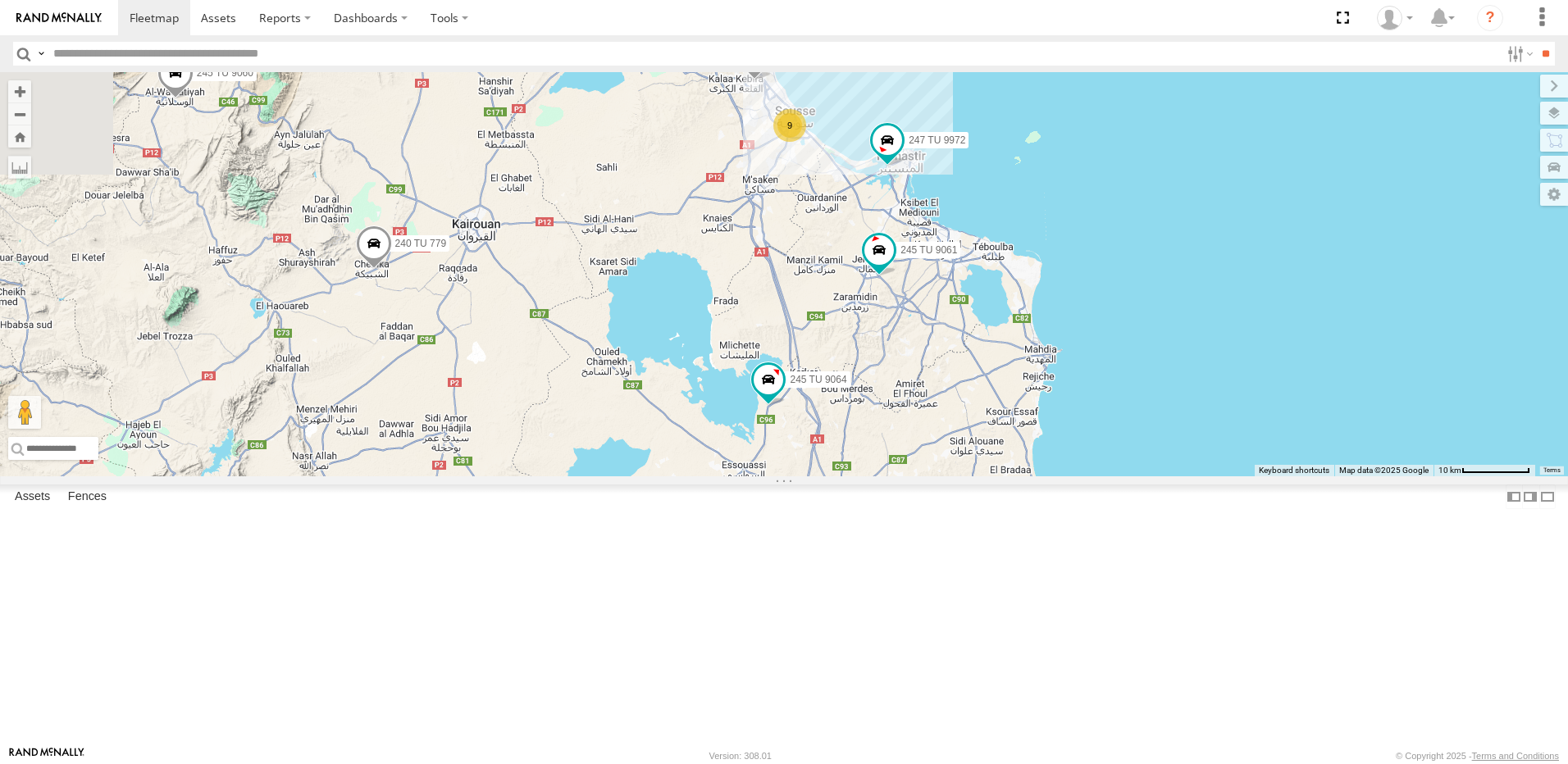
drag, startPoint x: 635, startPoint y: 484, endPoint x: 756, endPoint y: 603, distance: 169.7
click at [756, 476] on div "241 TU 2029 245 TU 4334 231 TU 3163 241 TU 2031 245 TU 9060 240 TU 779 245 TU 9…" at bounding box center [784, 275] width 1568 height 405
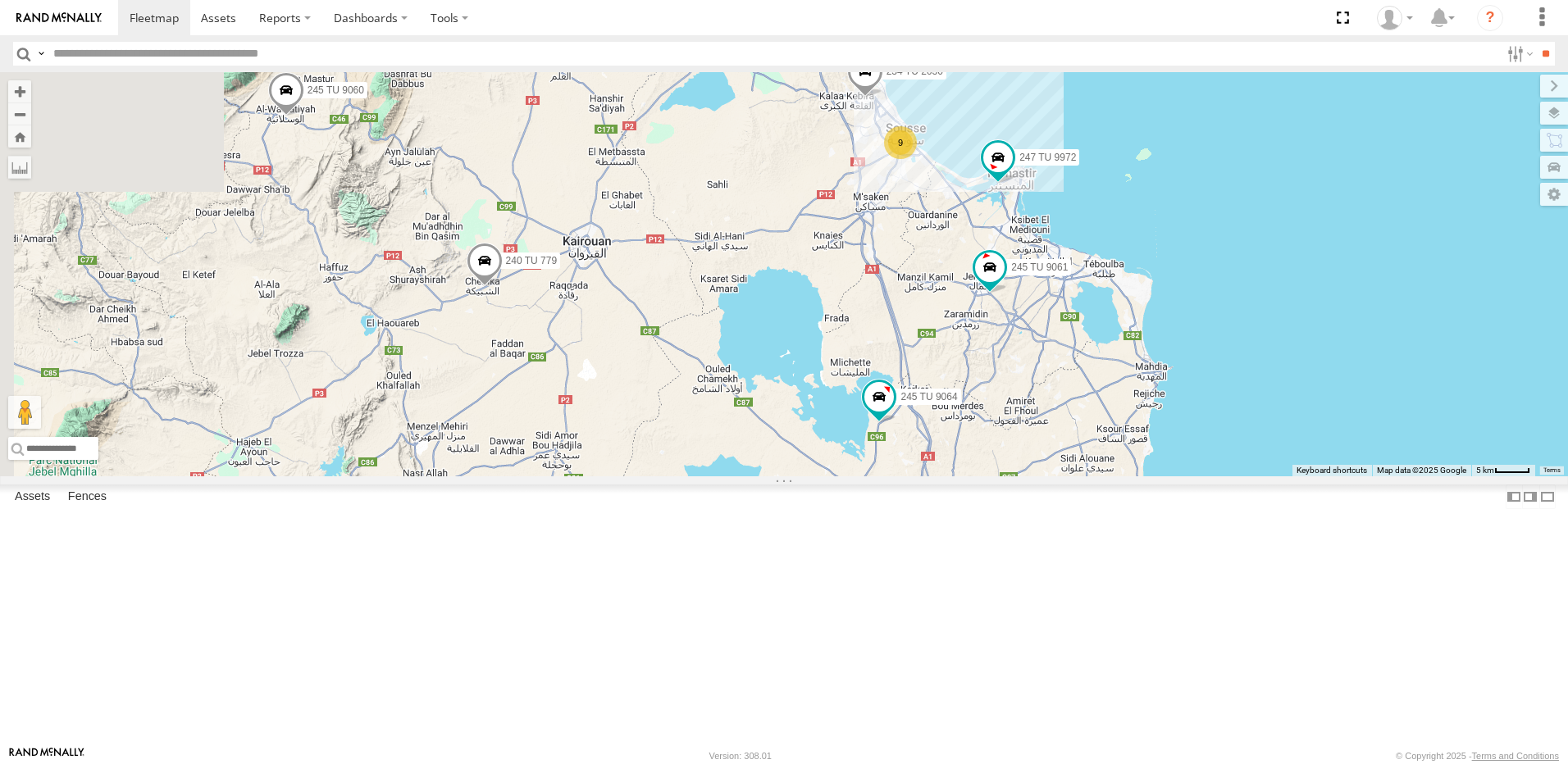
drag, startPoint x: 590, startPoint y: 514, endPoint x: 725, endPoint y: 579, distance: 149.8
click at [725, 476] on div "241 TU 2029 245 TU 4334 231 TU 3163 241 TU 2031 245 TU 9060 240 TU 779 245 TU 9…" at bounding box center [784, 275] width 1568 height 405
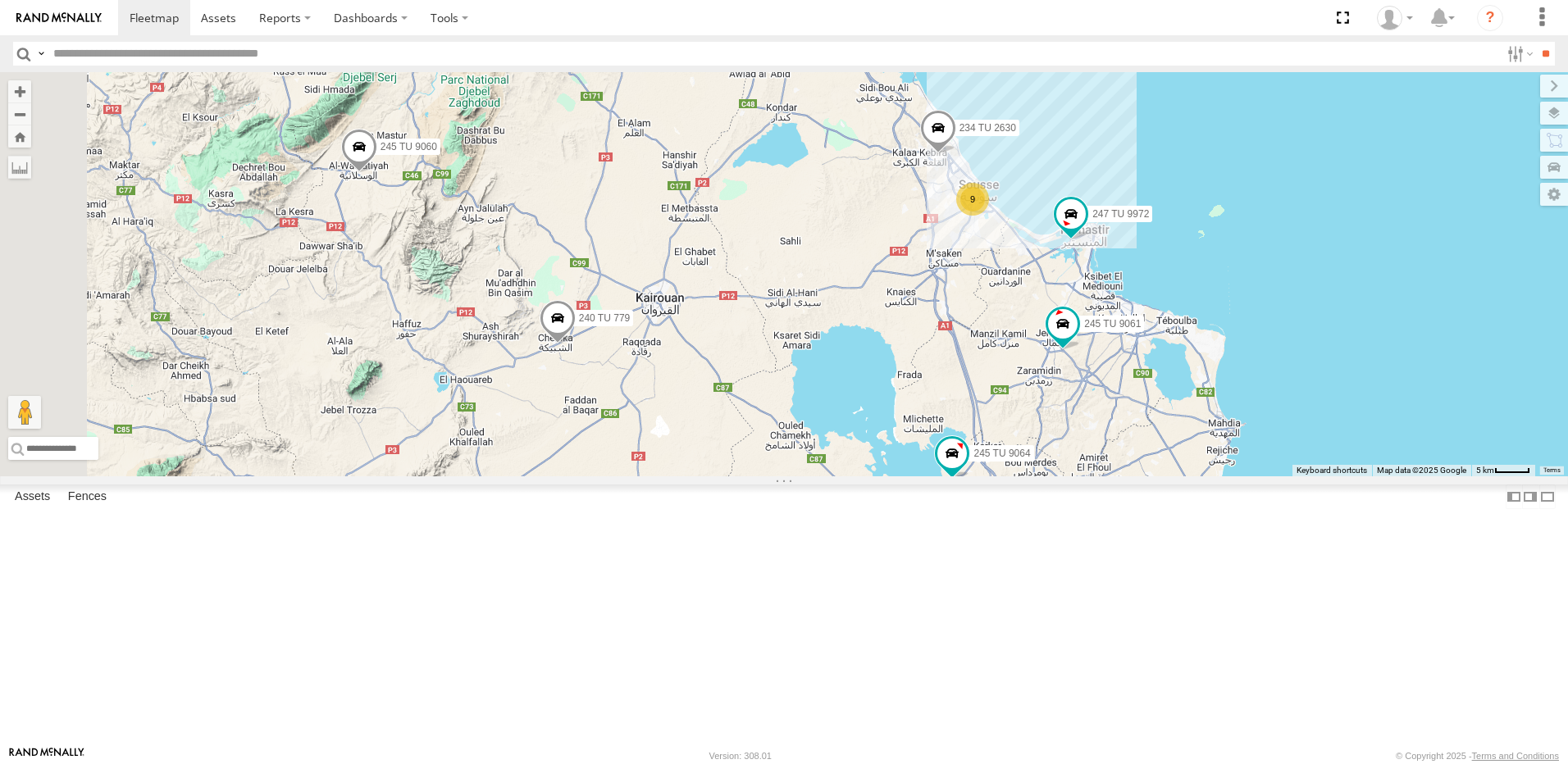
drag, startPoint x: 566, startPoint y: 279, endPoint x: 558, endPoint y: 370, distance: 91.4
click at [377, 172] on span at bounding box center [359, 150] width 36 height 45
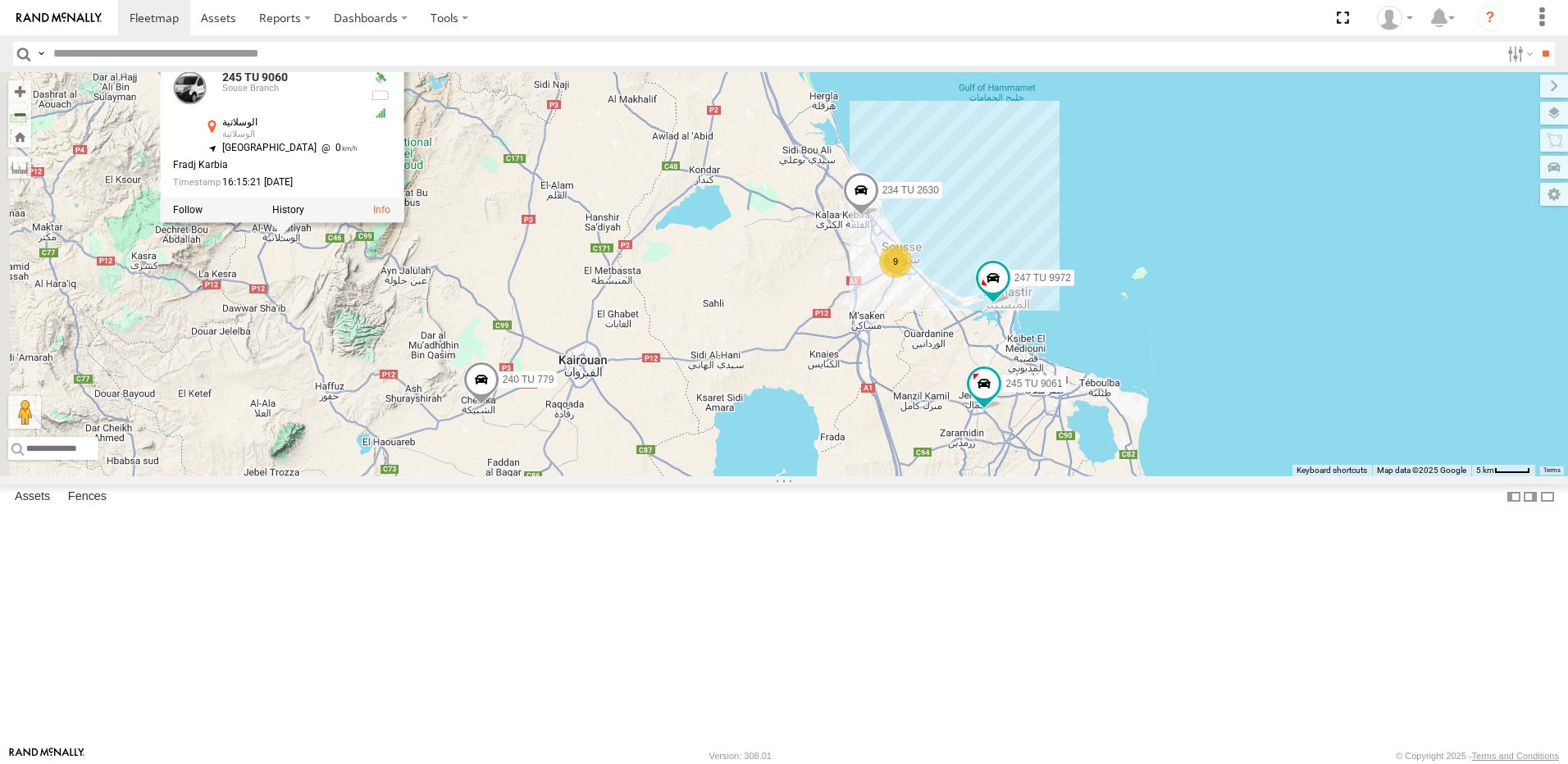
drag, startPoint x: 758, startPoint y: 357, endPoint x: 899, endPoint y: 362, distance: 141.1
click at [899, 362] on div "241 TU 2029 245 TU 4334 231 TU 3163 241 TU 2031 245 TU 9060 240 TU 779 245 TU 9…" at bounding box center [784, 275] width 1568 height 405
click at [961, 369] on div "241 TU 2029 245 TU 4334 231 TU 3163 241 TU 2031 245 TU 9060 240 TU 779 245 TU 9…" at bounding box center [784, 275] width 1568 height 405
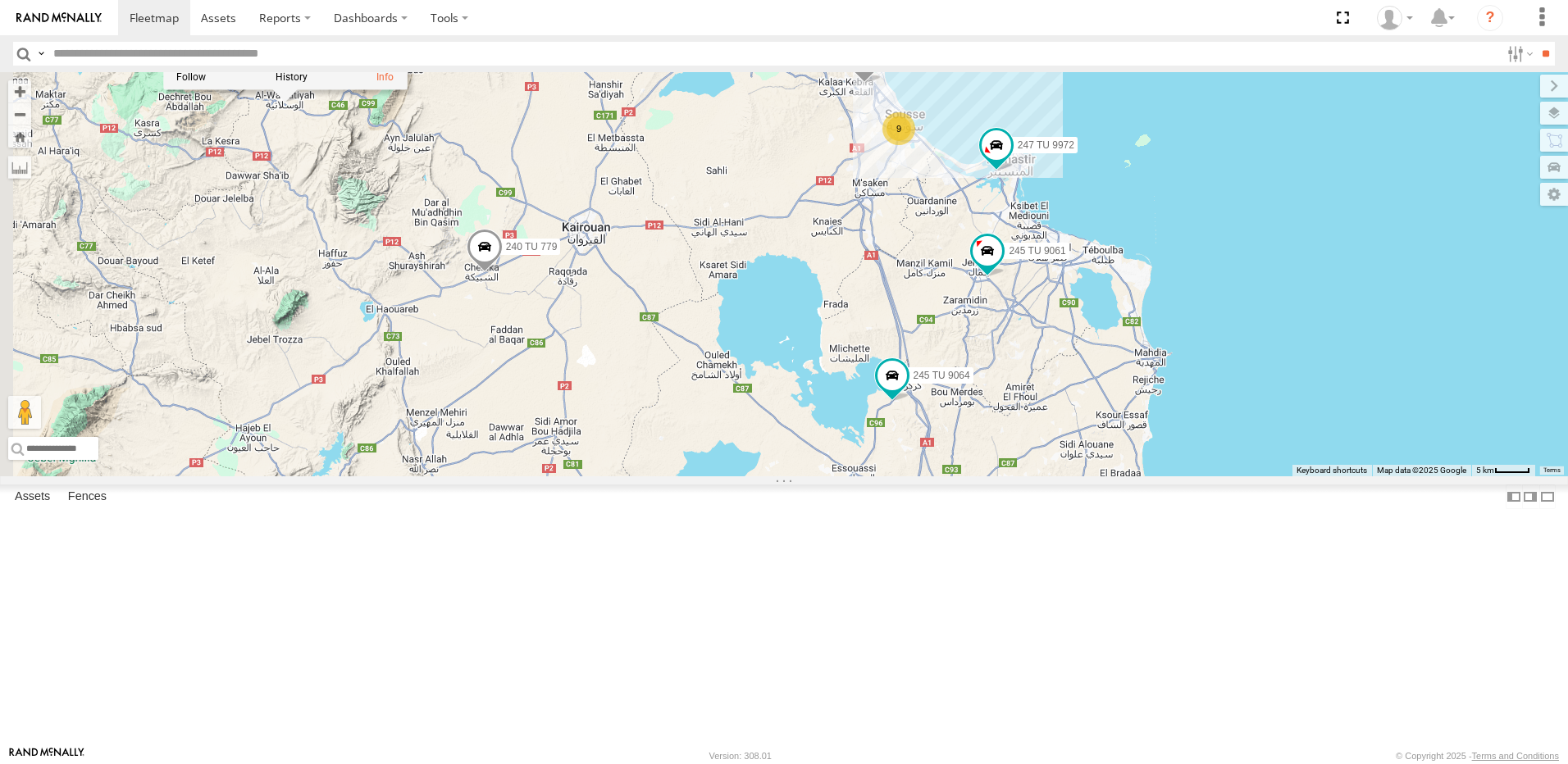
drag, startPoint x: 949, startPoint y: 394, endPoint x: 854, endPoint y: 104, distance: 305.2
click at [861, 107] on div "241 TU 2029 245 TU 4334 231 TU 3163 241 TU 2031 245 TU 9060 240 TU 779 245 TU 9…" at bounding box center [784, 275] width 1568 height 405
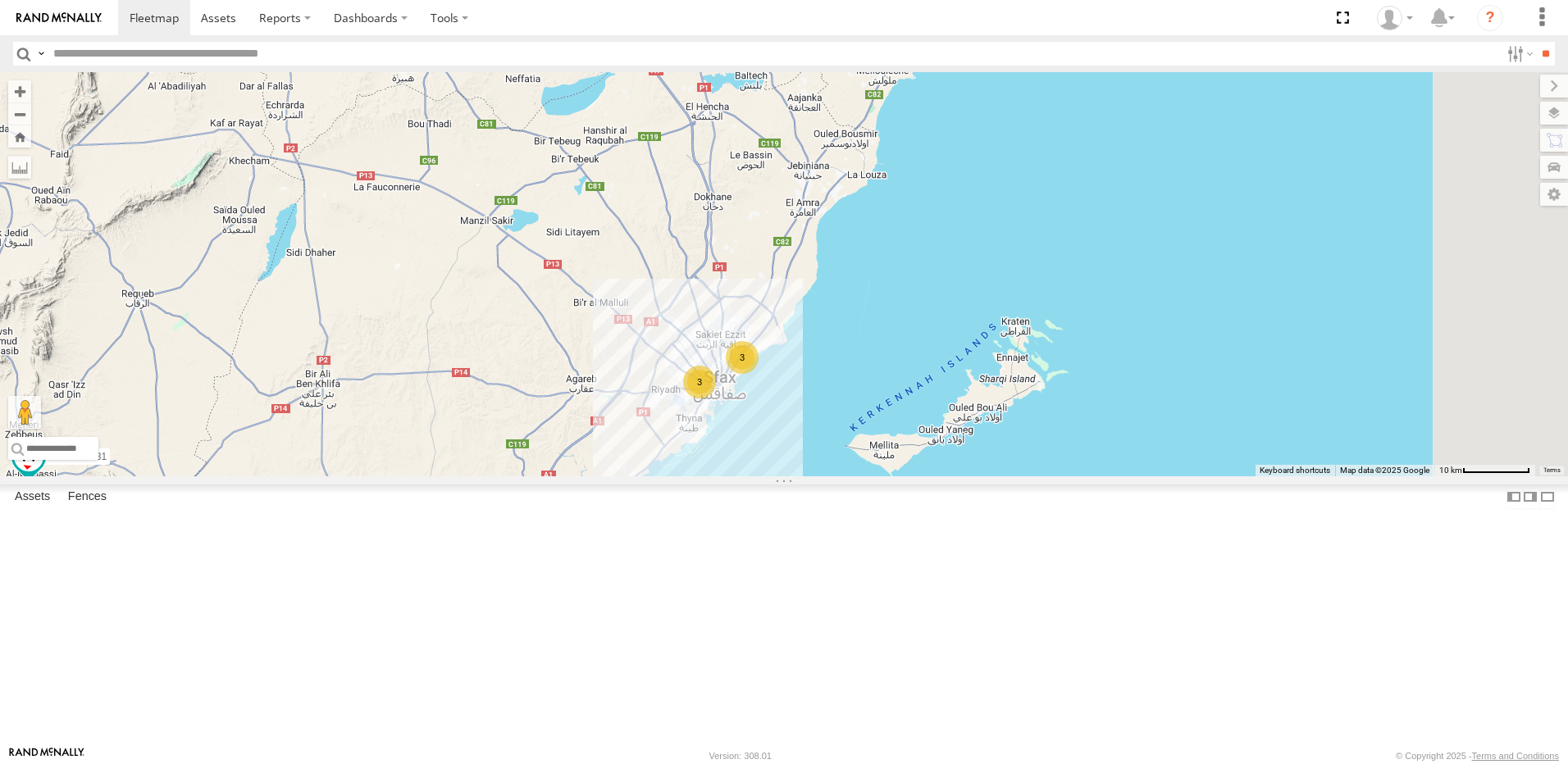
drag, startPoint x: 847, startPoint y: 265, endPoint x: 961, endPoint y: 360, distance: 148.4
click at [852, 476] on div "241 TU 2029 245 TU 4334 231 TU 3163 241 TU 2031 245 TU 9060 240 TU 779 245 TU 9…" at bounding box center [784, 275] width 1568 height 405
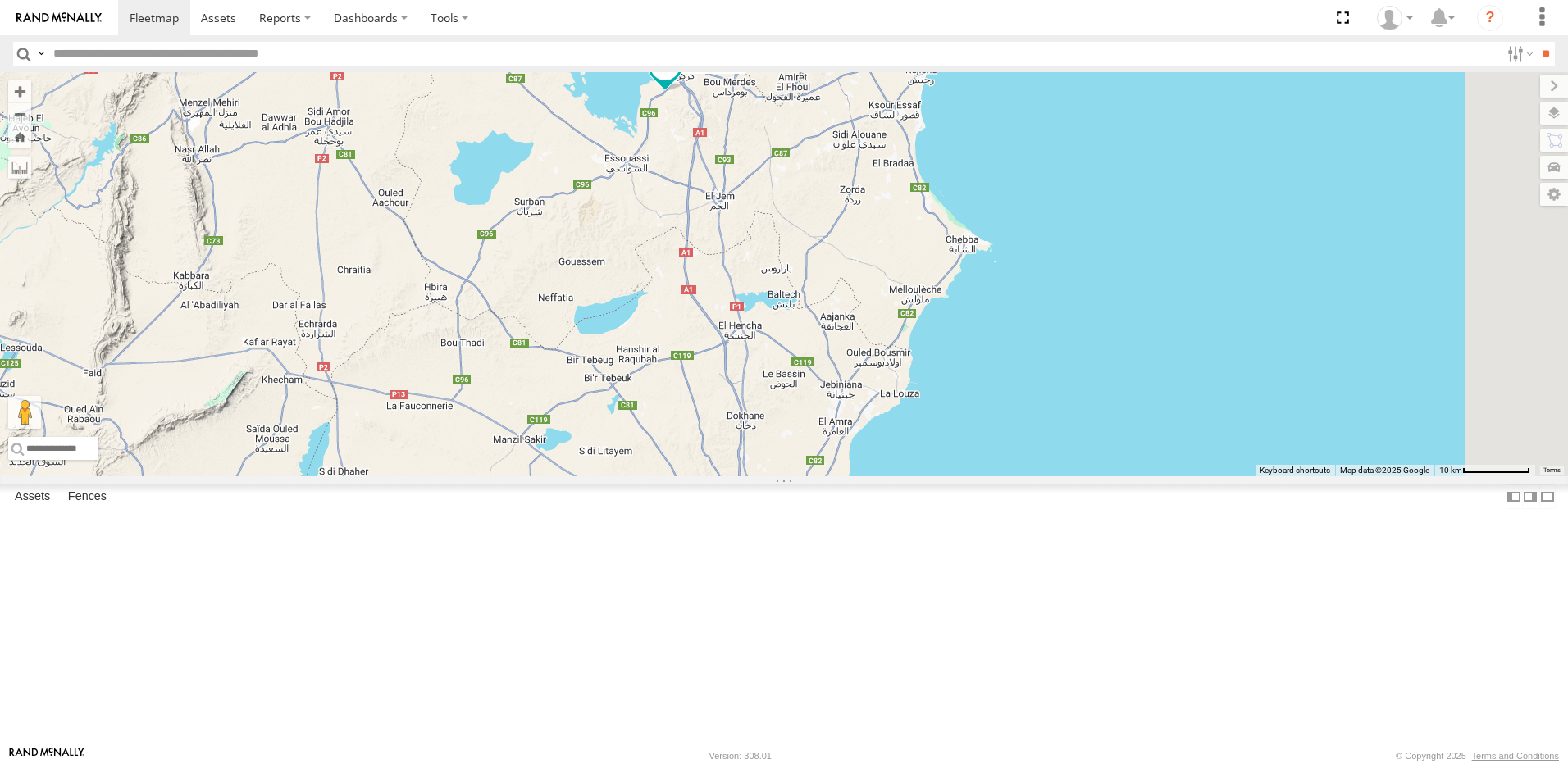
drag, startPoint x: 1010, startPoint y: 204, endPoint x: 830, endPoint y: 550, distance: 390.0
click at [830, 476] on div "241 TU 2029 245 TU 4334 231 TU 3163 241 TU 2031 245 TU 9060 240 TU 779 245 TU 9…" at bounding box center [784, 275] width 1568 height 405
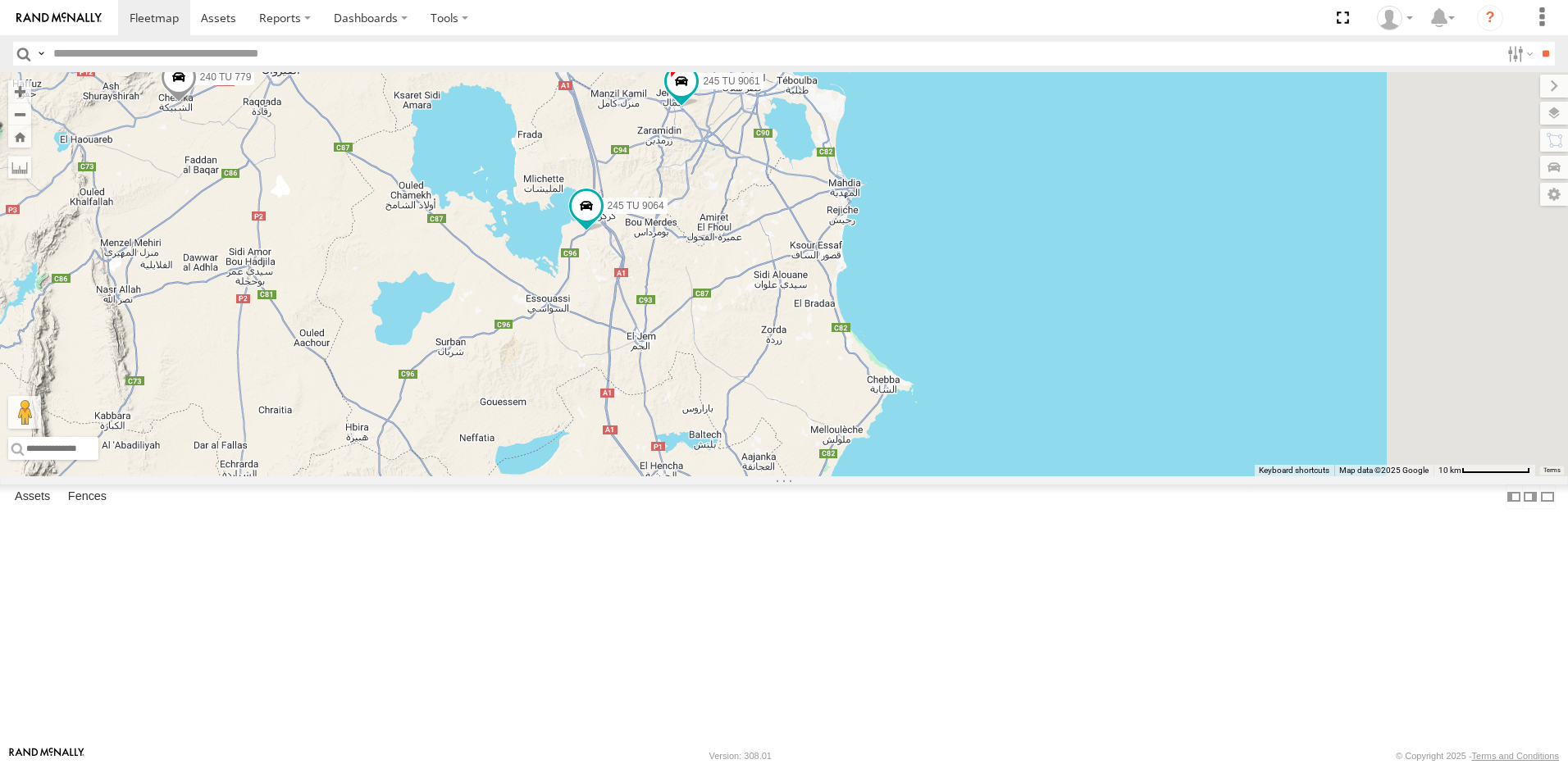
drag, startPoint x: 949, startPoint y: 458, endPoint x: 948, endPoint y: 470, distance: 12.0
click at [948, 470] on div "241 TU 2029 245 TU 4334 231 TU 3163 241 TU 2031 245 TU 9060 240 TU 779 245 TU 9…" at bounding box center [784, 275] width 1568 height 405
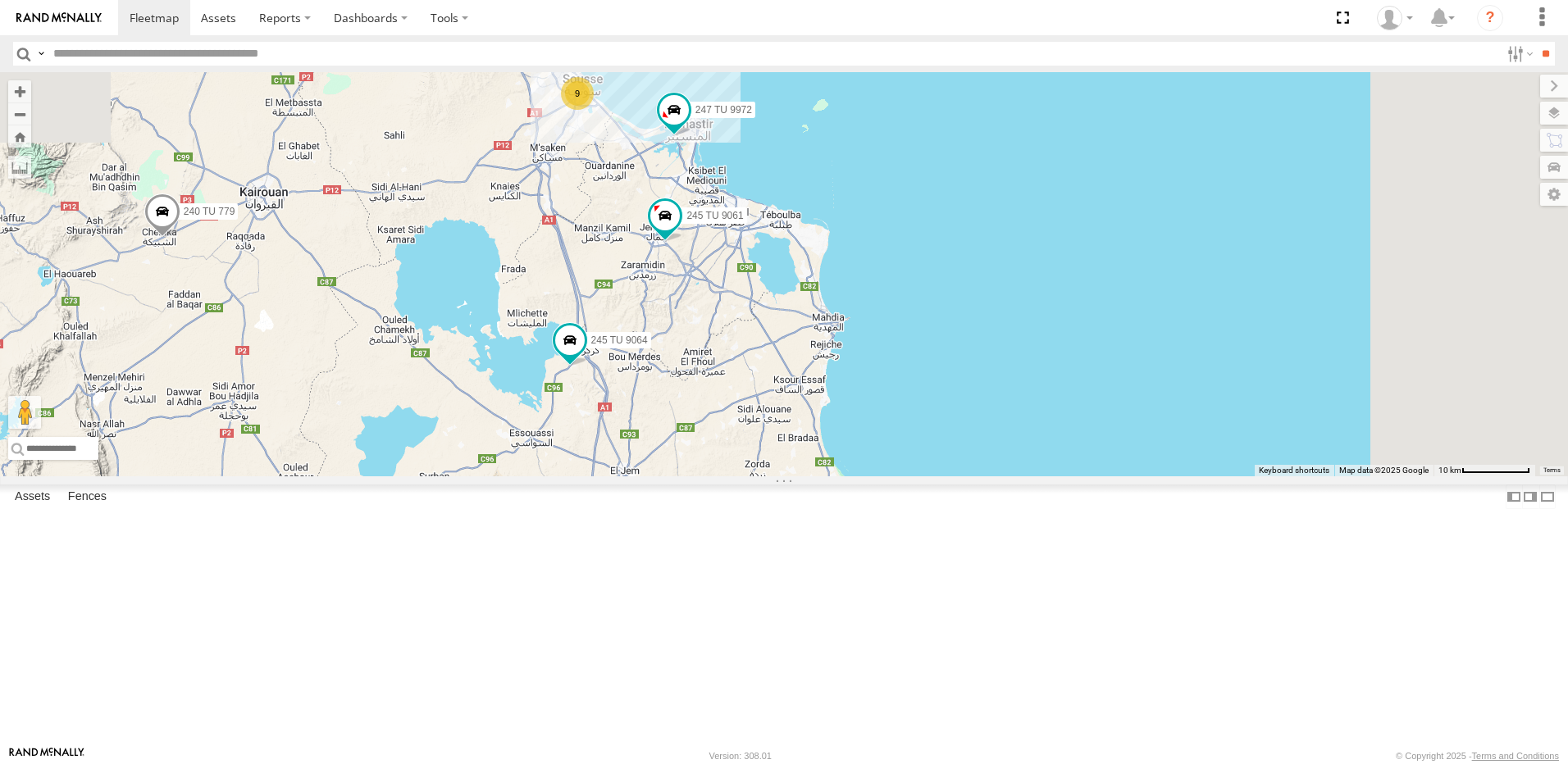
drag, startPoint x: 870, startPoint y: 369, endPoint x: 853, endPoint y: 438, distance: 71.1
click at [853, 438] on div "241 TU 2029 245 TU 4334 231 TU 3163 241 TU 2031 245 TU 9060 240 TU 779 245 TU 9…" at bounding box center [784, 275] width 1568 height 405
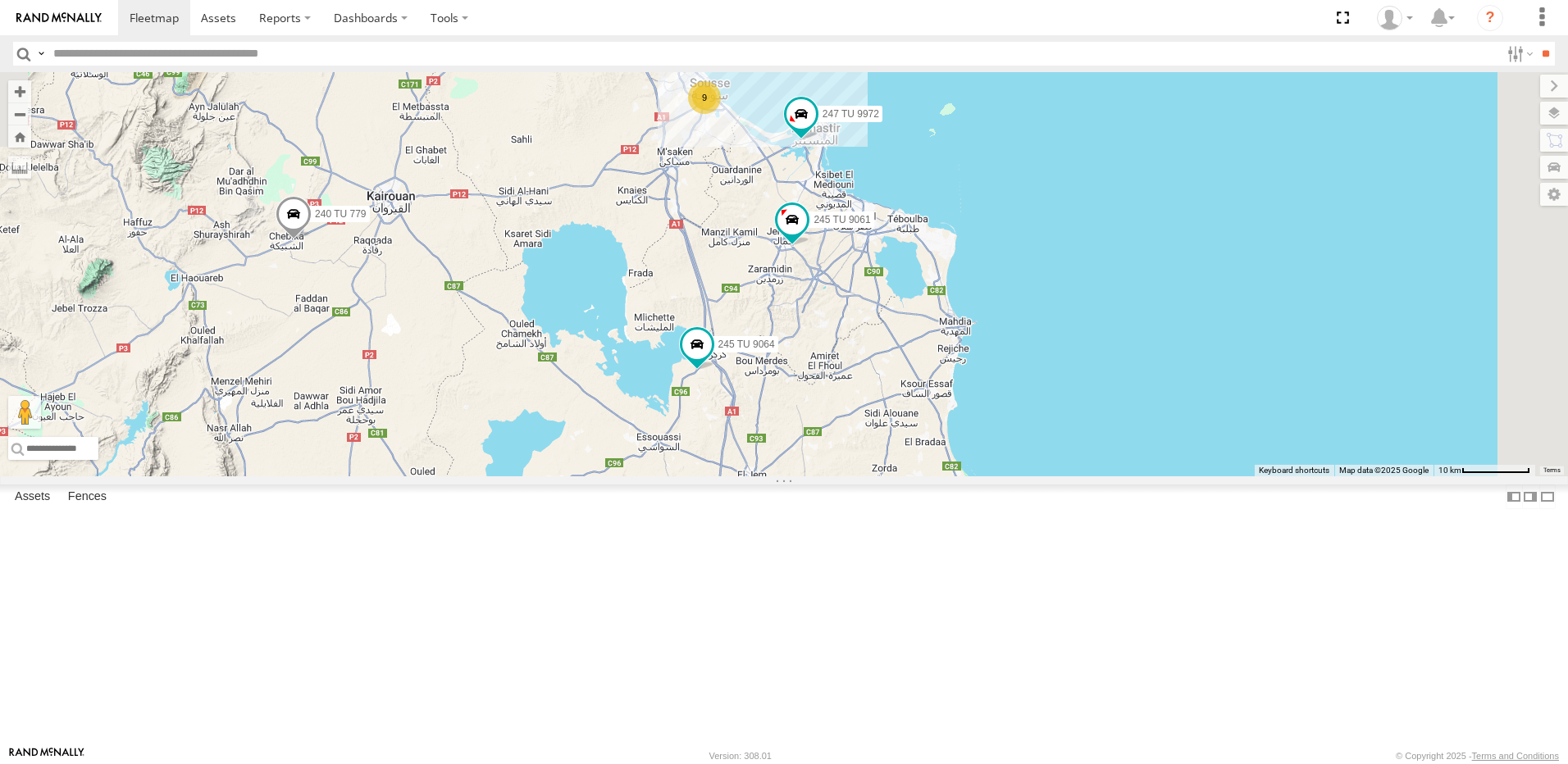
drag, startPoint x: 706, startPoint y: 433, endPoint x: 843, endPoint y: 438, distance: 137.1
click at [843, 438] on div "241 TU 2029 245 TU 4334 231 TU 3163 241 TU 2031 245 TU 9060 240 TU 779 245 TU 9…" at bounding box center [784, 275] width 1568 height 405
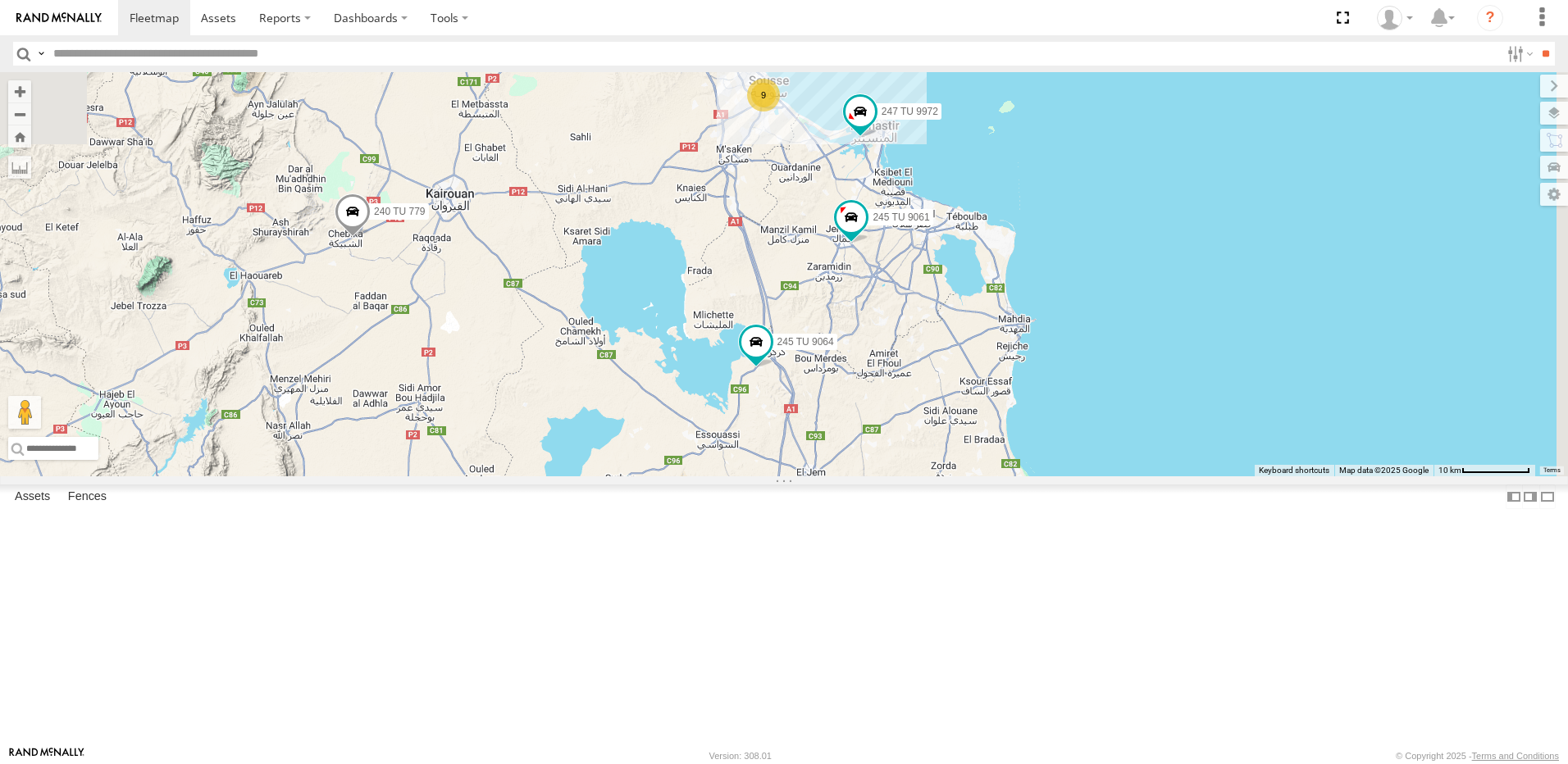
drag, startPoint x: 698, startPoint y: 428, endPoint x: 768, endPoint y: 442, distance: 71.4
click at [768, 442] on div "241 TU 2029 245 TU 4334 231 TU 3163 241 TU 2031 245 TU 9060 240 TU 779 245 TU 9…" at bounding box center [784, 275] width 1568 height 405
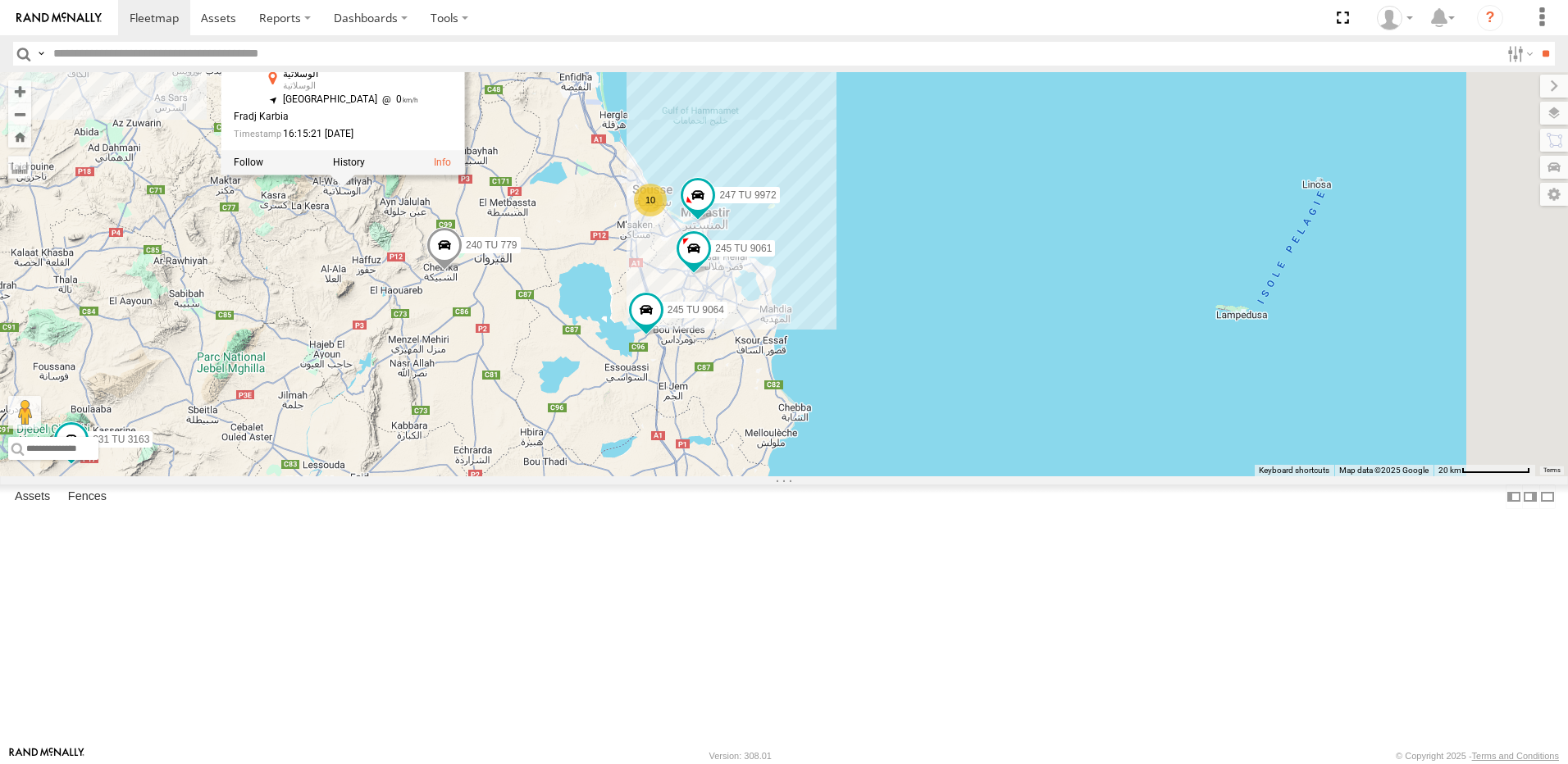
click at [463, 272] on span at bounding box center [445, 249] width 36 height 45
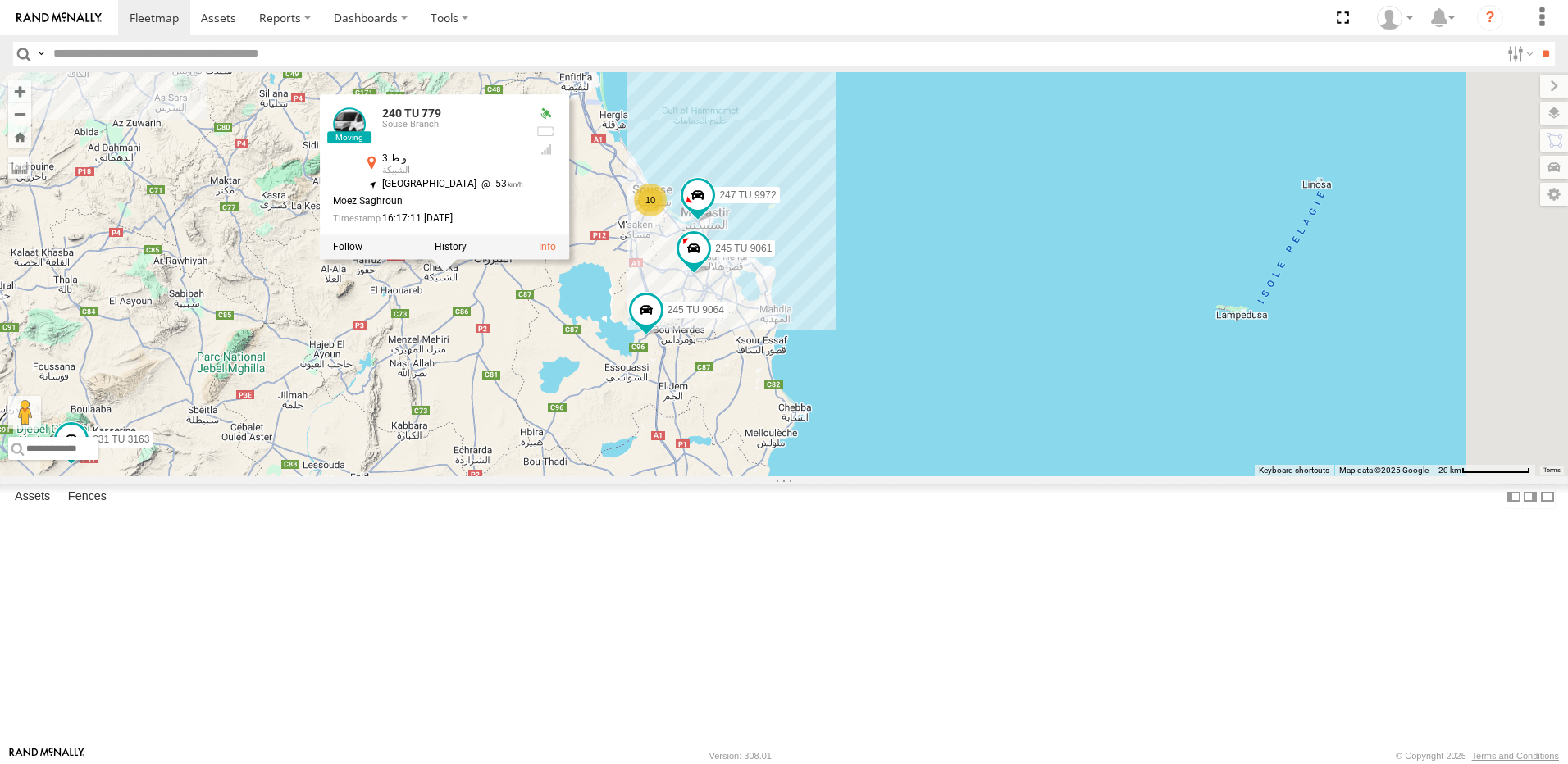
click at [725, 444] on div "241 TU 2029 245 TU 4334 231 TU 3163 241 TU 2031 245 TU 9060 240 TU 779 245 TU 9…" at bounding box center [784, 275] width 1568 height 405
click at [731, 435] on div "241 TU 2029 245 TU 4334 231 TU 3163 241 TU 2031 245 TU 9060 240 TU 779 245 TU 9…" at bounding box center [784, 275] width 1568 height 405
